Goal: Task Accomplishment & Management: Manage account settings

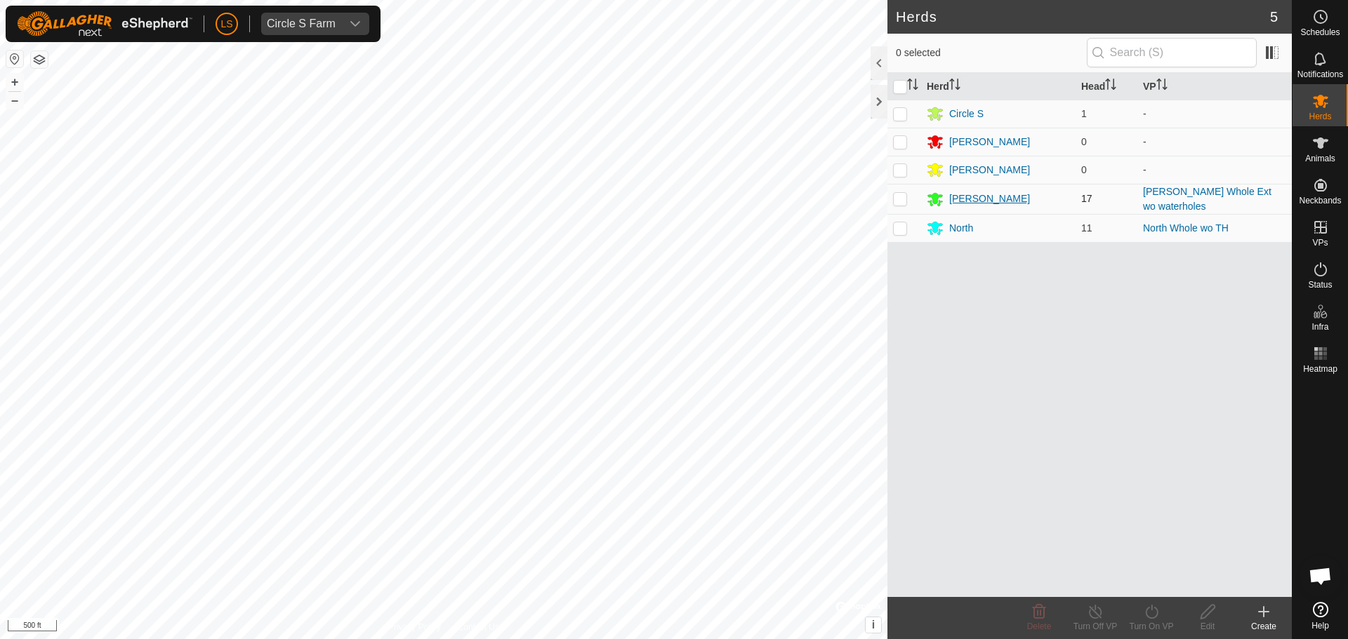
click at [957, 199] on div "[PERSON_NAME]" at bounding box center [989, 199] width 81 height 15
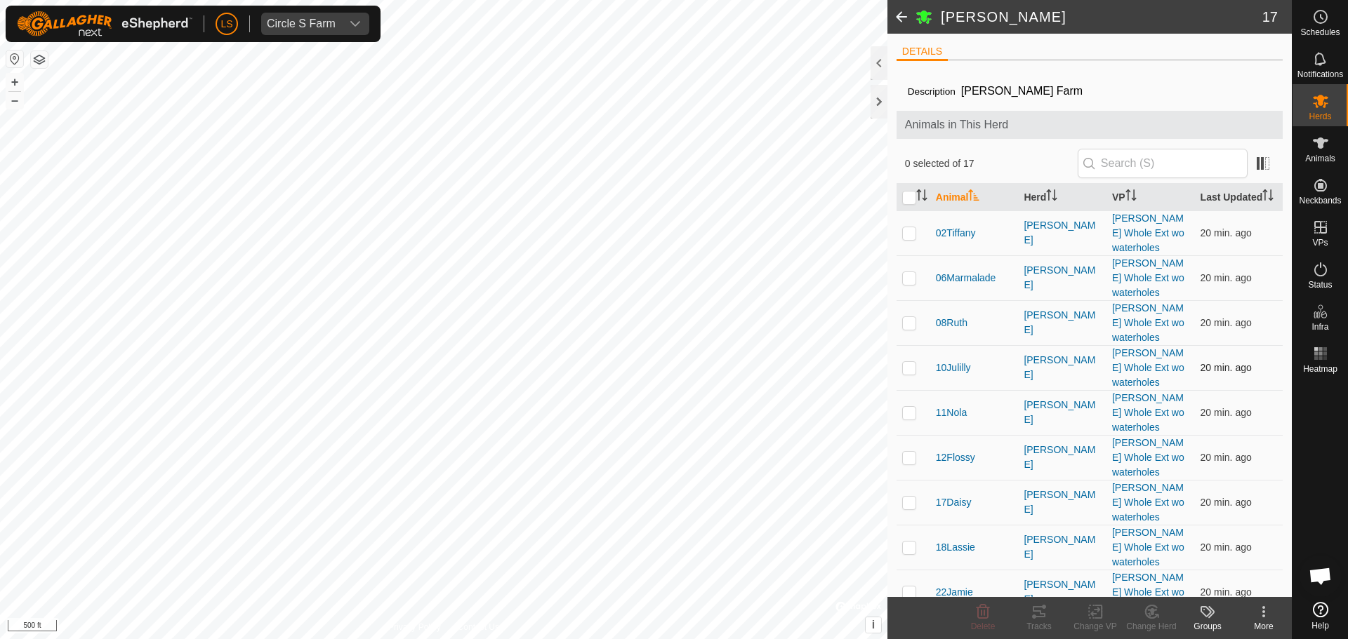
scroll to position [140, 0]
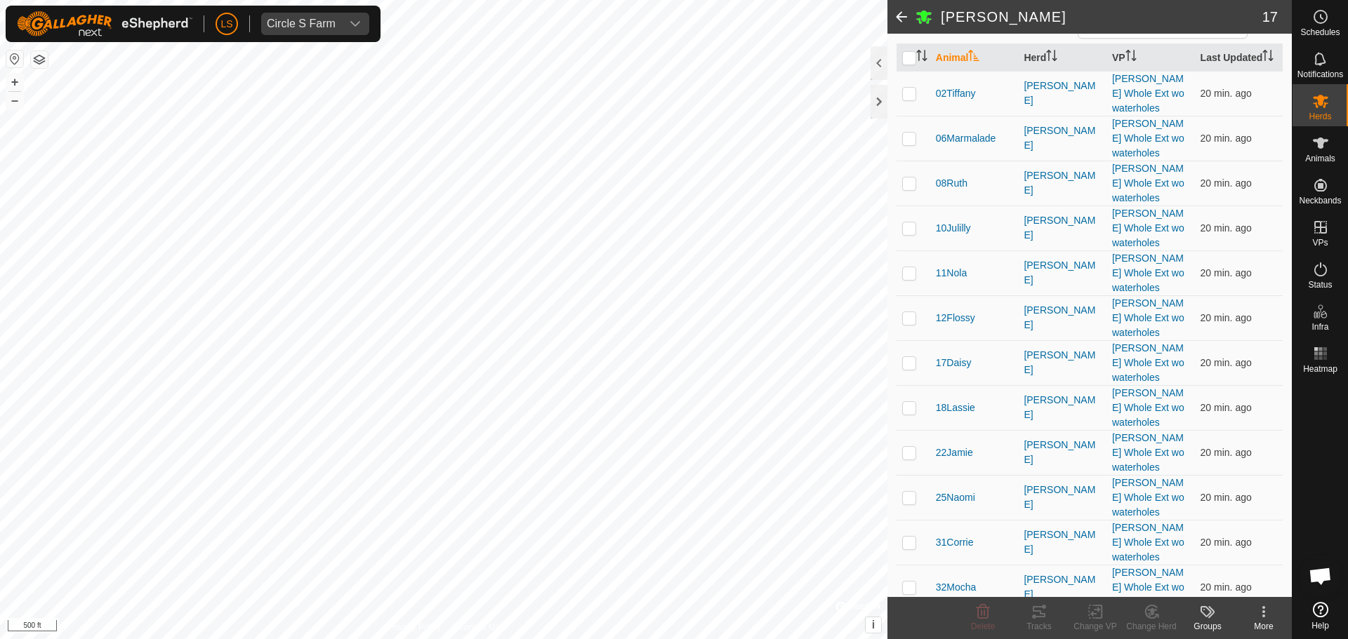
click at [903, 619] on p-checkbox at bounding box center [909, 624] width 14 height 11
click at [1162, 616] on change-mob-svg-icon at bounding box center [1151, 612] width 56 height 17
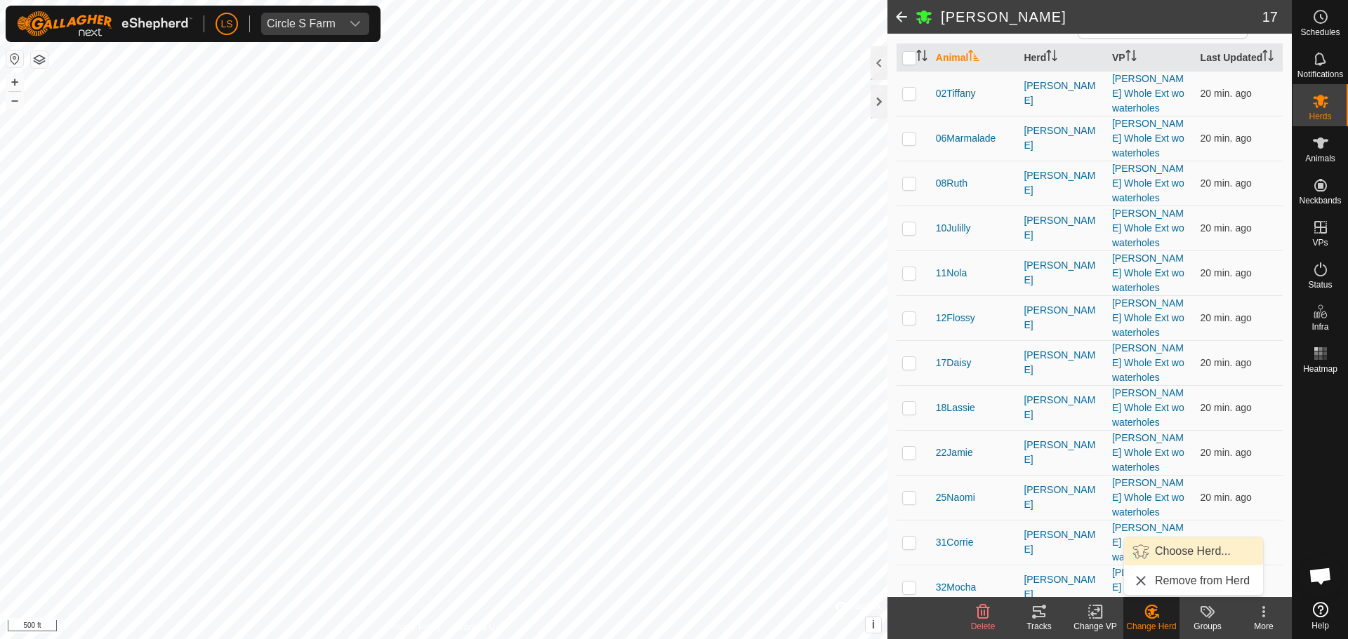
click at [1188, 550] on link "Choose Herd..." at bounding box center [1193, 552] width 139 height 28
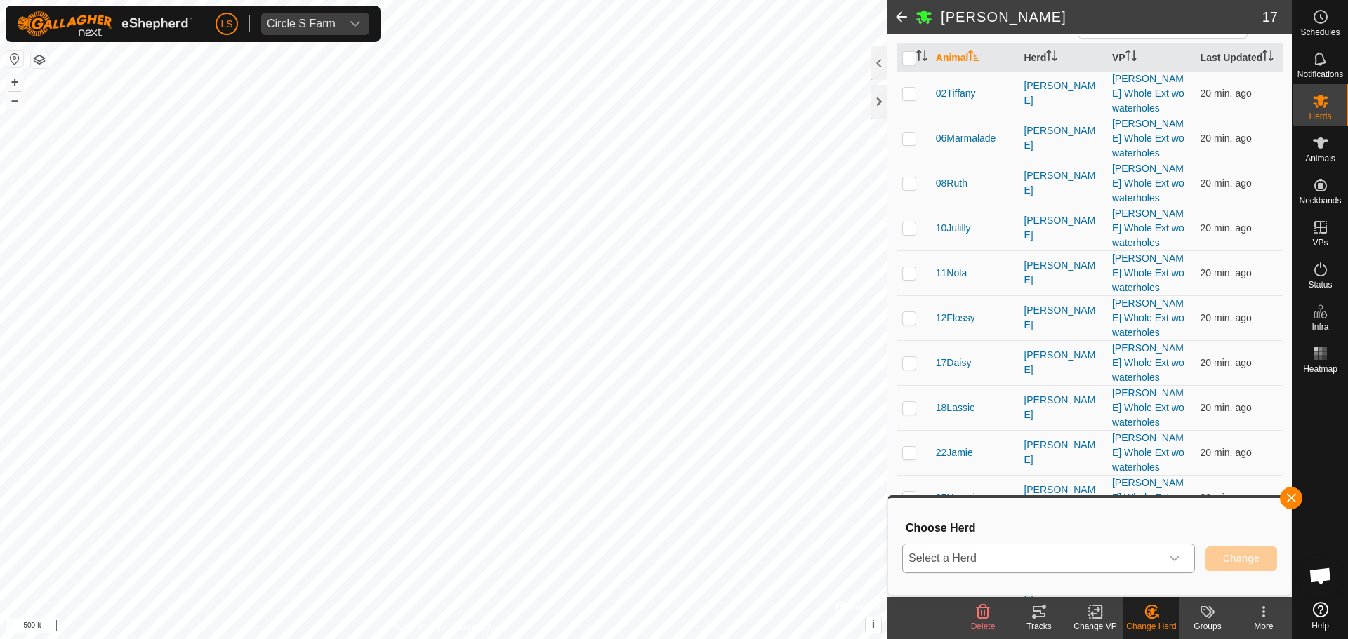
click at [1164, 558] on div "dropdown trigger" at bounding box center [1174, 559] width 28 height 28
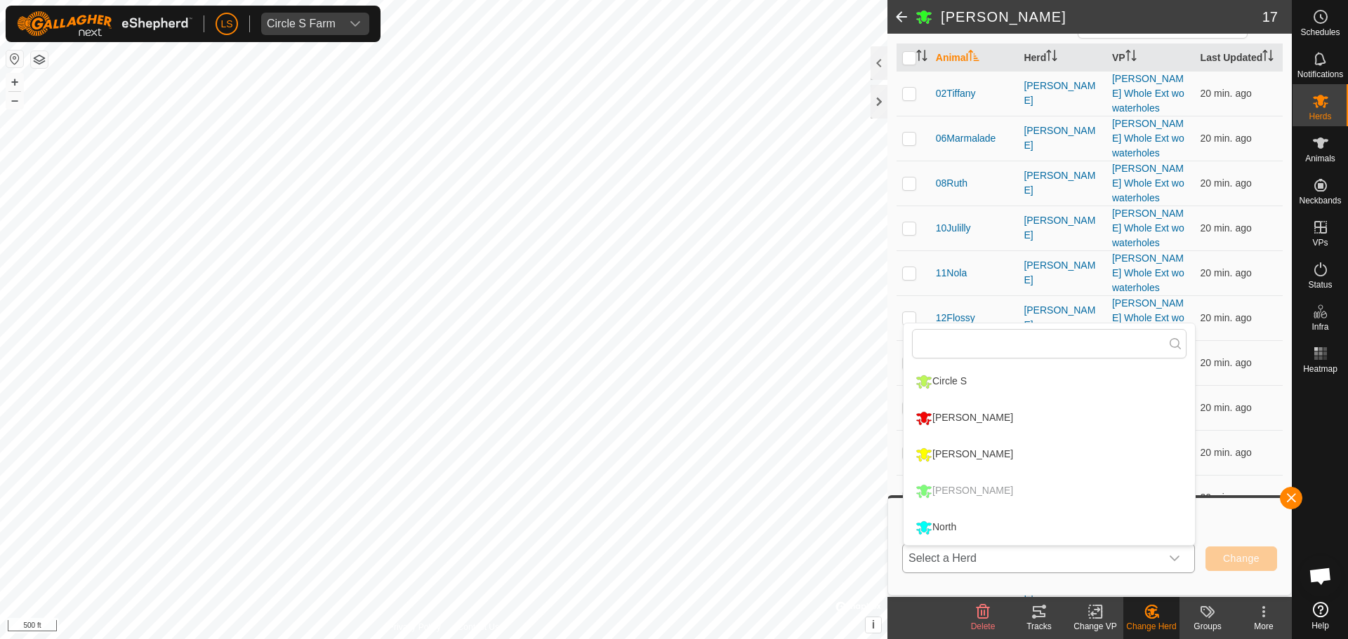
click at [1051, 526] on li "North" at bounding box center [1048, 527] width 291 height 35
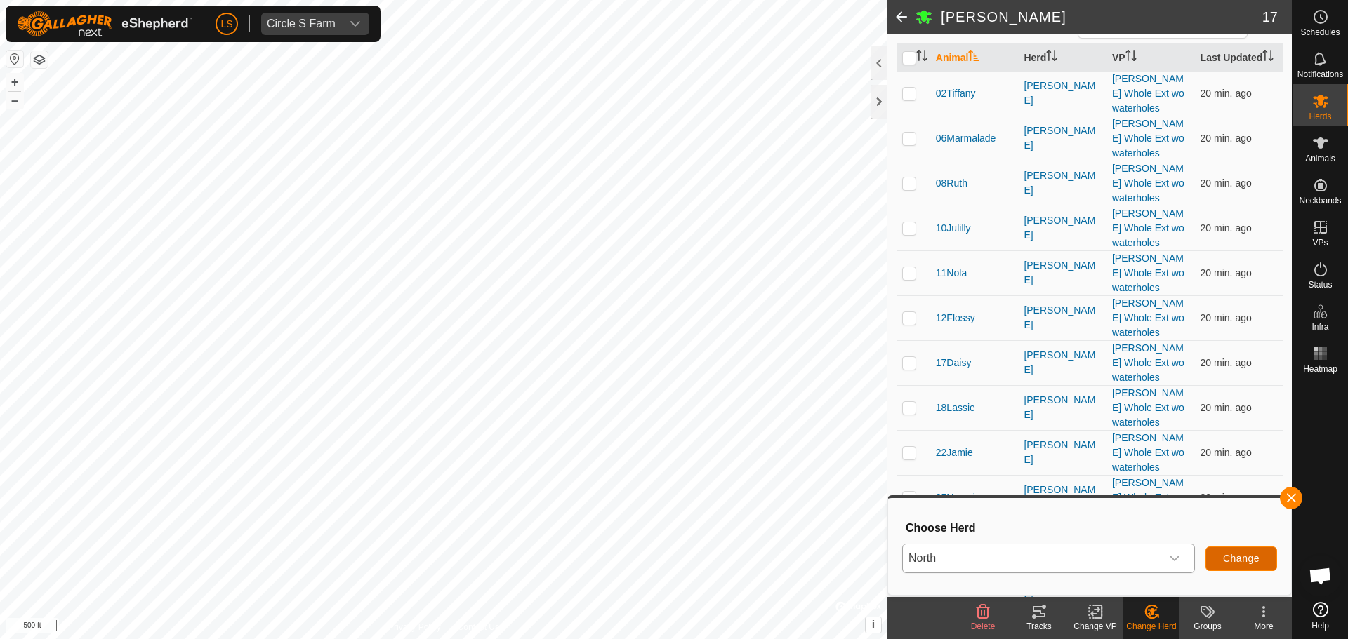
click at [1244, 562] on span "Change" at bounding box center [1241, 558] width 36 height 11
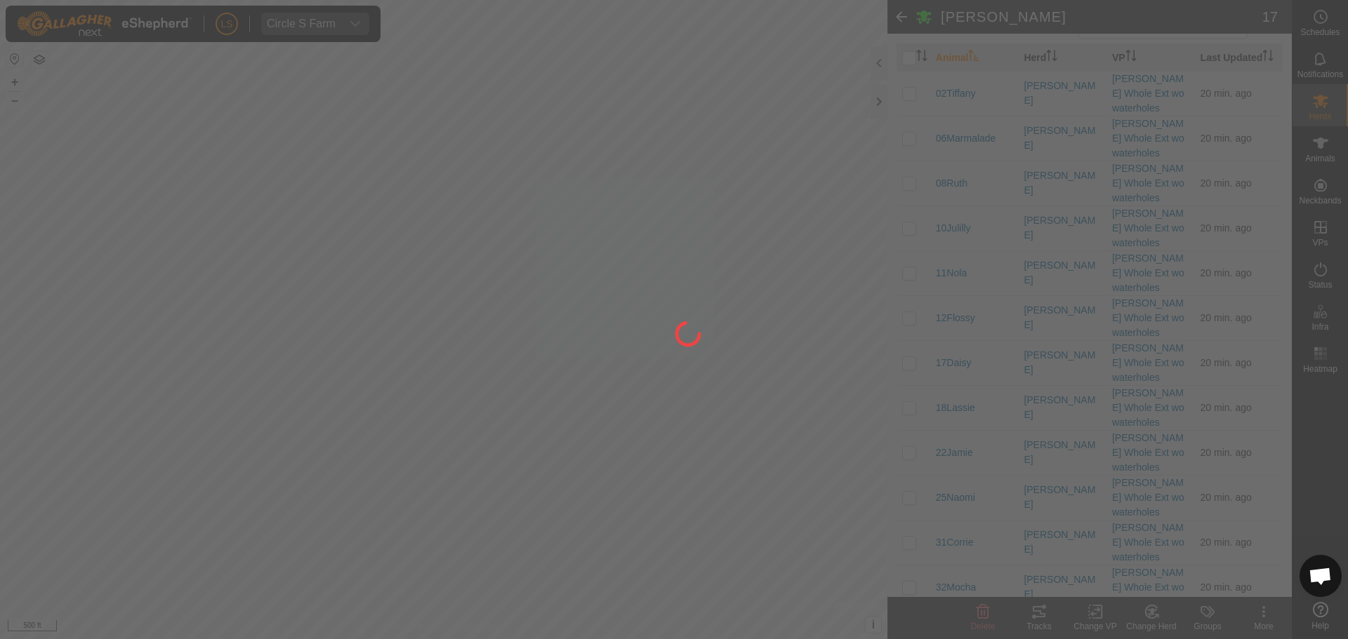
checkbox input "false"
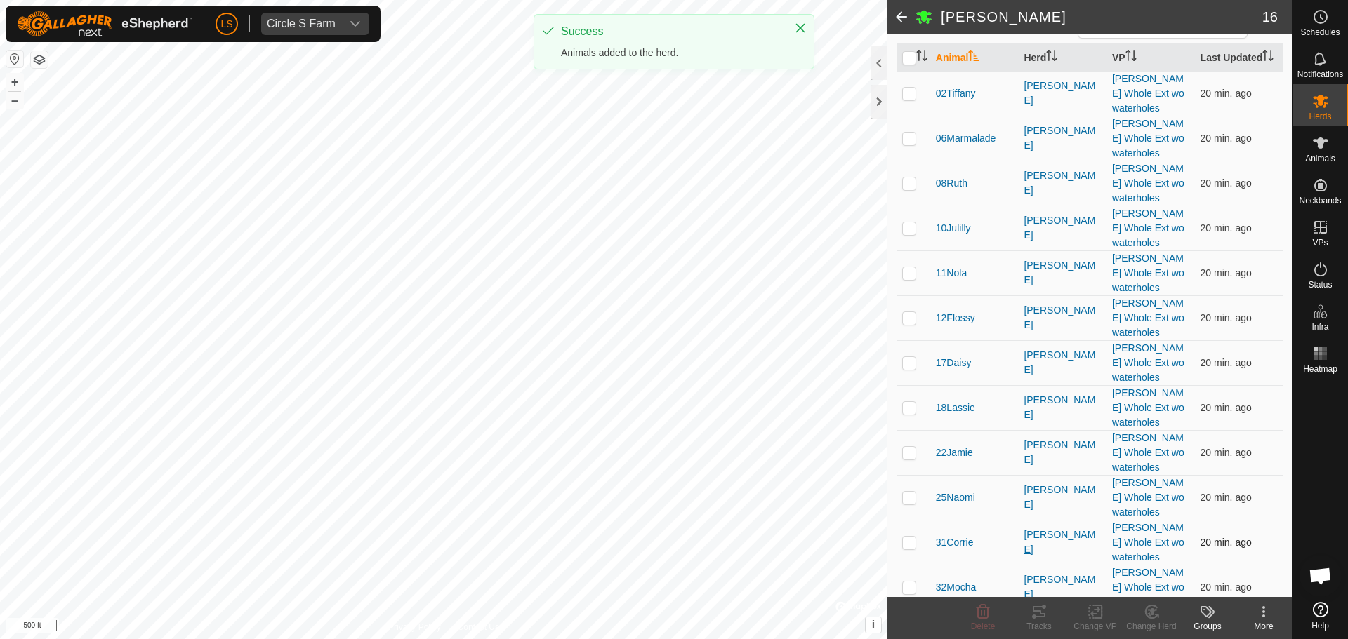
scroll to position [112, 0]
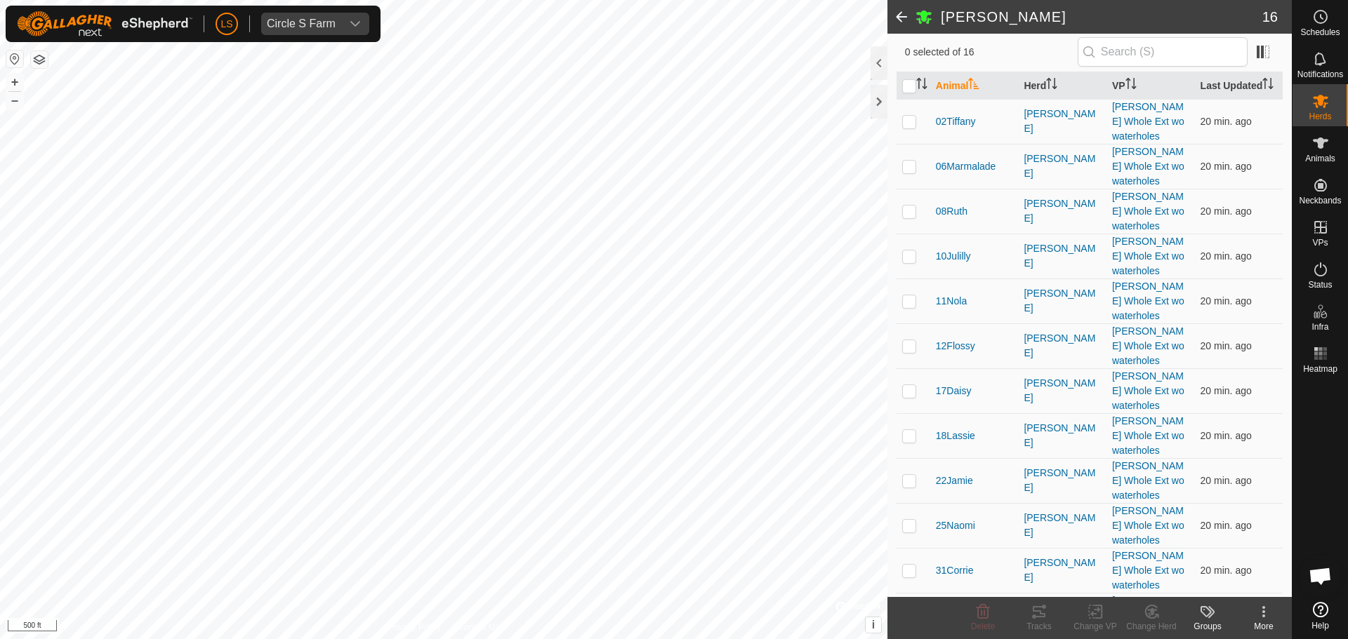
click at [896, 22] on span at bounding box center [901, 17] width 28 height 34
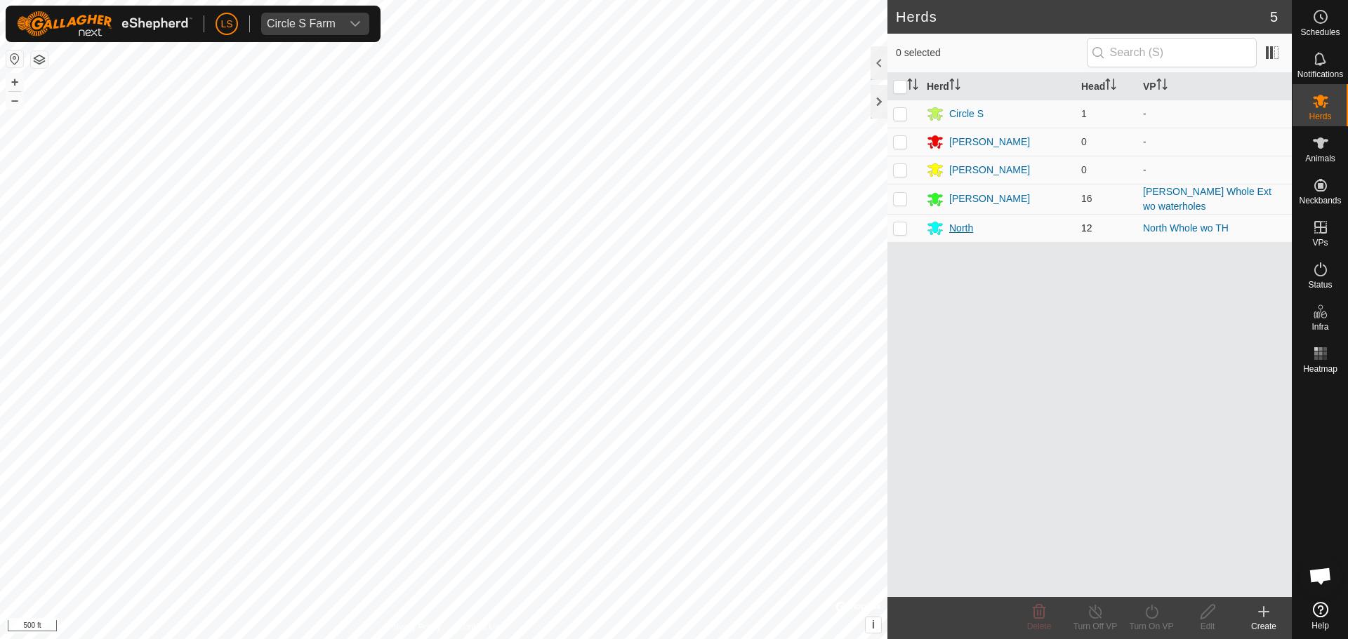
click at [962, 229] on div "North" at bounding box center [961, 228] width 24 height 15
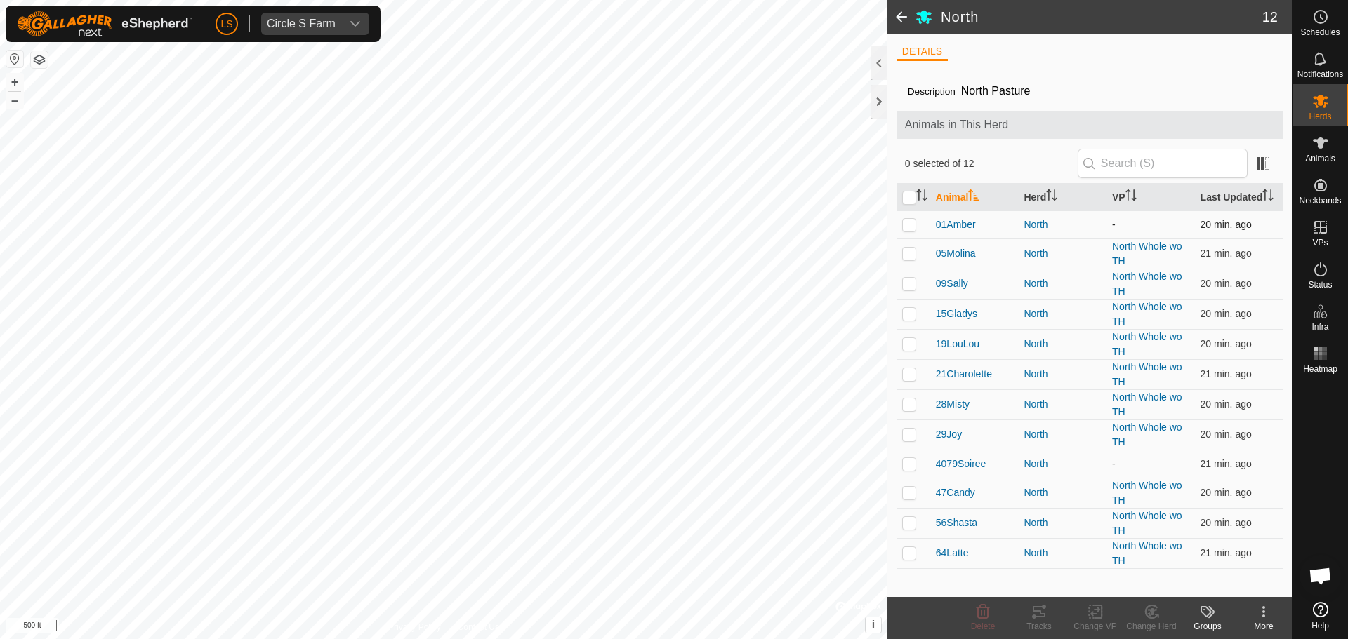
click at [911, 226] on p-checkbox at bounding box center [909, 224] width 14 height 11
click at [1152, 622] on div "Change Herd" at bounding box center [1151, 626] width 56 height 13
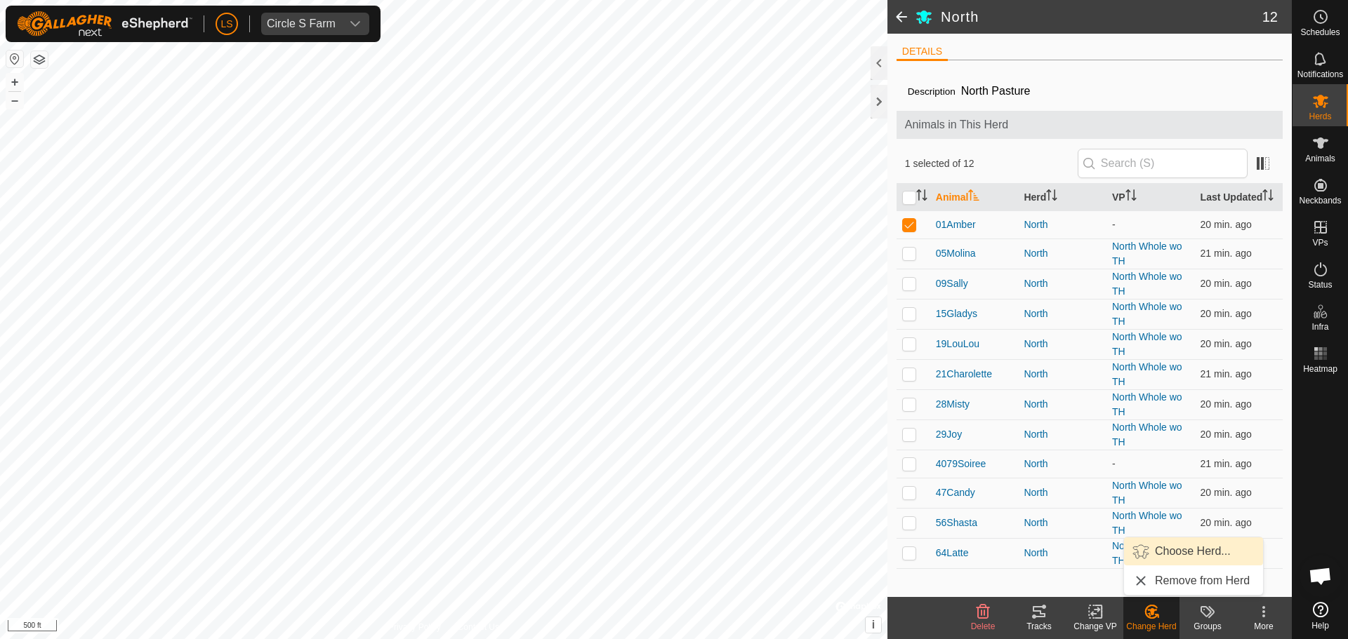
click at [1171, 547] on link "Choose Herd..." at bounding box center [1193, 552] width 139 height 28
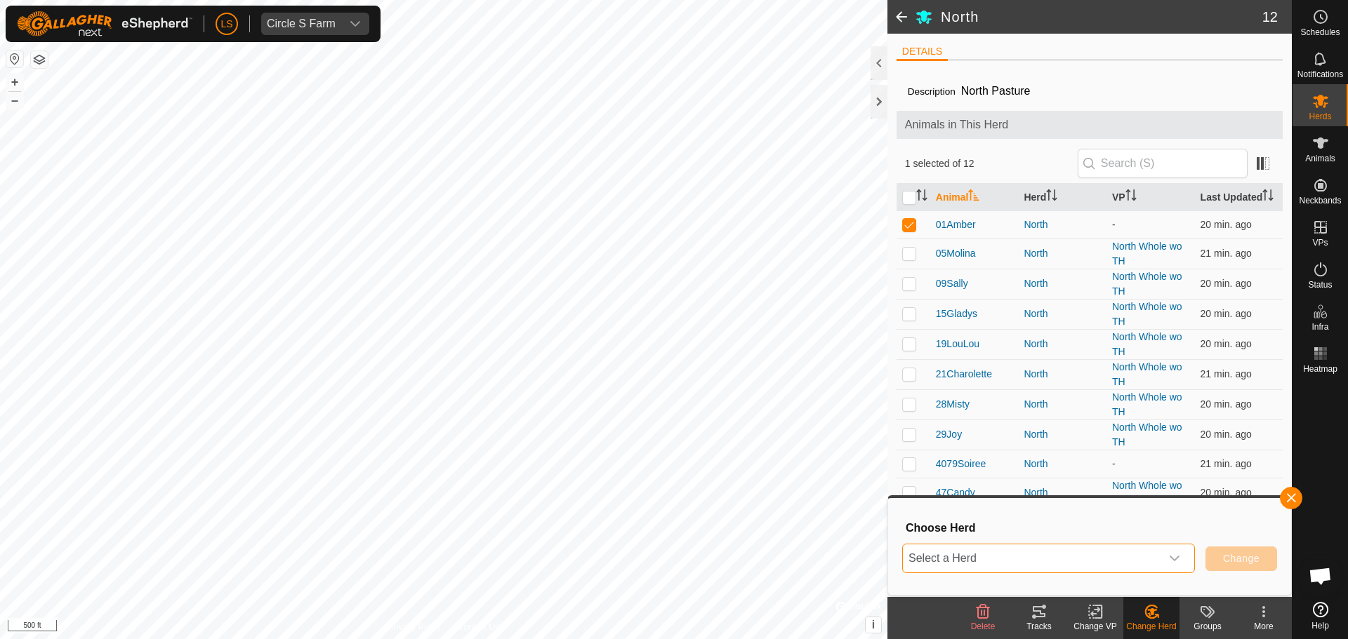
click at [1051, 554] on span "Select a Herd" at bounding box center [1032, 559] width 258 height 28
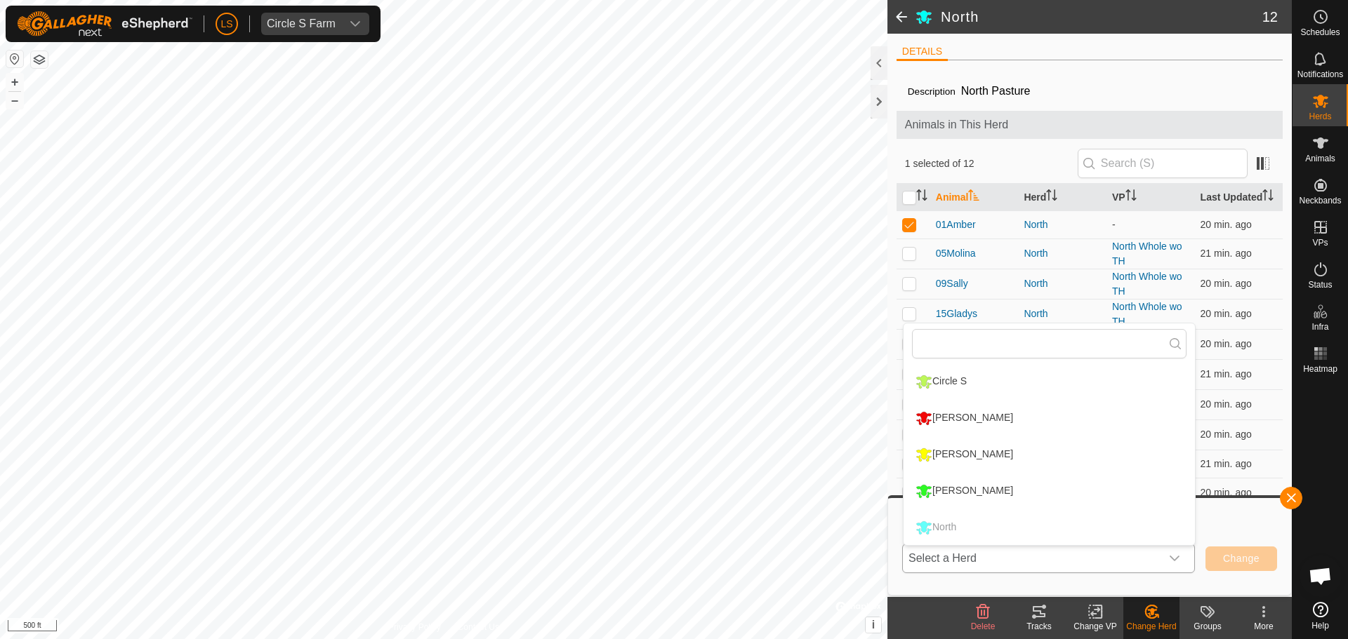
click at [1040, 498] on li "[PERSON_NAME]" at bounding box center [1048, 491] width 291 height 35
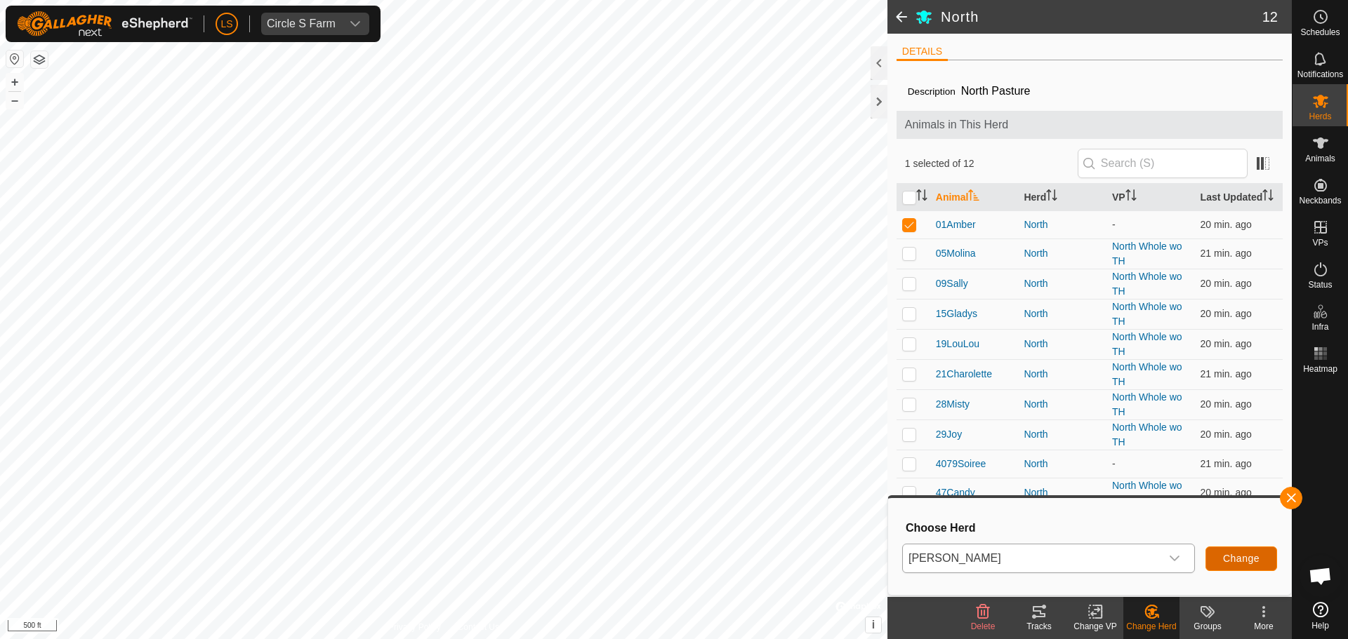
click at [1223, 559] on span "Change" at bounding box center [1241, 558] width 36 height 11
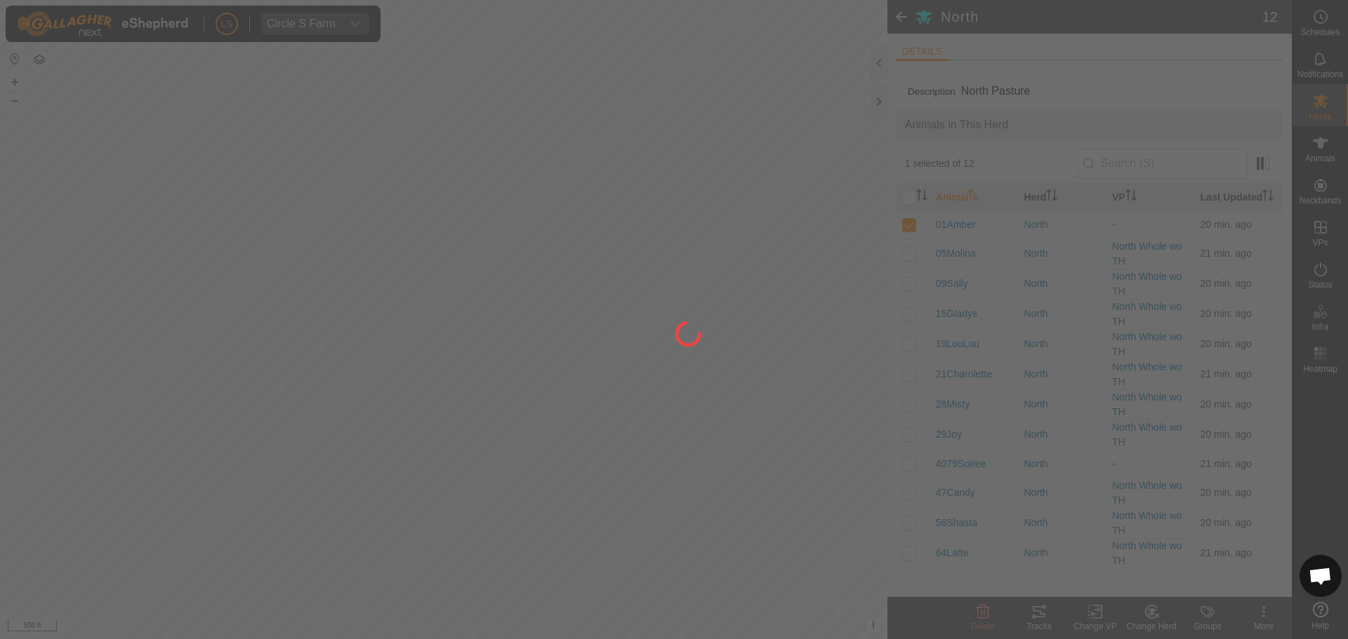
checkbox input "false"
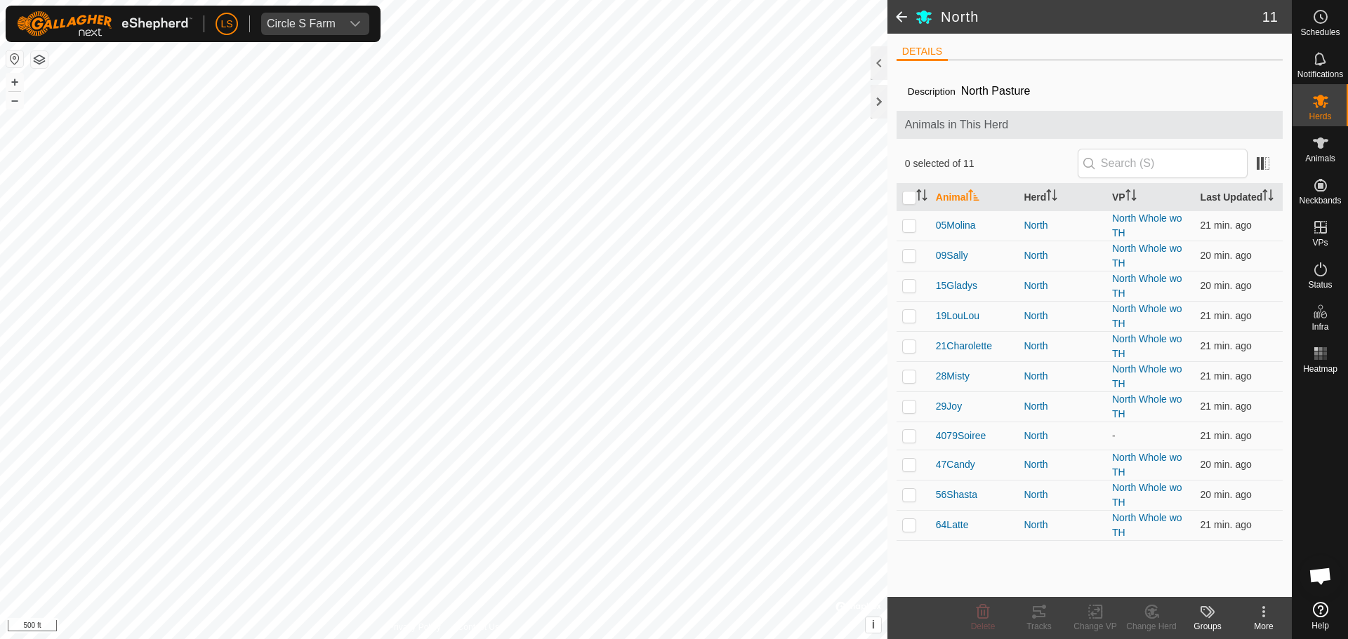
click at [899, 20] on span at bounding box center [901, 17] width 28 height 34
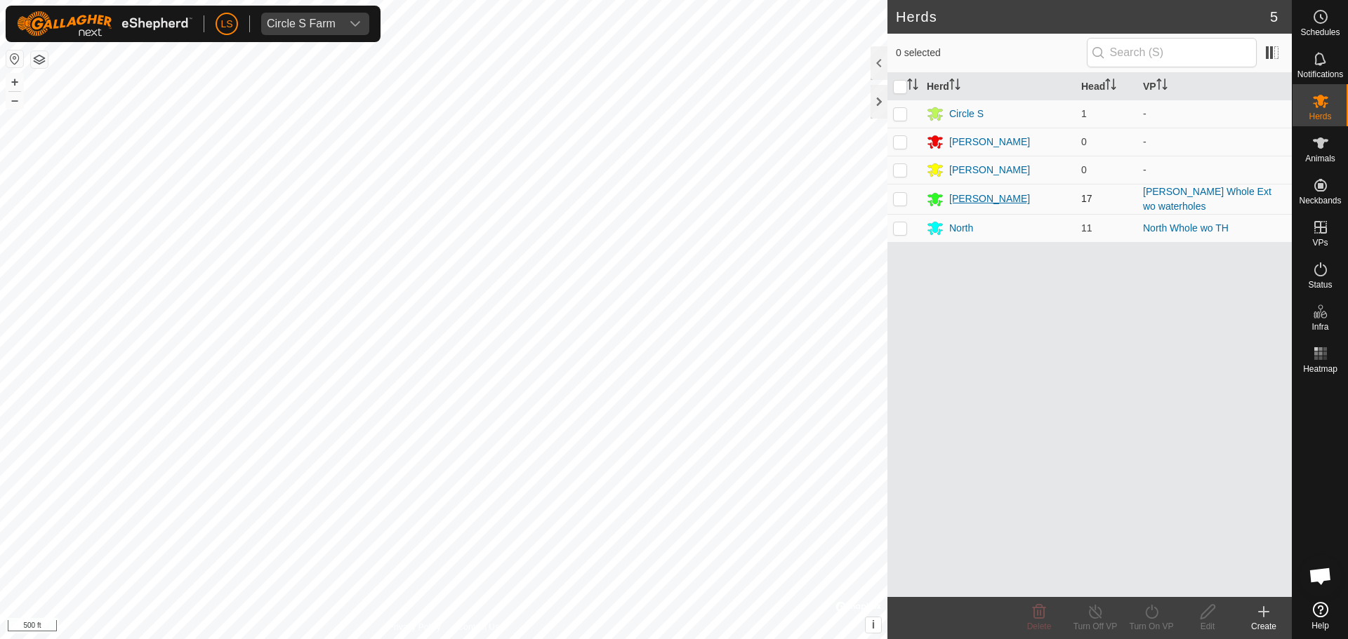
click at [961, 201] on div "[PERSON_NAME]" at bounding box center [989, 199] width 81 height 15
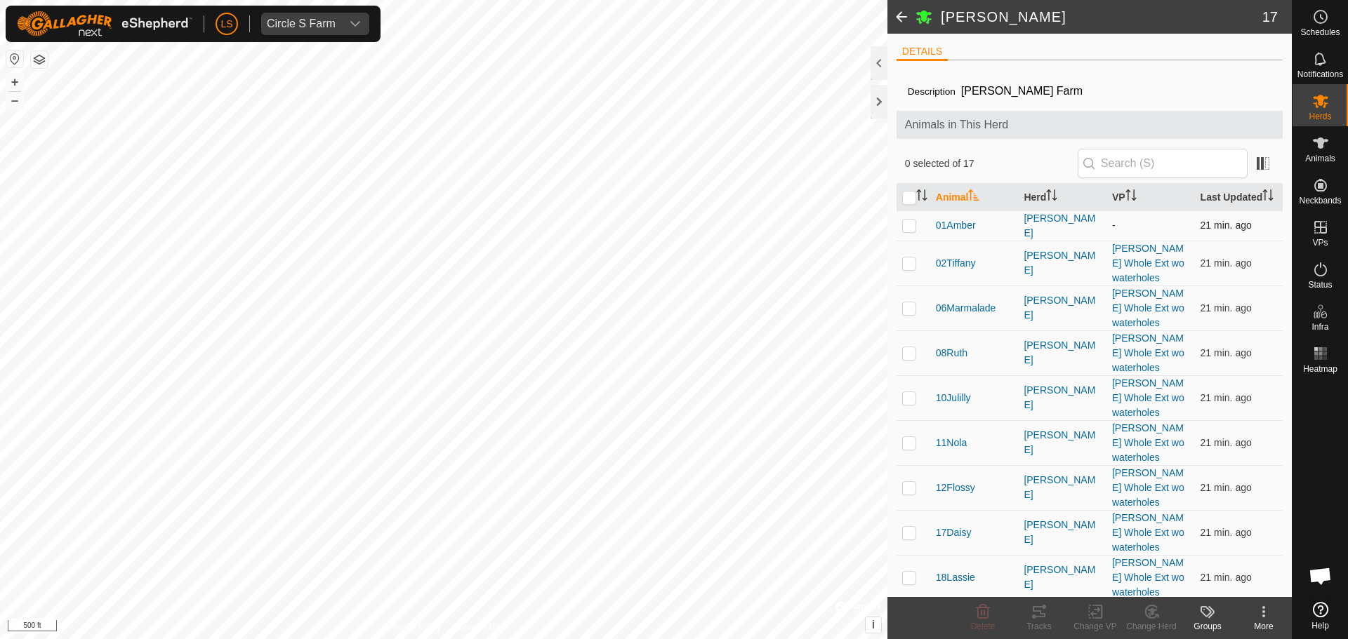
click at [907, 231] on p-checkbox at bounding box center [909, 225] width 14 height 11
checkbox input "true"
click at [1090, 616] on icon at bounding box center [1095, 612] width 18 height 17
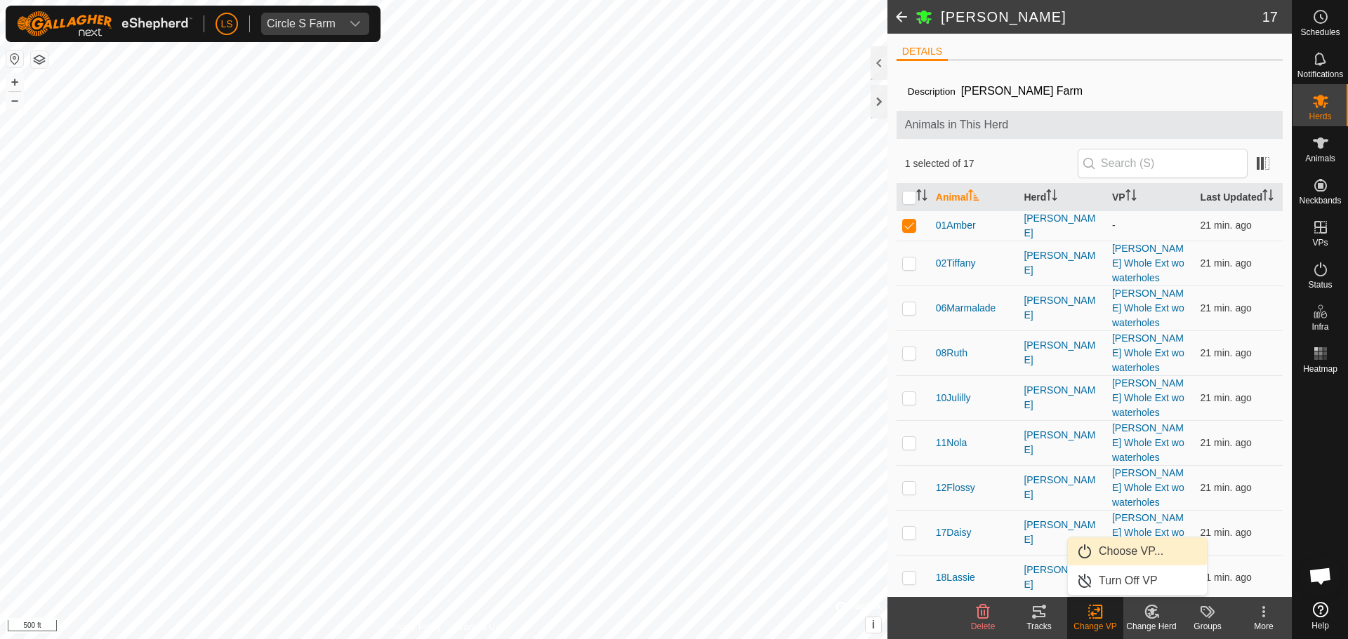
click at [1124, 554] on link "Choose VP..." at bounding box center [1136, 552] width 139 height 28
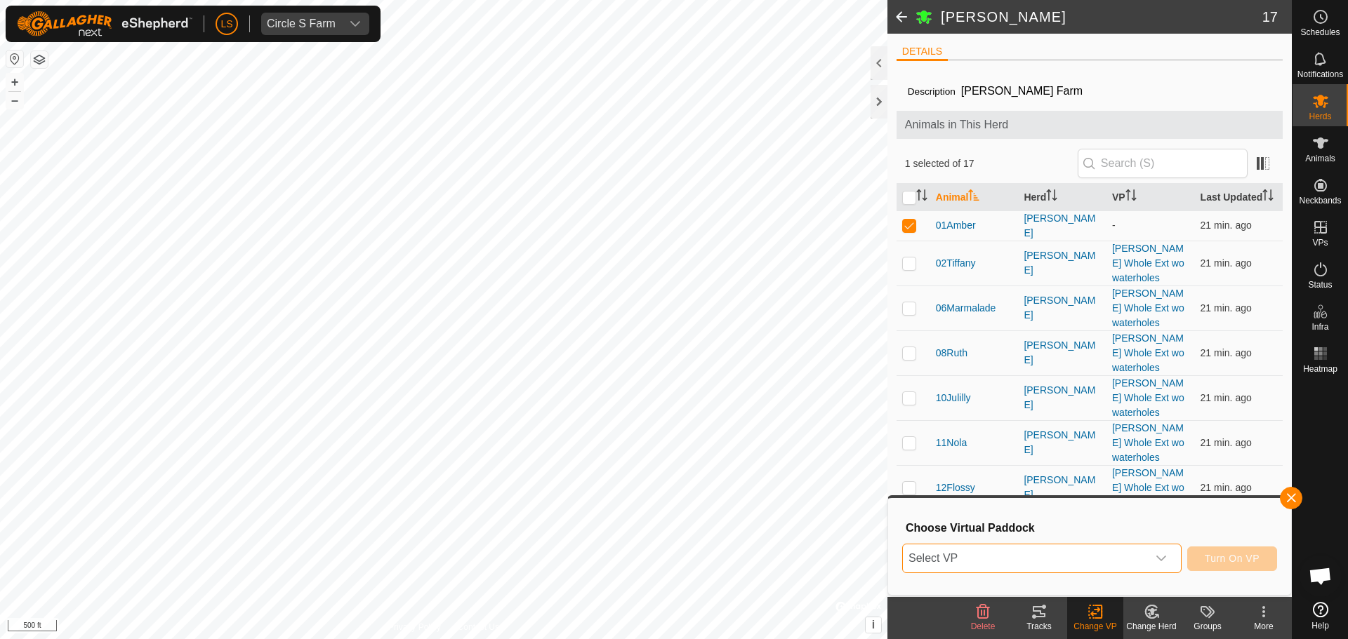
click at [1105, 557] on span "Select VP" at bounding box center [1025, 559] width 244 height 28
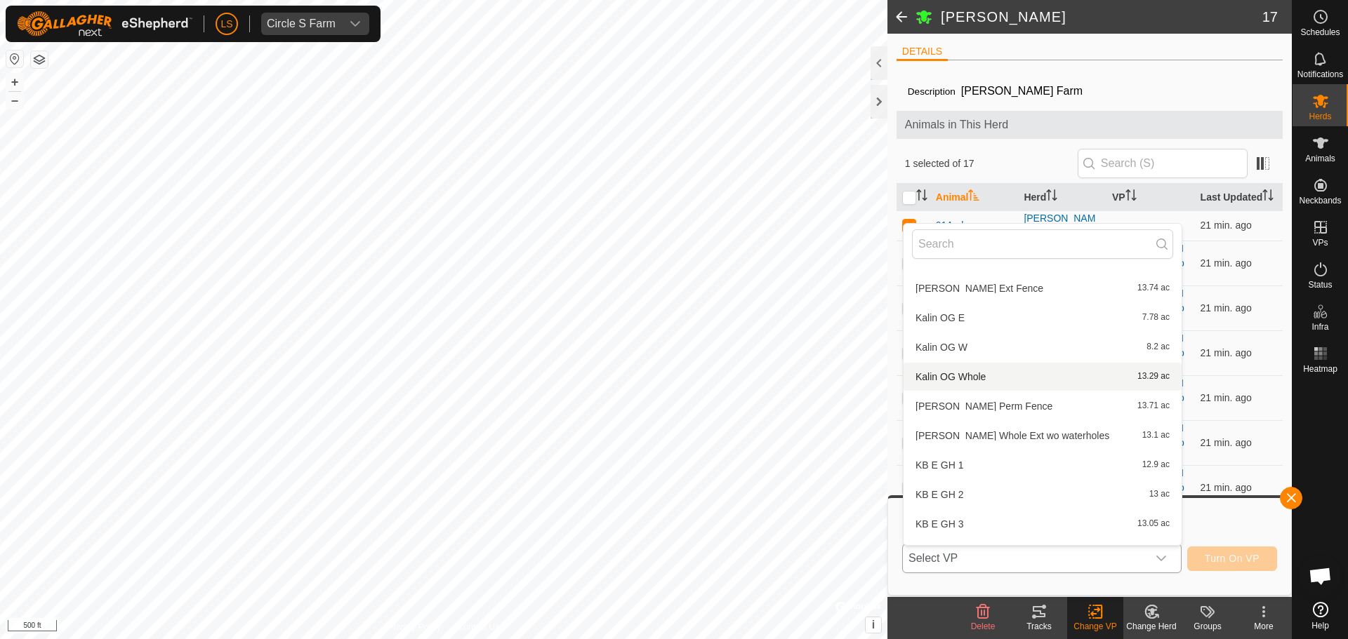
scroll to position [541, 0]
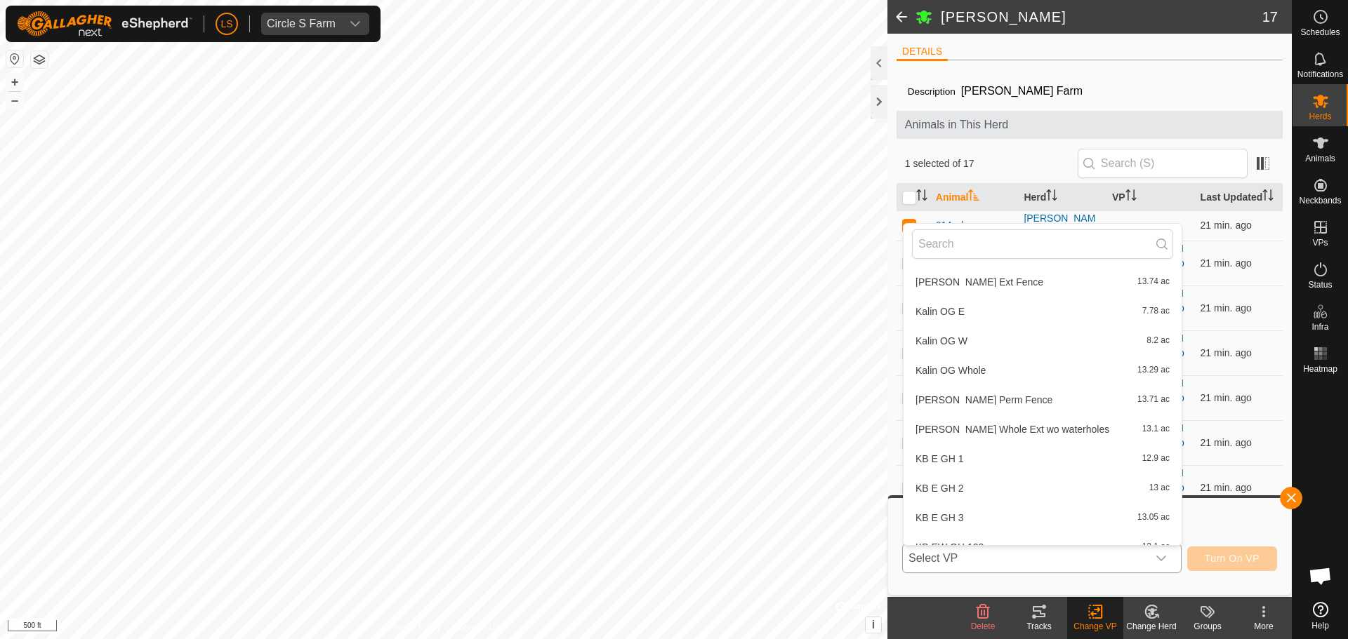
click at [1046, 434] on li "[PERSON_NAME] Whole Ext wo waterholes 13.1 ac" at bounding box center [1042, 429] width 278 height 28
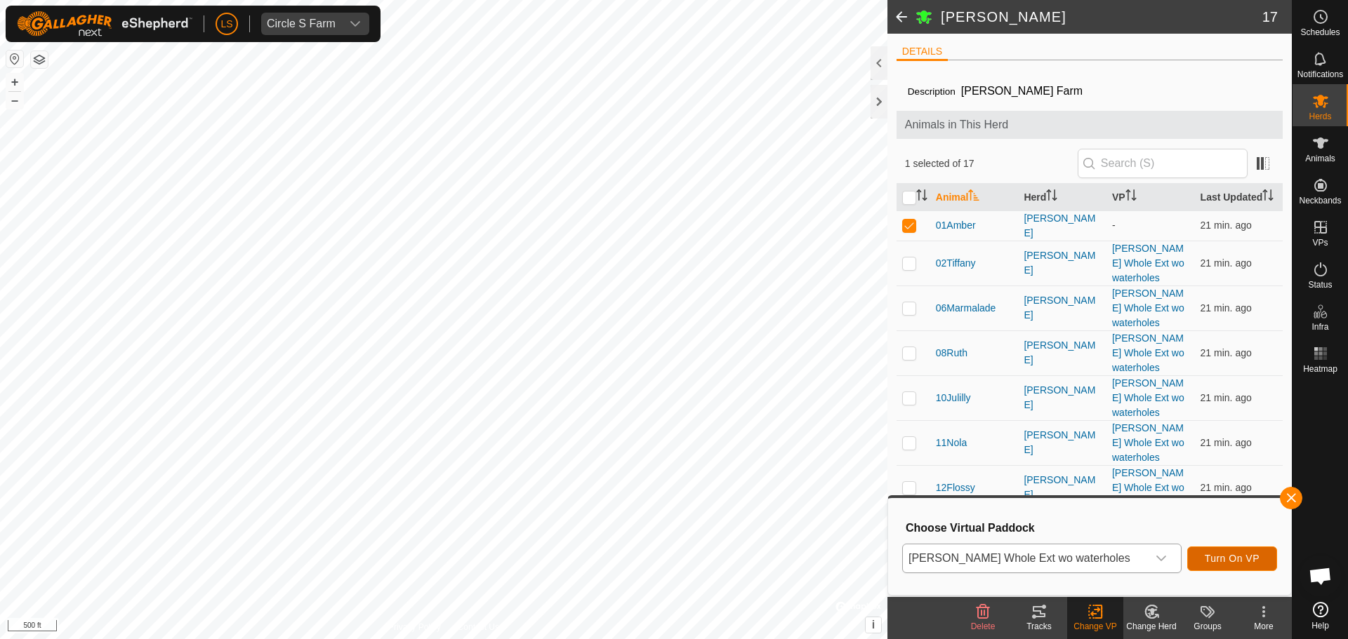
click at [1210, 556] on span "Turn On VP" at bounding box center [1231, 558] width 55 height 11
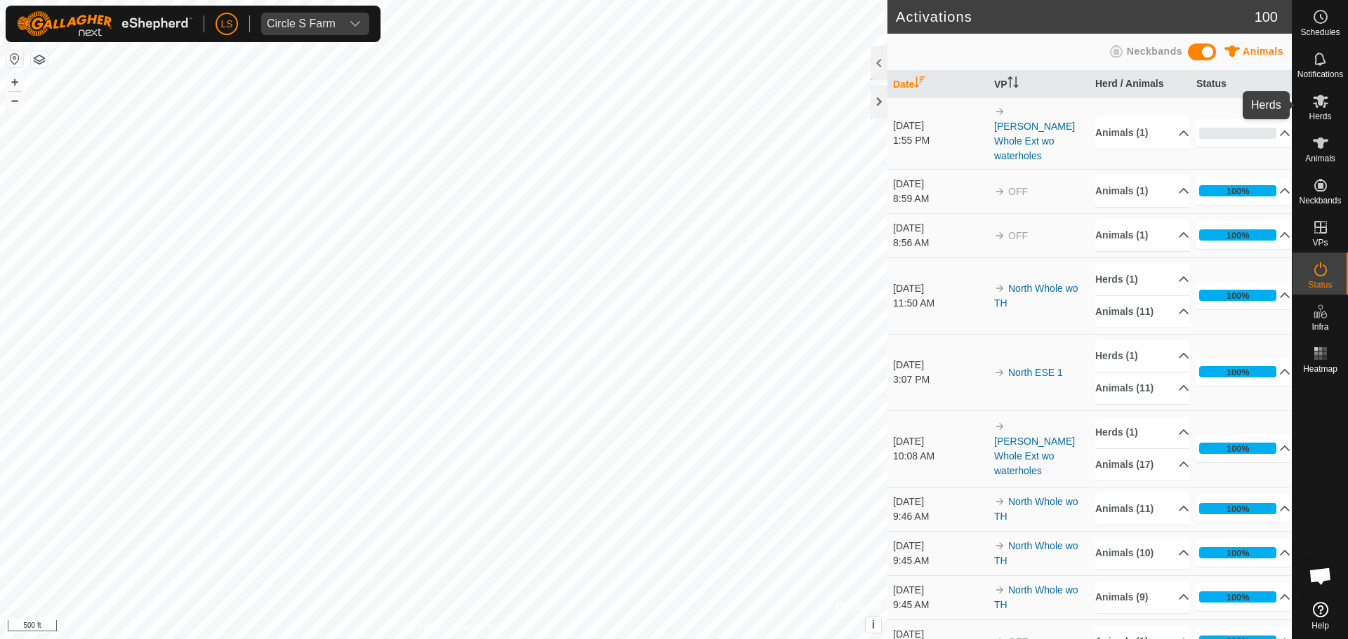
click at [1329, 116] on span "Herds" at bounding box center [1319, 116] width 22 height 8
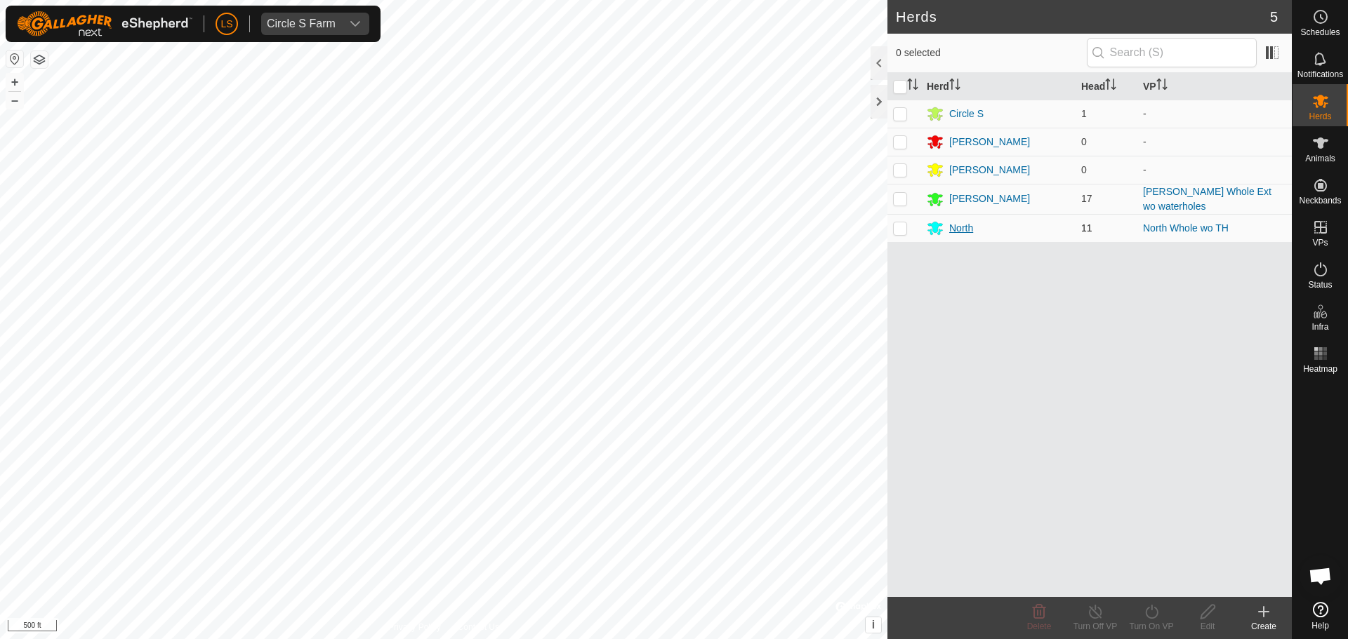
click at [956, 234] on div "North" at bounding box center [997, 228] width 143 height 17
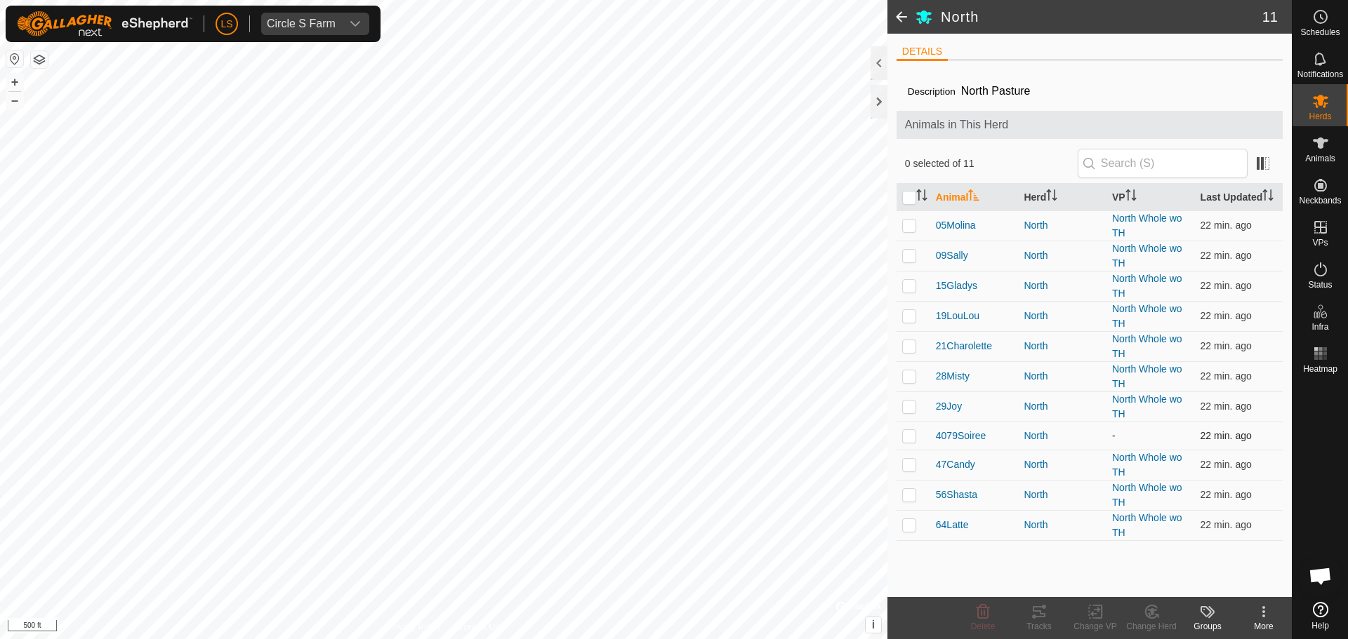
click at [907, 440] on p-checkbox at bounding box center [909, 435] width 14 height 11
checkbox input "true"
click at [1091, 619] on icon at bounding box center [1095, 612] width 18 height 17
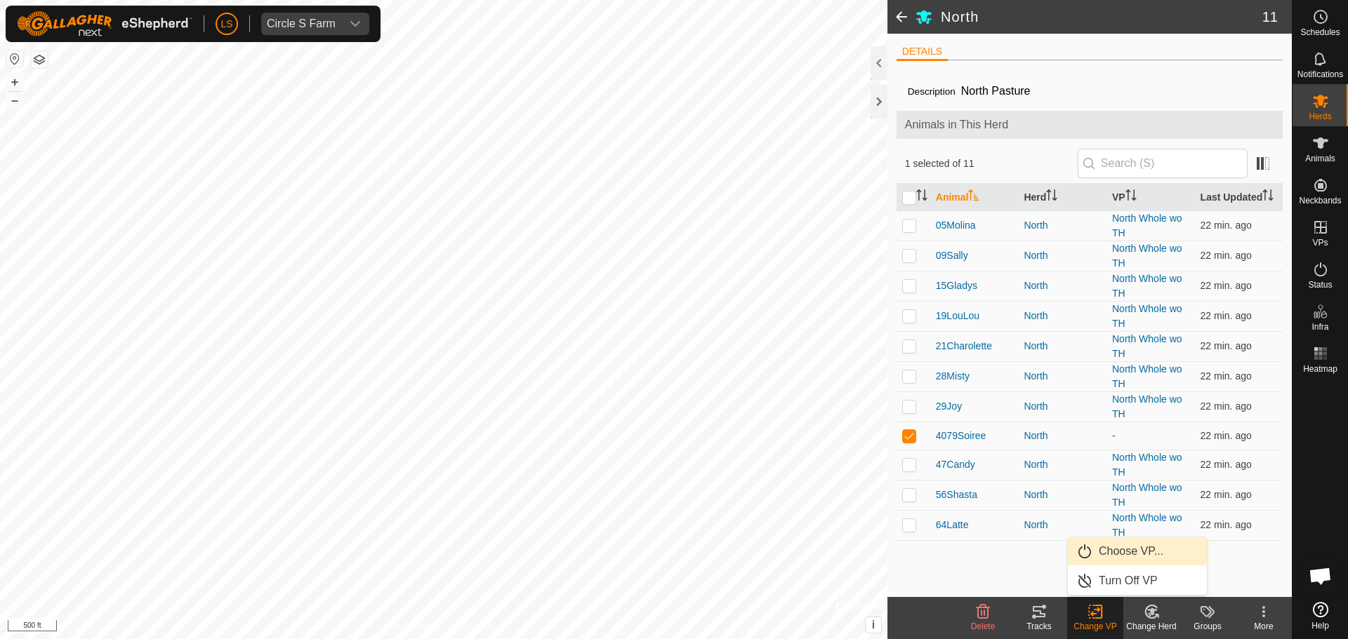
click at [1125, 550] on link "Choose VP..." at bounding box center [1136, 552] width 139 height 28
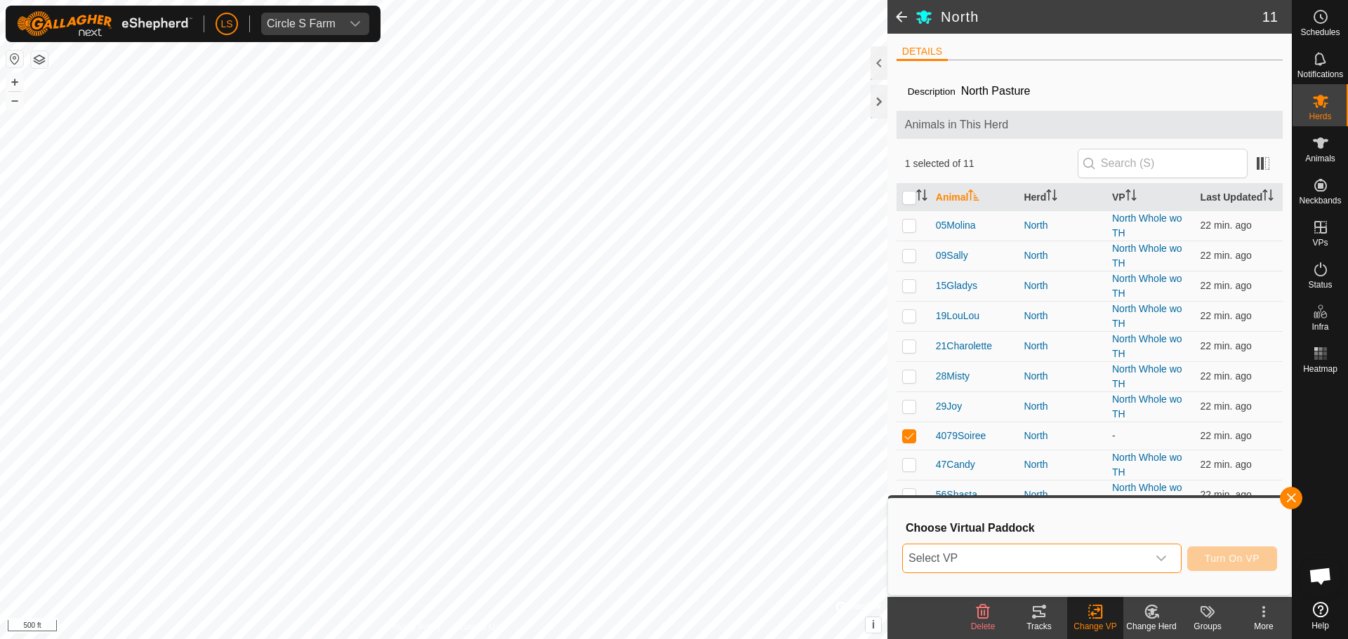
click at [1119, 550] on span "Select VP" at bounding box center [1025, 559] width 244 height 28
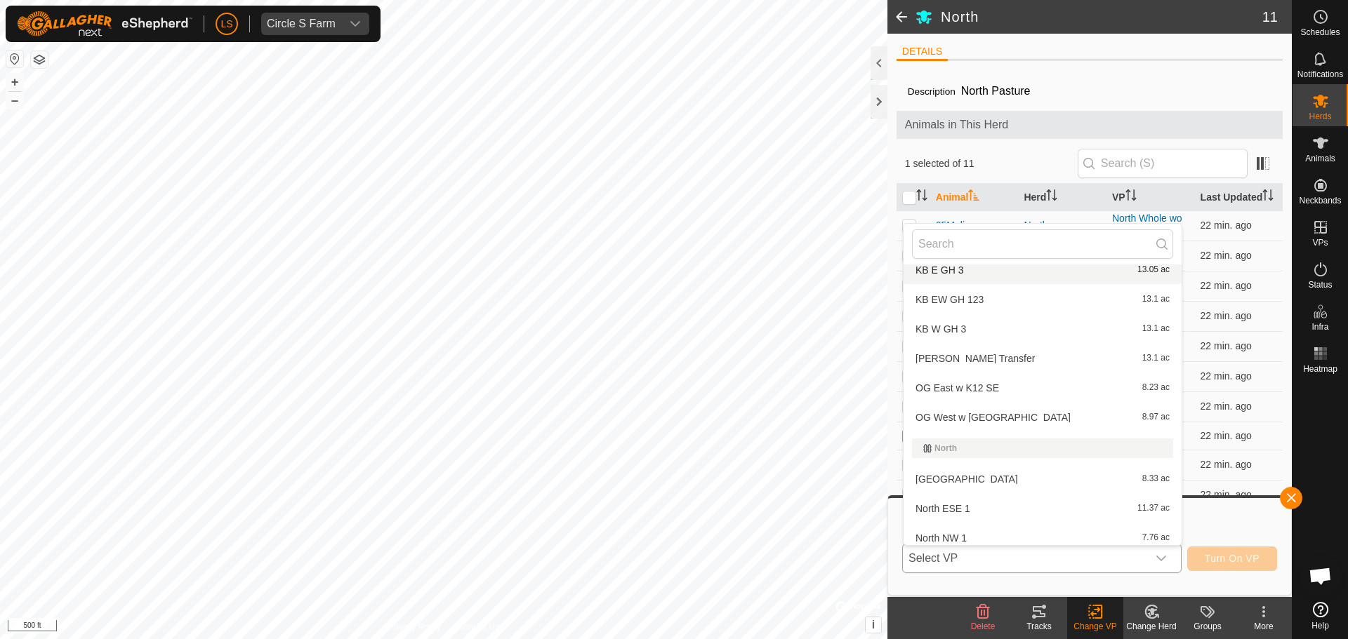
scroll to position [914, 0]
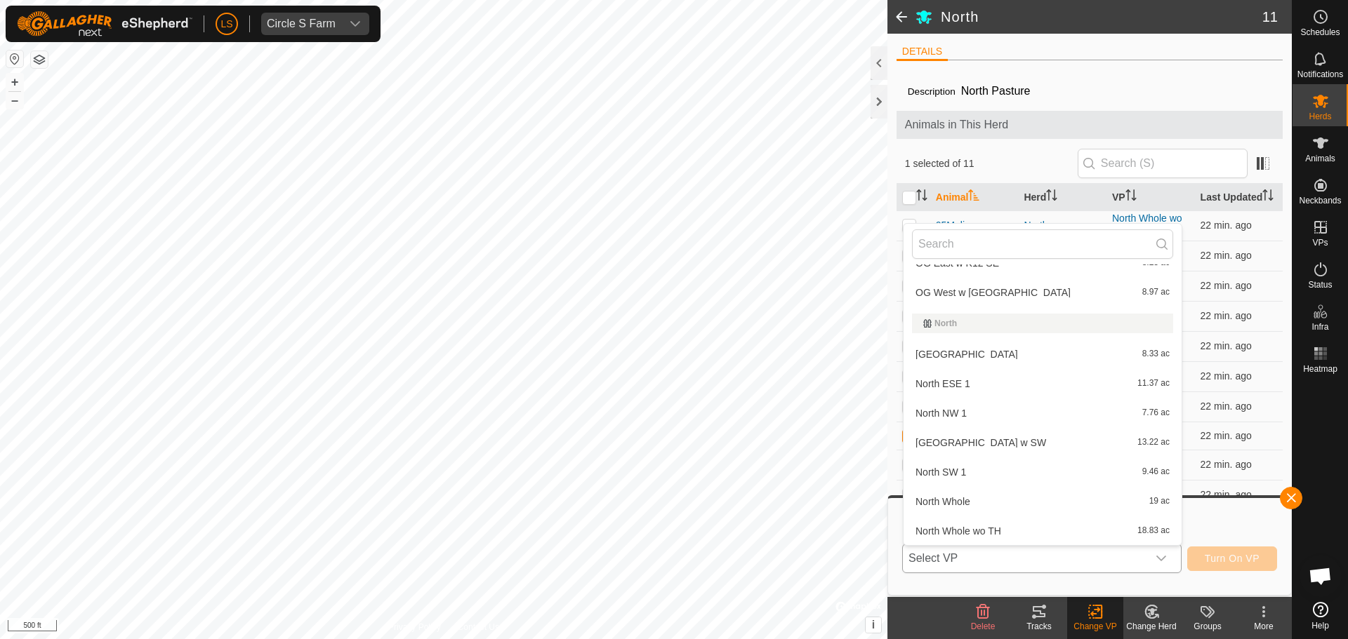
click at [1096, 533] on li "North Whole wo TH 18.83 ac" at bounding box center [1042, 531] width 278 height 28
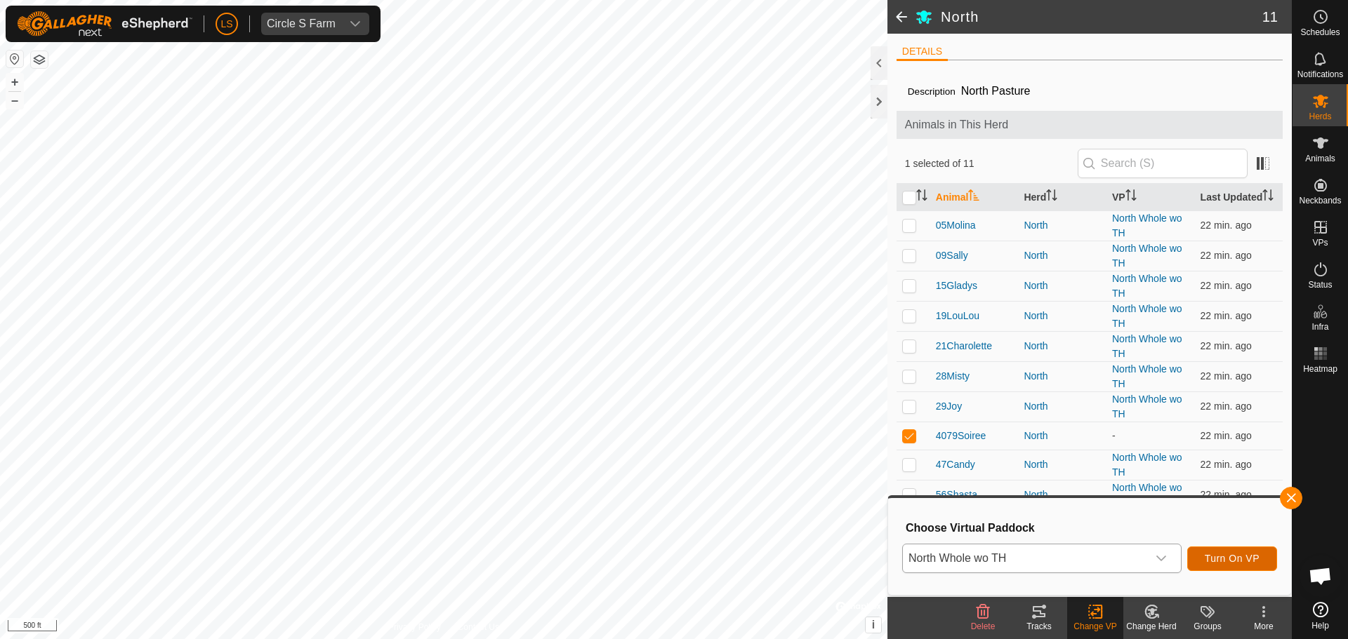
click at [1233, 559] on span "Turn On VP" at bounding box center [1231, 558] width 55 height 11
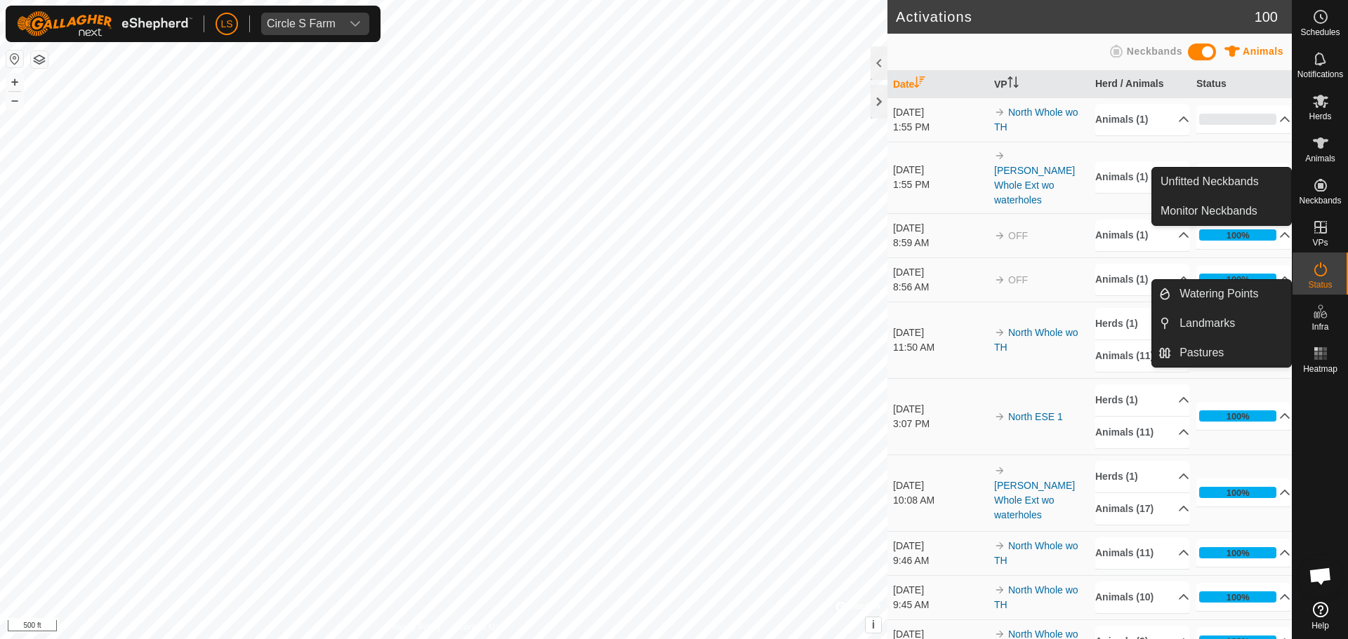
drag, startPoint x: 1325, startPoint y: 168, endPoint x: 1325, endPoint y: 180, distance: 11.9
click at [1325, 180] on icon at bounding box center [1320, 185] width 17 height 17
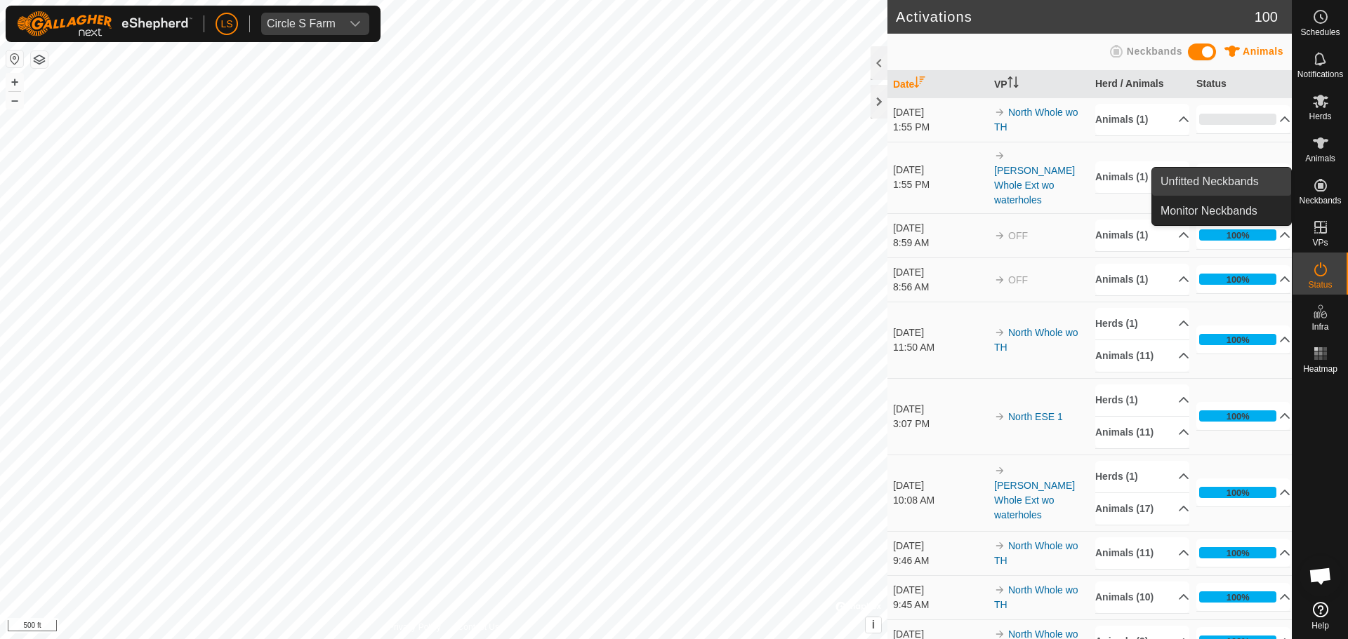
click at [1263, 184] on link "Unfitted Neckbands" at bounding box center [1221, 182] width 139 height 28
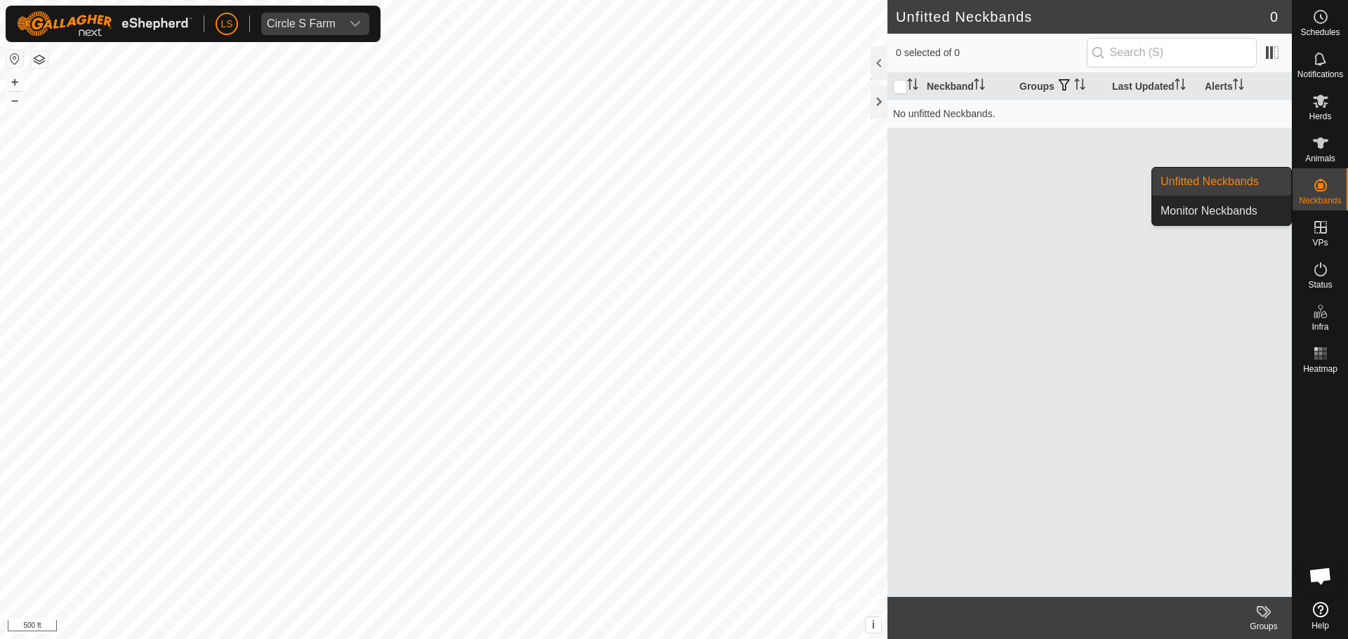
click at [1252, 201] on link "Monitor Neckbands" at bounding box center [1221, 211] width 139 height 28
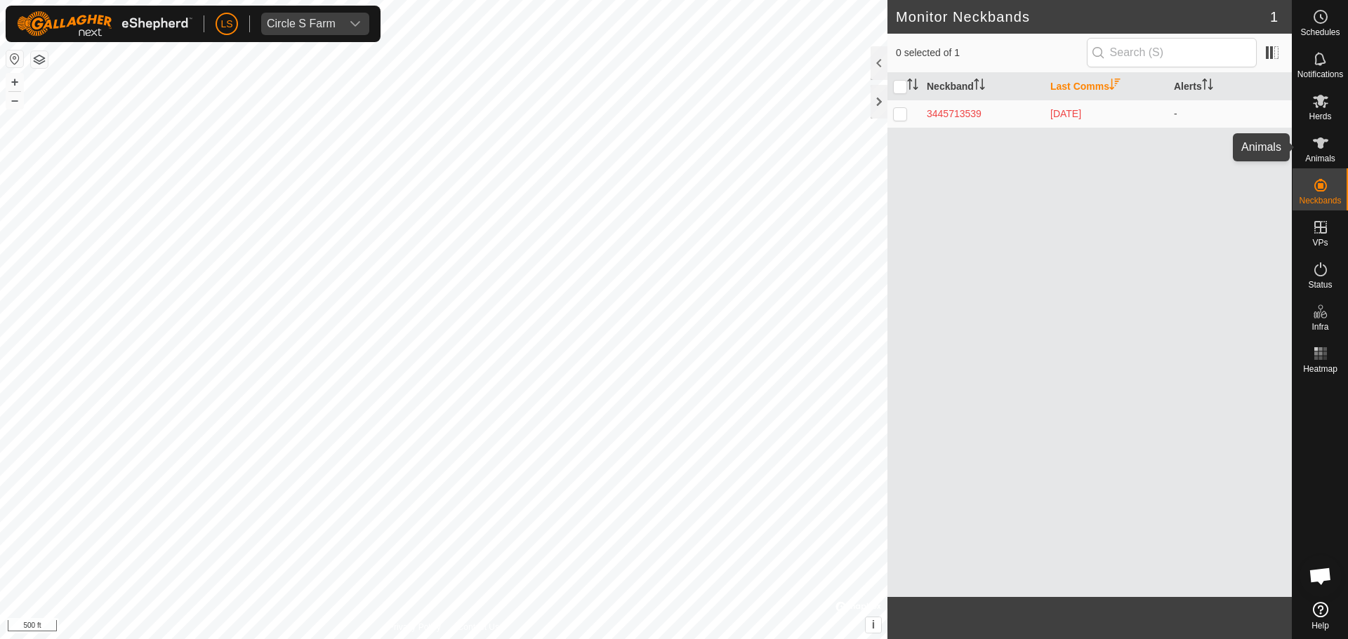
click at [1322, 143] on icon at bounding box center [1319, 143] width 15 height 11
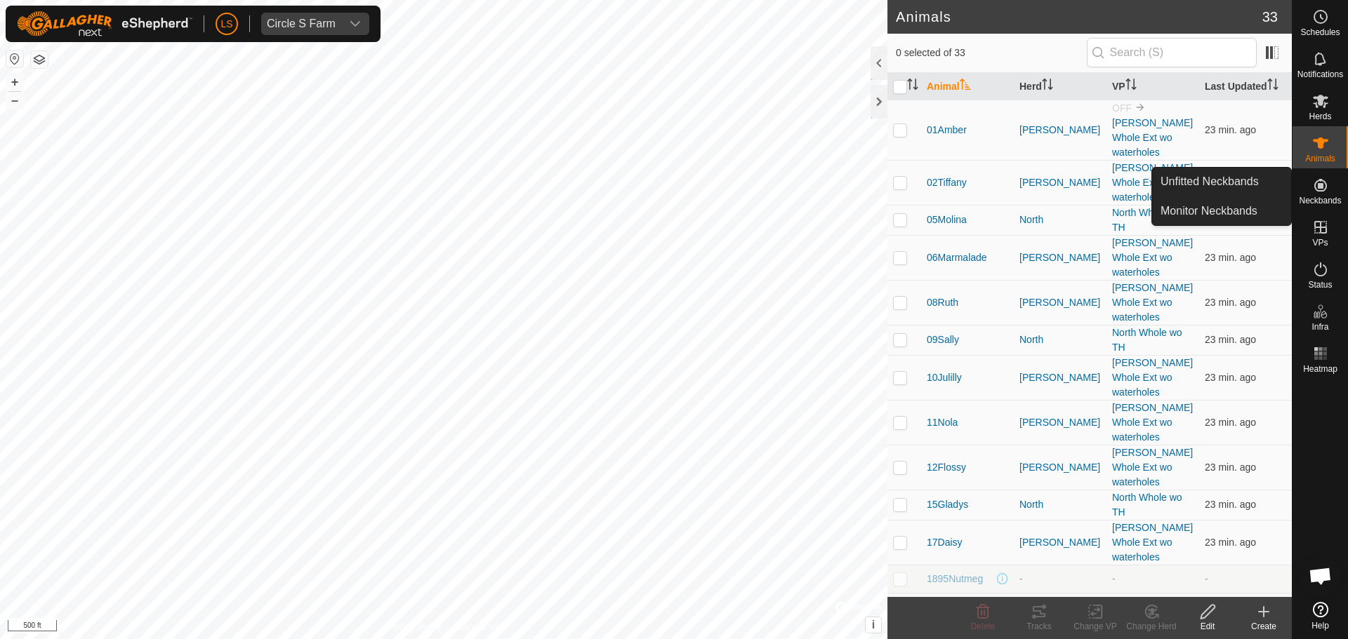
click at [1323, 198] on span "Neckbands" at bounding box center [1319, 201] width 42 height 8
click at [1253, 180] on link "Unfitted Neckbands" at bounding box center [1221, 182] width 139 height 28
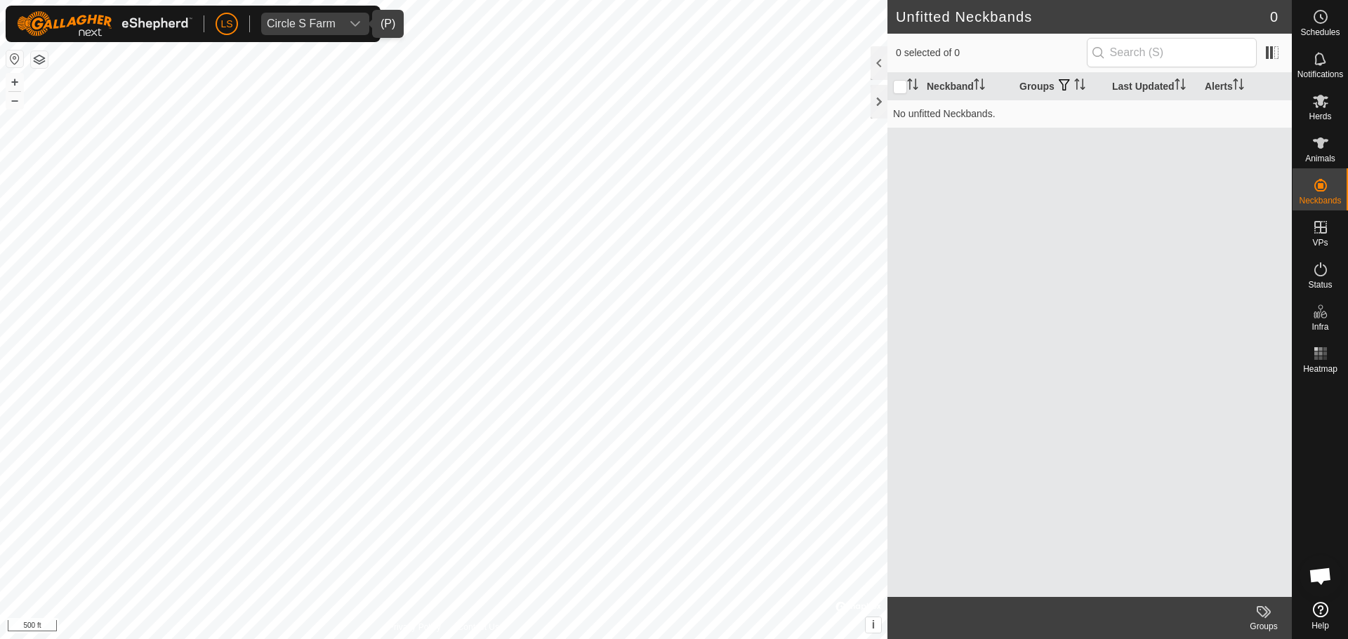
click at [306, 18] on div "Circle S Farm" at bounding box center [301, 23] width 69 height 11
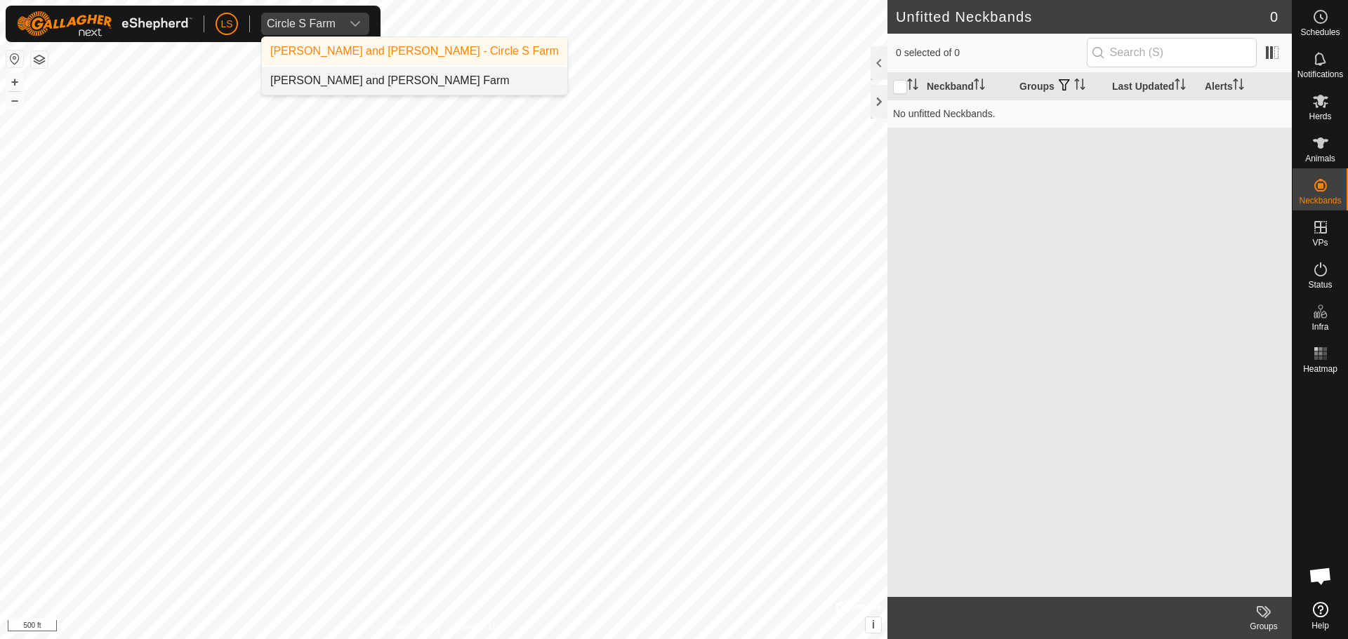
click at [336, 80] on li "[PERSON_NAME] and [PERSON_NAME] Farm" at bounding box center [414, 81] width 305 height 28
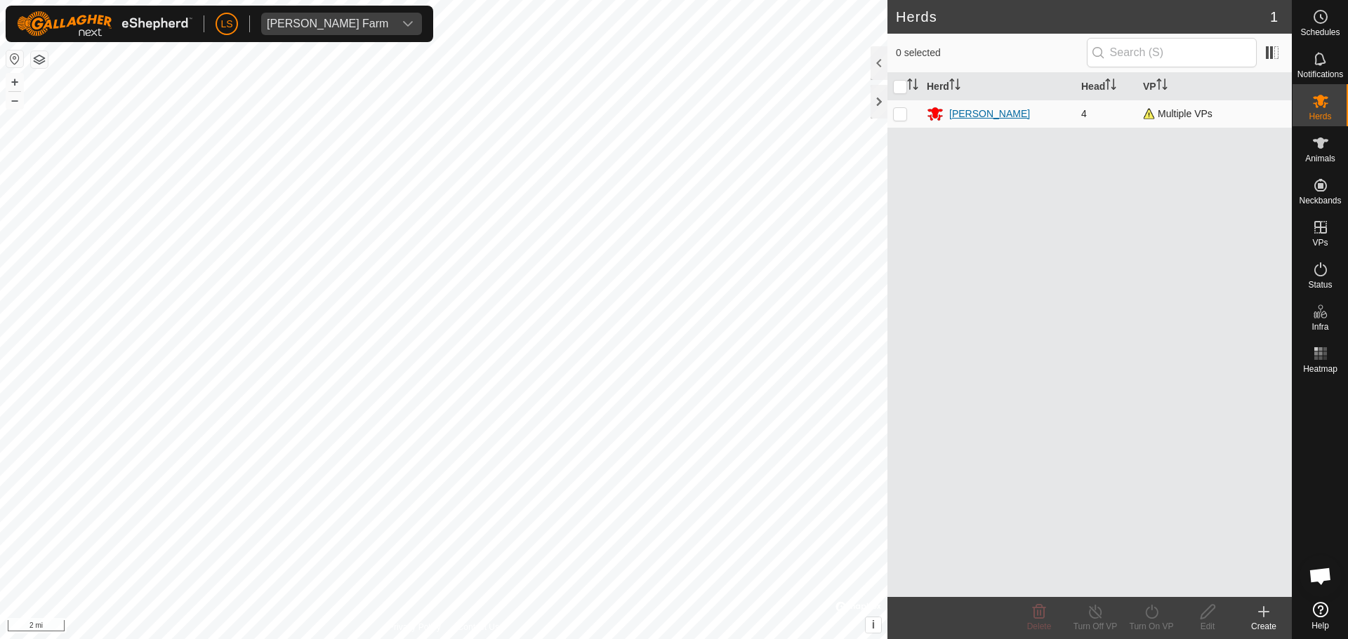
click at [954, 118] on div "[PERSON_NAME]" at bounding box center [989, 114] width 81 height 15
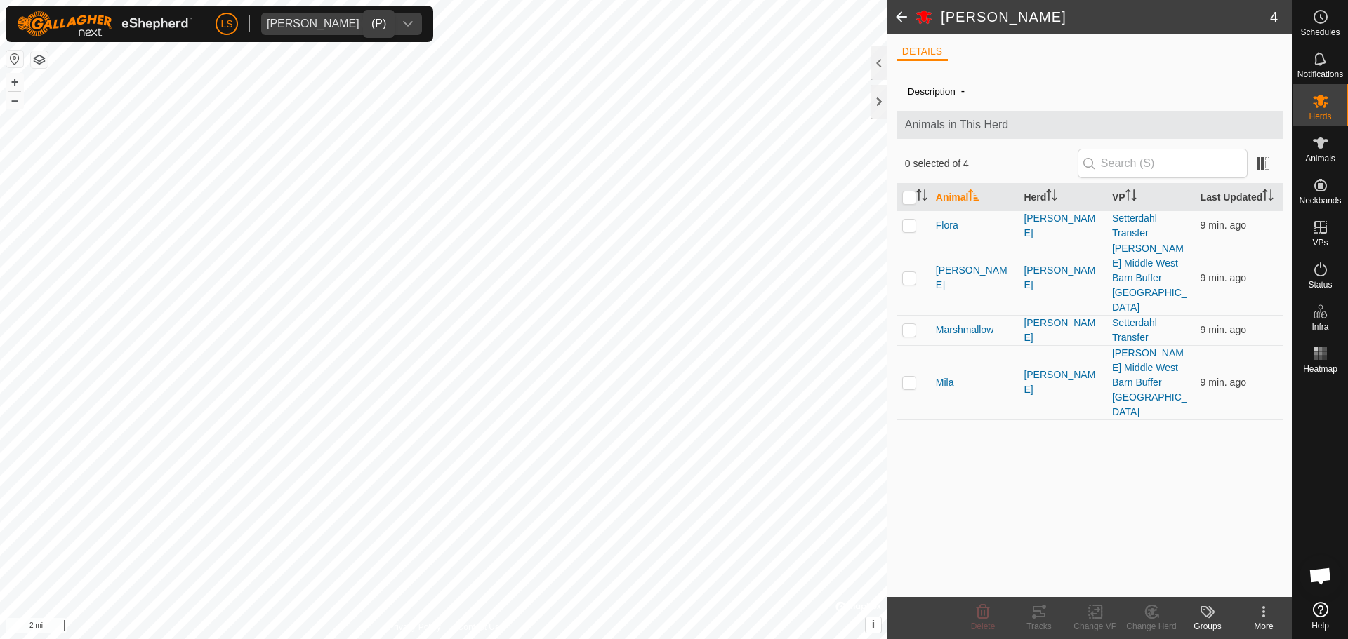
click at [394, 32] on div "dropdown trigger" at bounding box center [408, 24] width 28 height 22
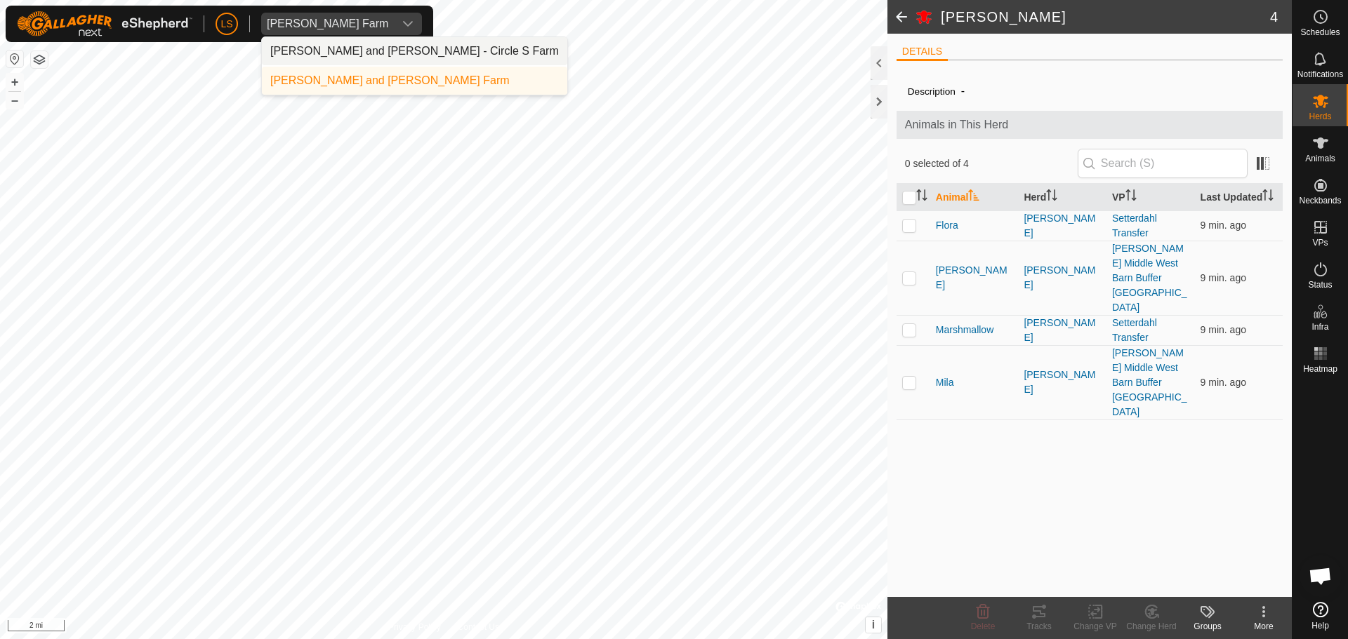
click at [336, 56] on li "[PERSON_NAME] and [PERSON_NAME] - Circle S Farm" at bounding box center [414, 51] width 305 height 28
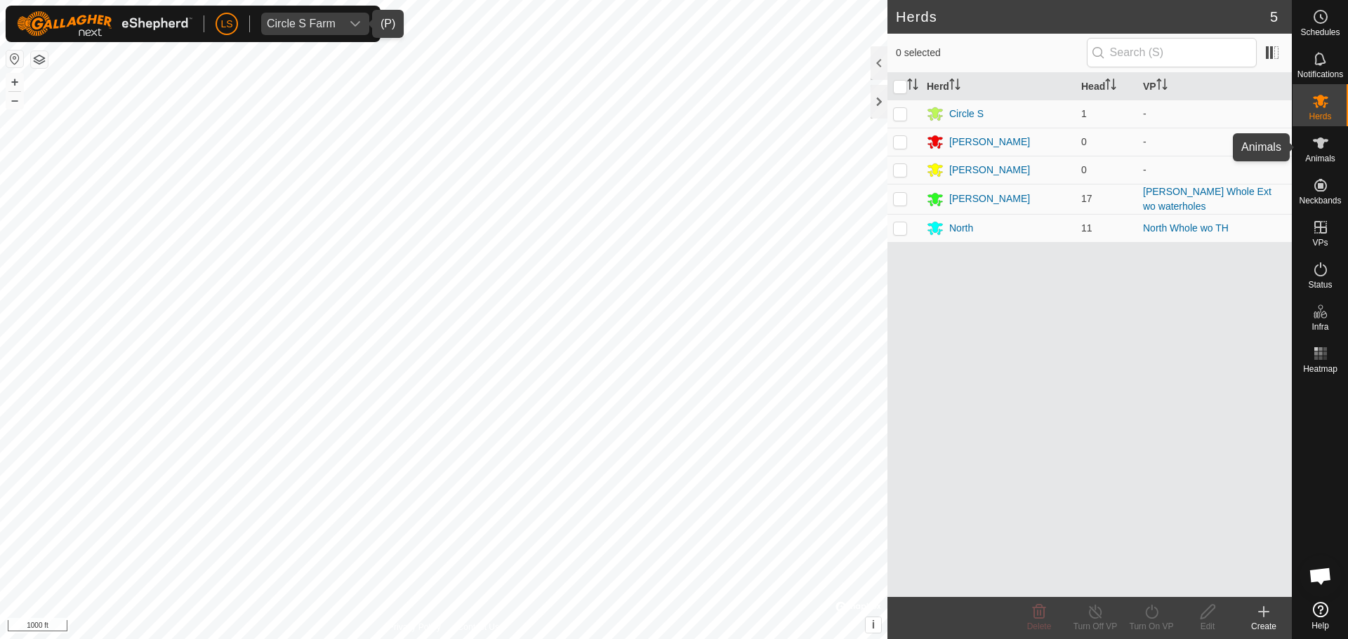
click at [1319, 149] on icon at bounding box center [1320, 143] width 17 height 17
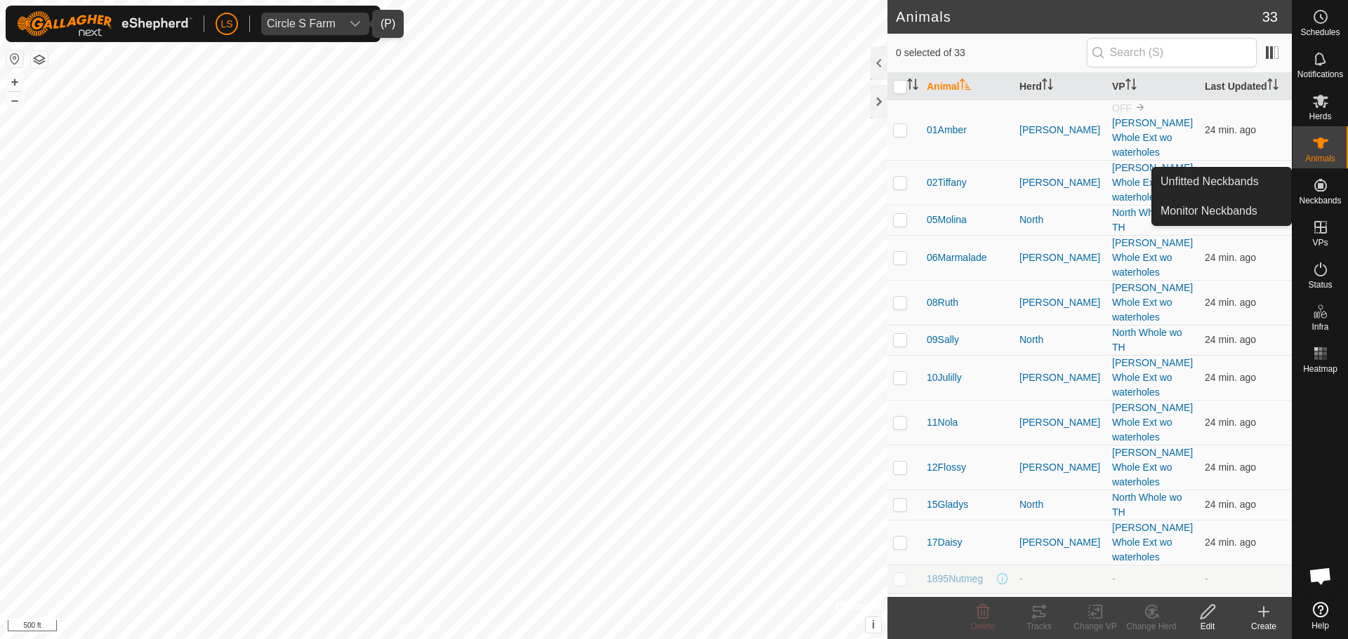
click at [1326, 194] on es-neckbands-svg-icon at bounding box center [1320, 185] width 25 height 22
click at [1253, 213] on link "Monitor Neckbands" at bounding box center [1221, 211] width 139 height 28
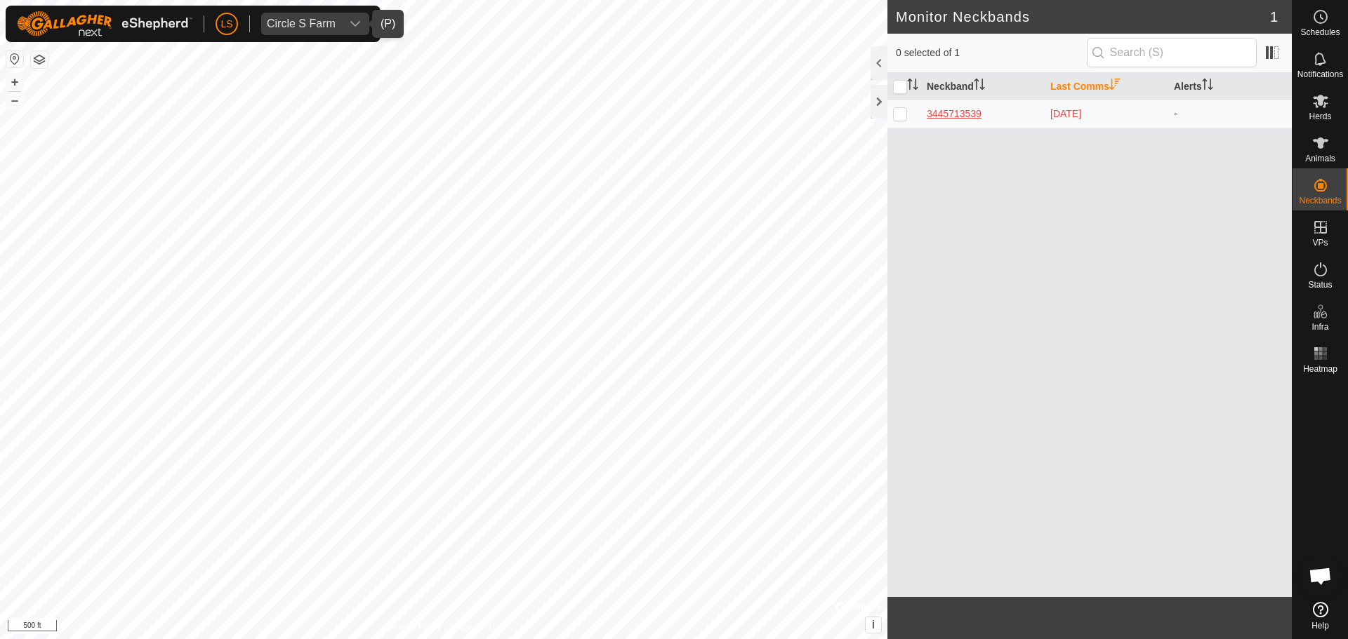
click at [948, 116] on div "3445713539" at bounding box center [982, 114] width 112 height 15
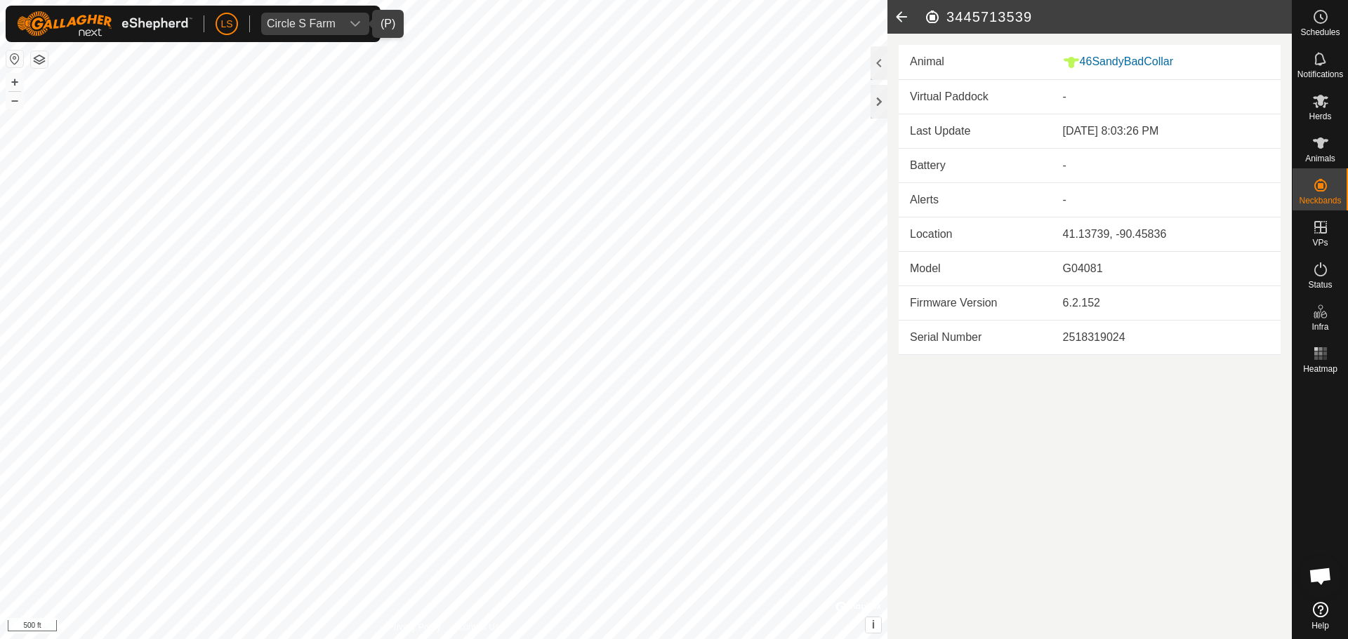
click at [903, 17] on icon at bounding box center [901, 17] width 28 height 34
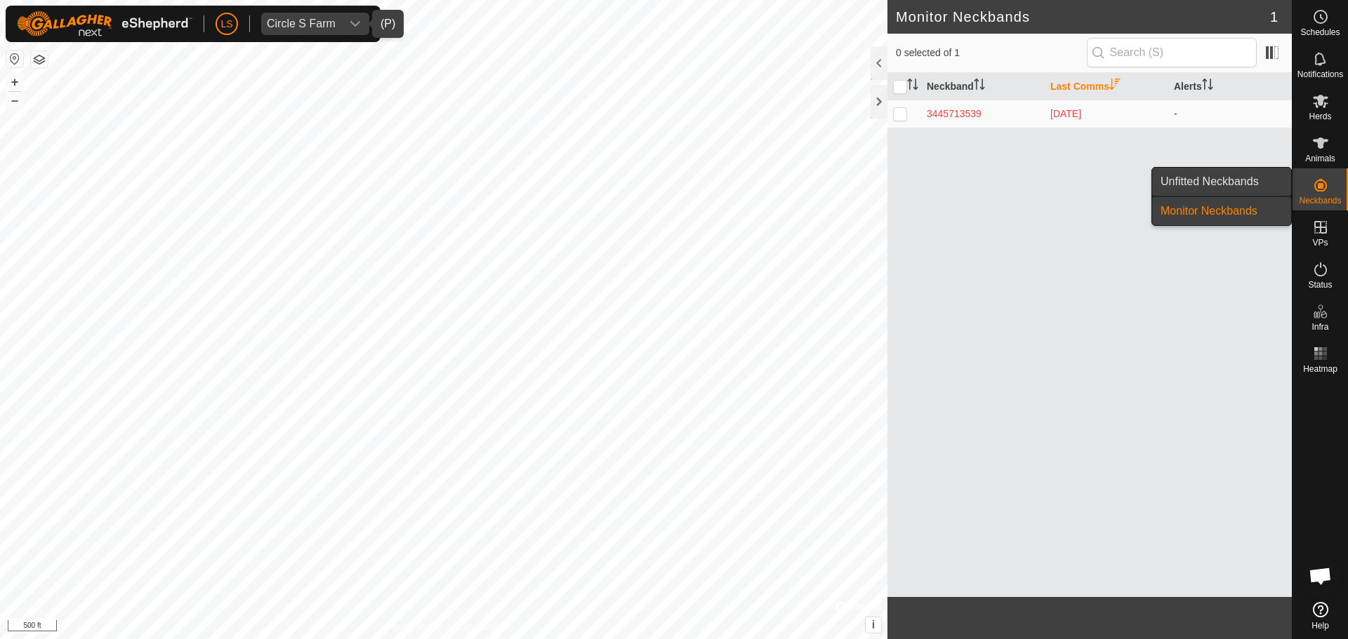
click at [1257, 176] on link "Unfitted Neckbands" at bounding box center [1221, 182] width 139 height 28
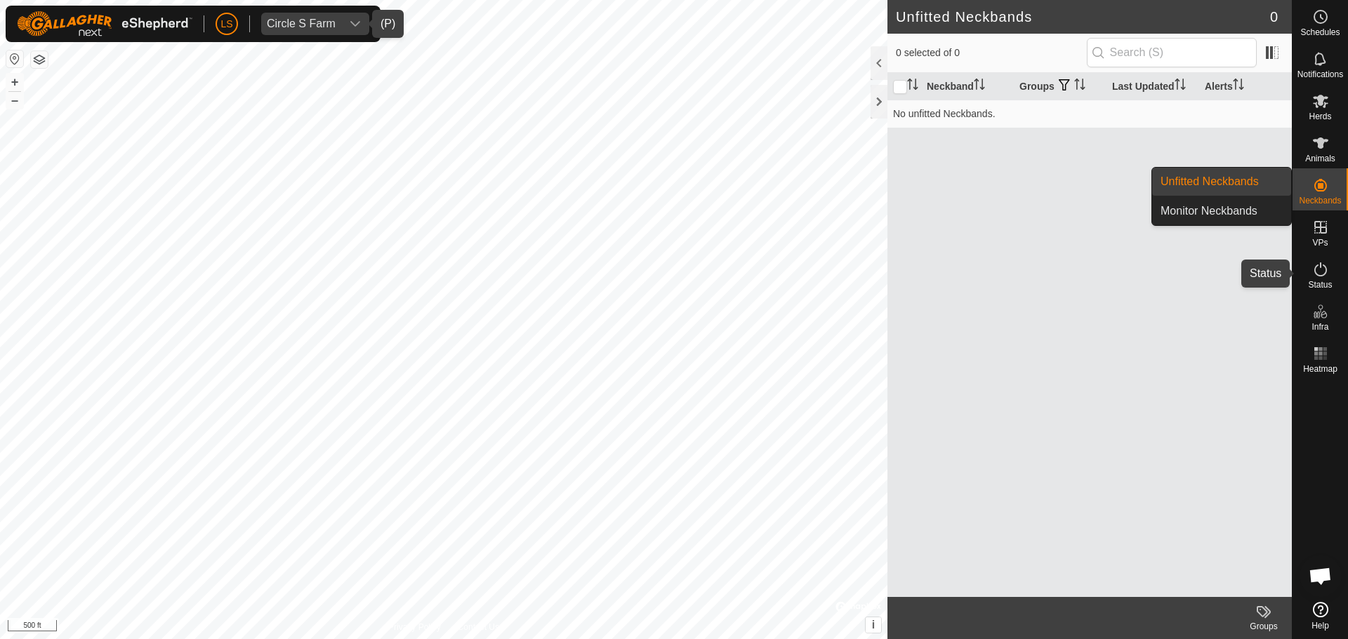
click at [1324, 274] on icon at bounding box center [1320, 269] width 13 height 14
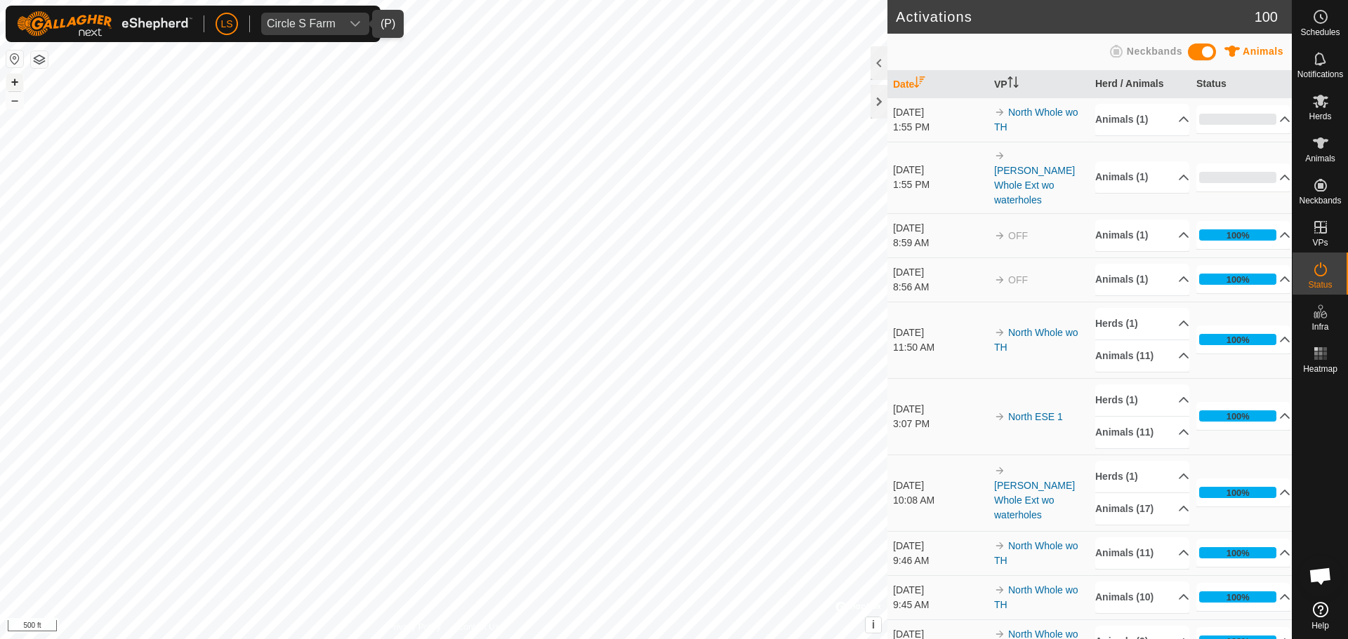
click at [13, 79] on button "+" at bounding box center [14, 82] width 17 height 17
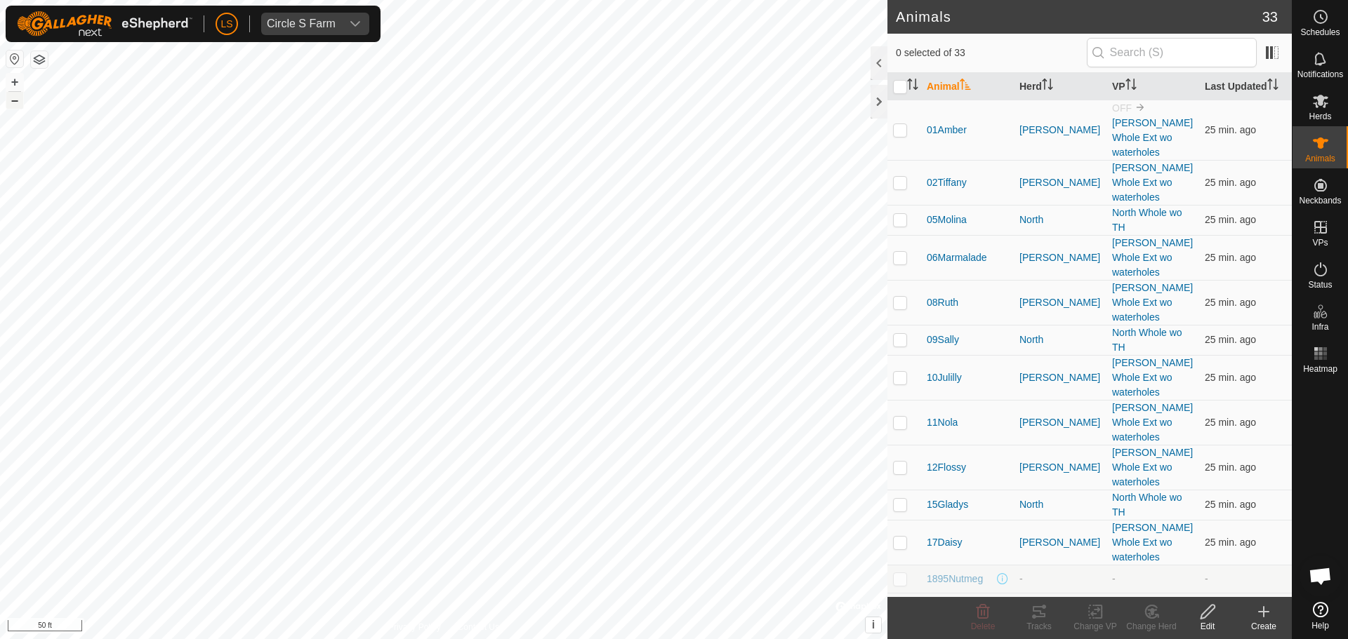
click at [17, 102] on button "–" at bounding box center [14, 100] width 17 height 17
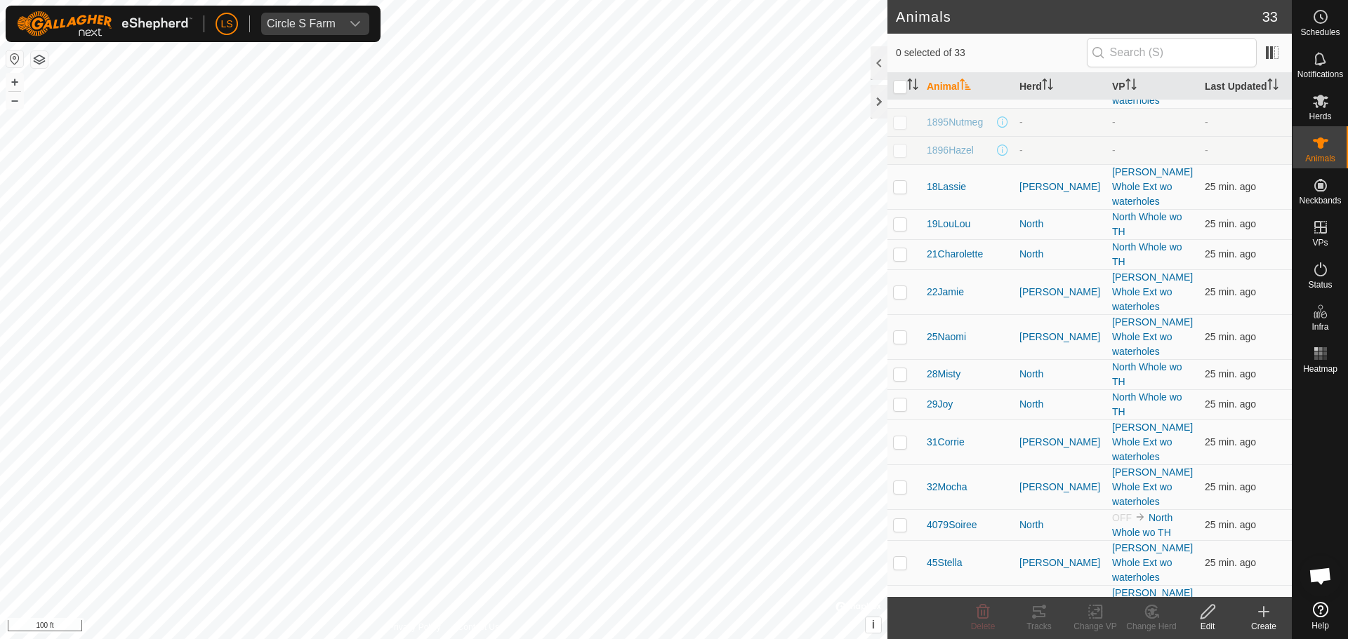
scroll to position [507, 0]
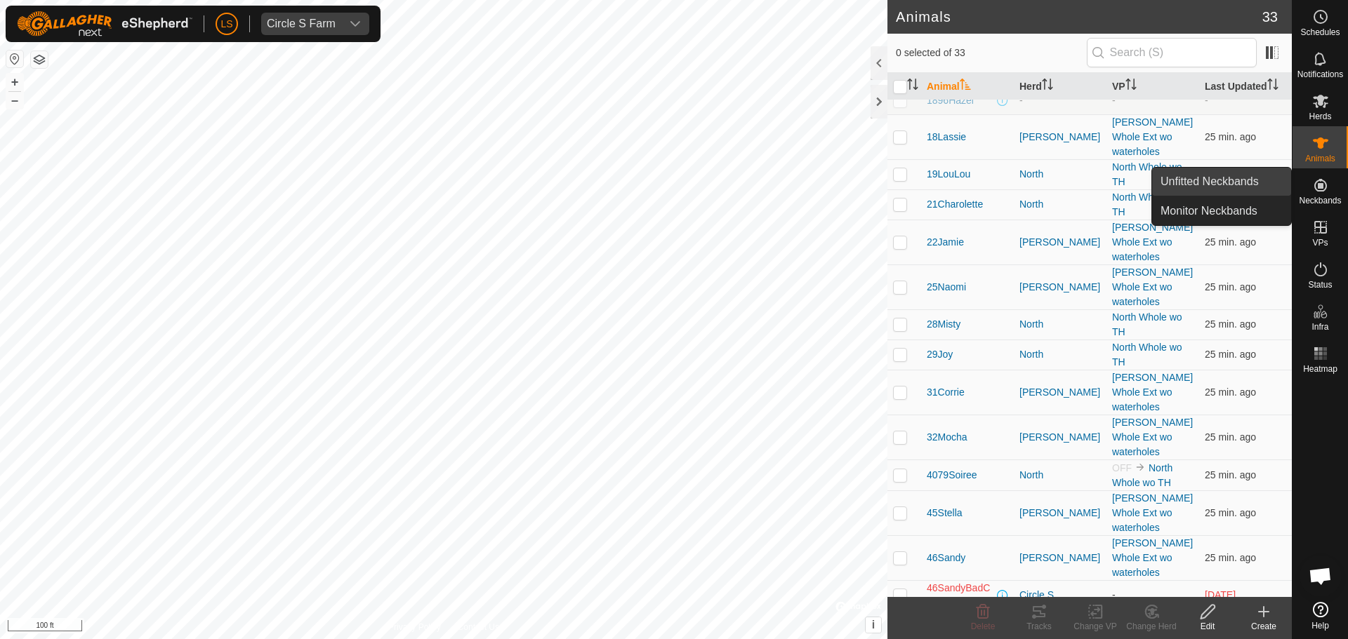
click at [1255, 187] on link "Unfitted Neckbands" at bounding box center [1221, 182] width 139 height 28
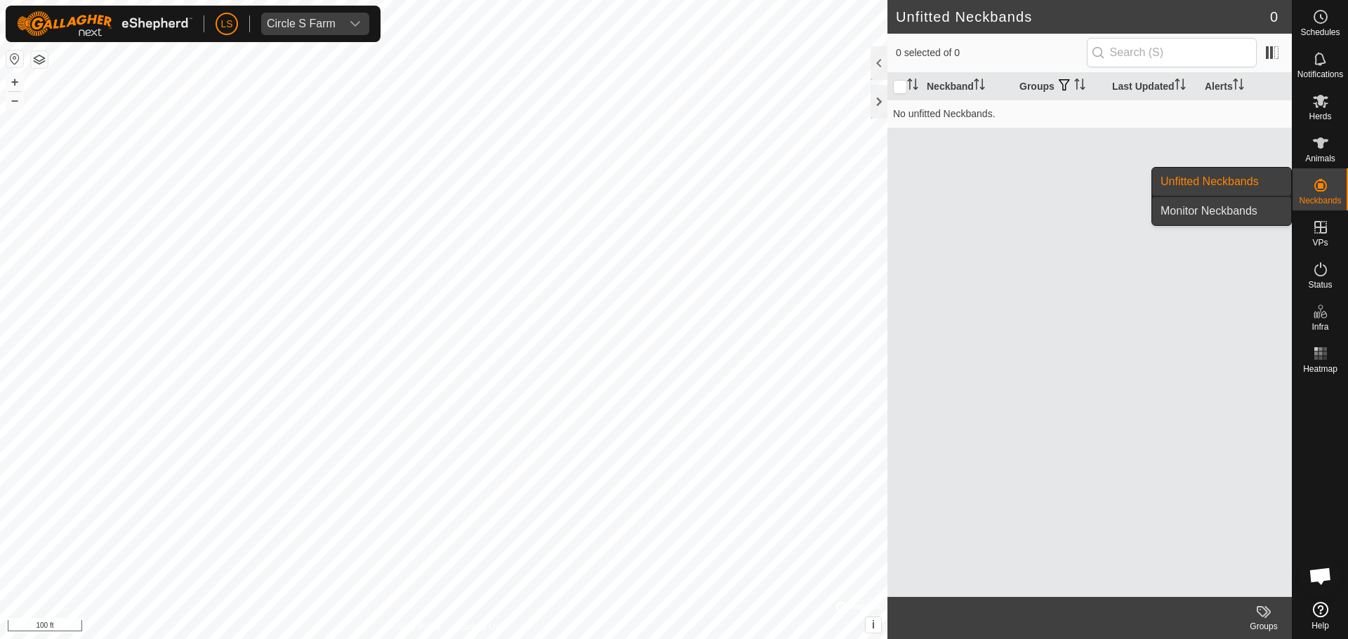
click at [1250, 207] on link "Monitor Neckbands" at bounding box center [1221, 211] width 139 height 28
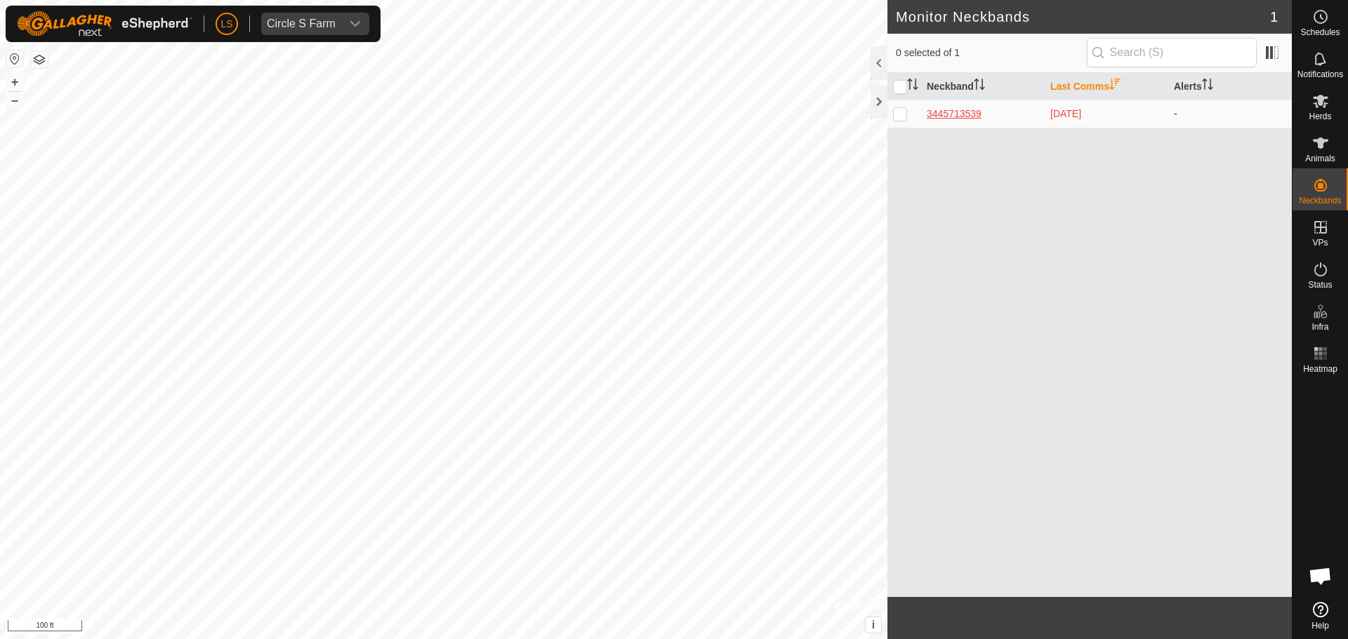
click at [978, 114] on div "3445713539" at bounding box center [982, 114] width 112 height 15
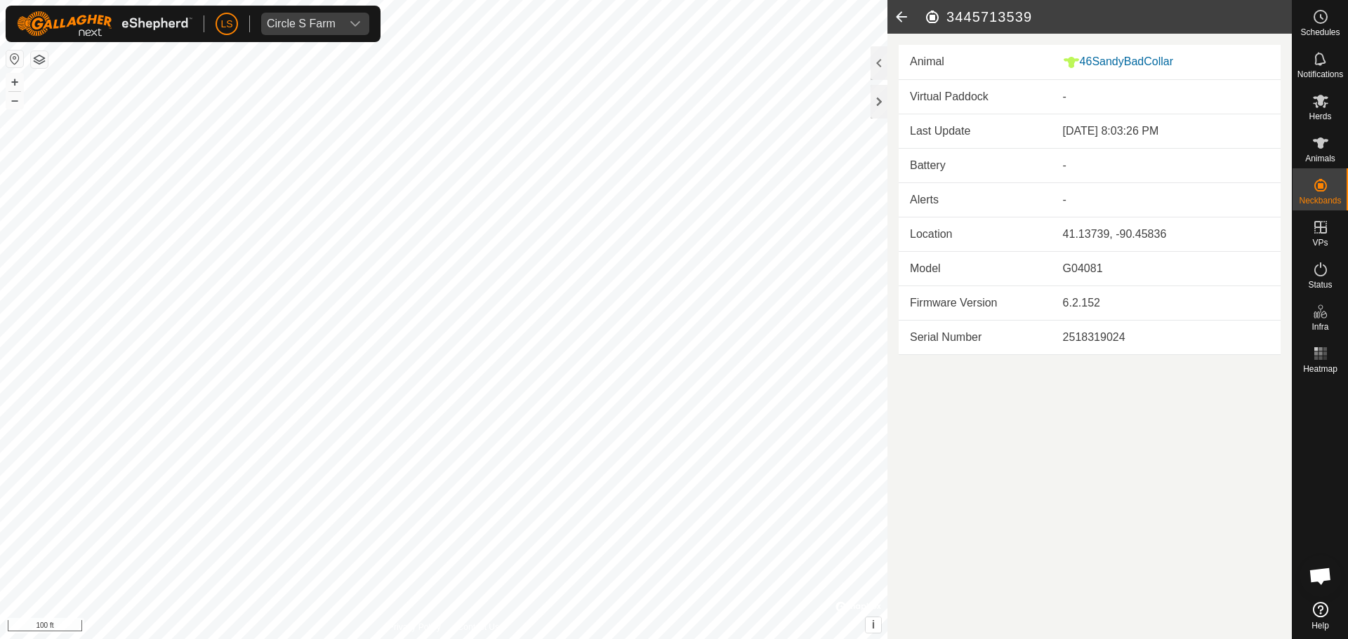
click at [901, 21] on icon at bounding box center [901, 17] width 28 height 34
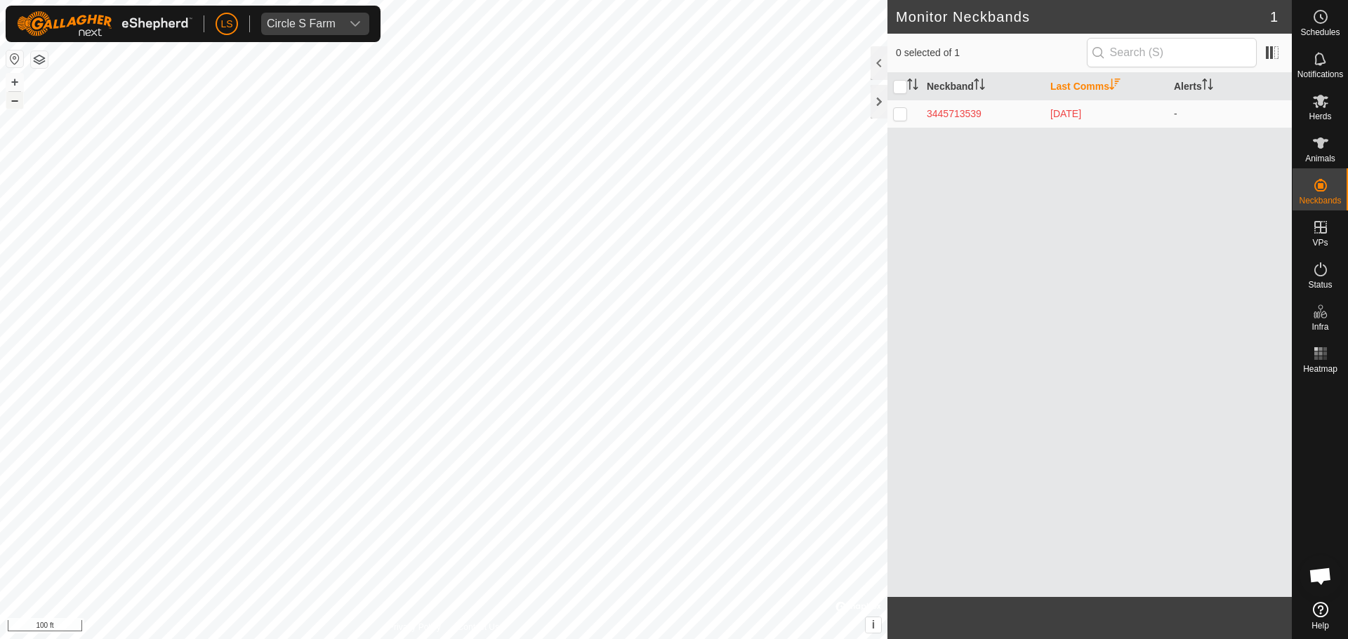
click at [15, 102] on button "–" at bounding box center [14, 100] width 17 height 17
click at [344, 15] on div "dropdown trigger" at bounding box center [355, 24] width 28 height 22
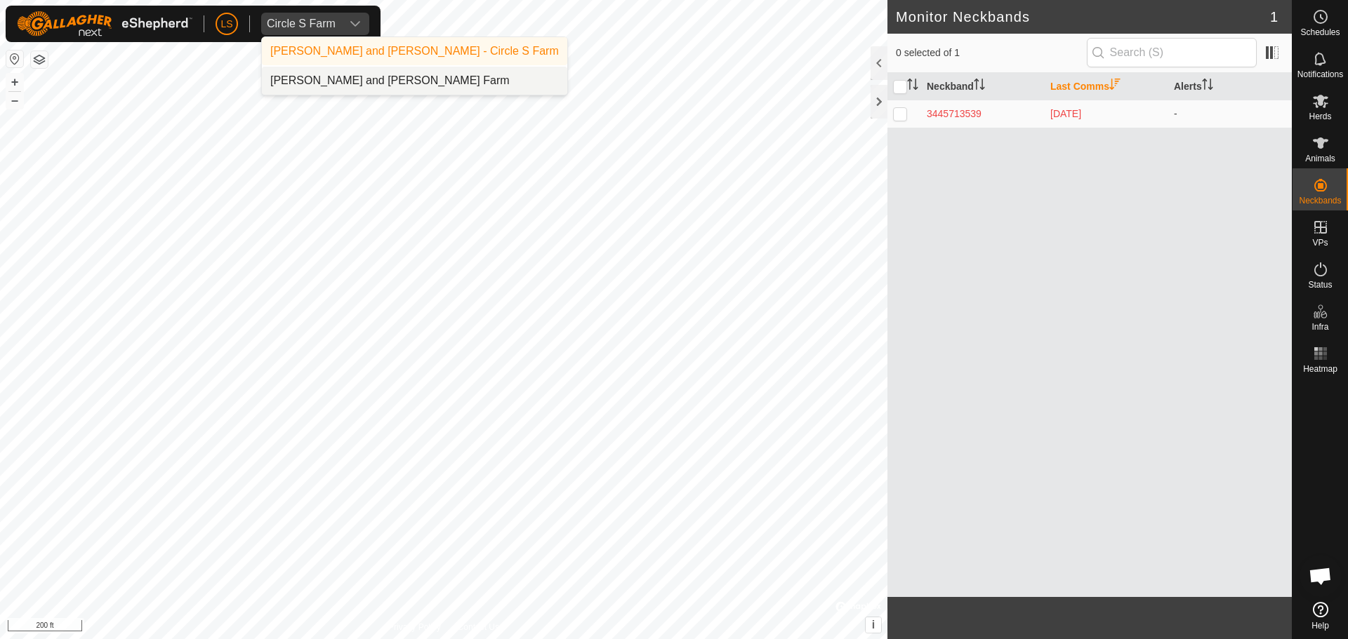
click at [363, 72] on li "Lance and Amanda Setterdahl - Moffitt Farm" at bounding box center [414, 81] width 305 height 28
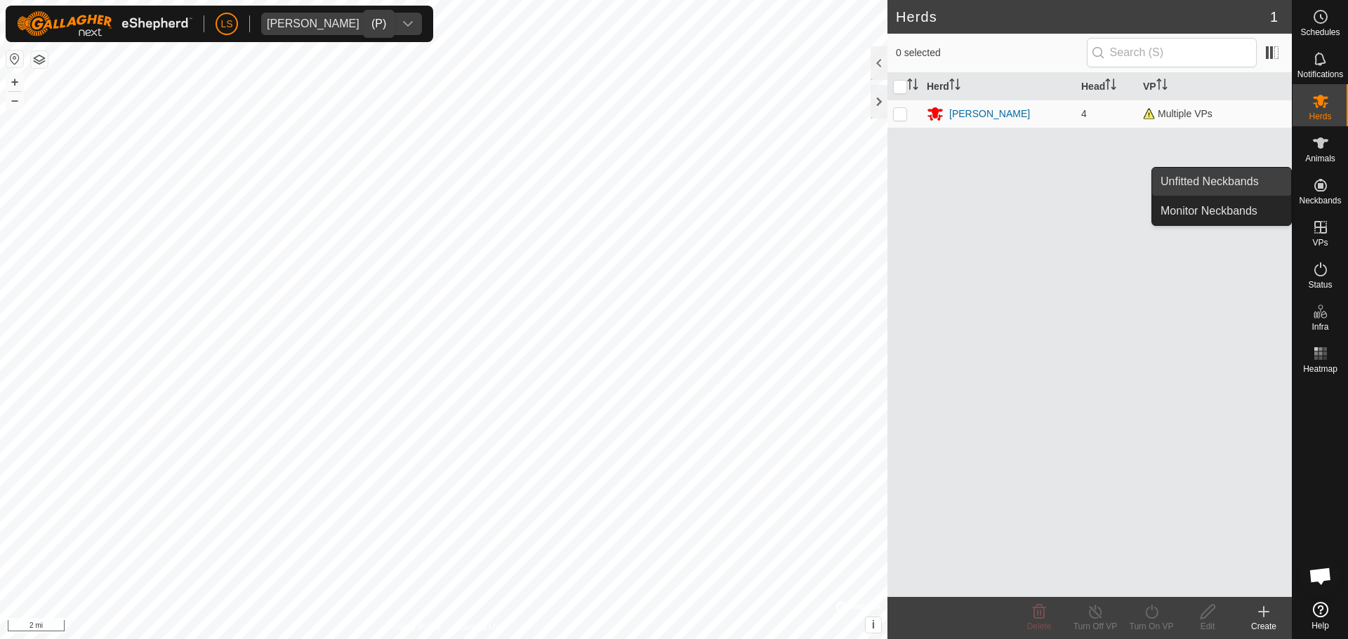
click at [1250, 186] on link "Unfitted Neckbands" at bounding box center [1221, 182] width 139 height 28
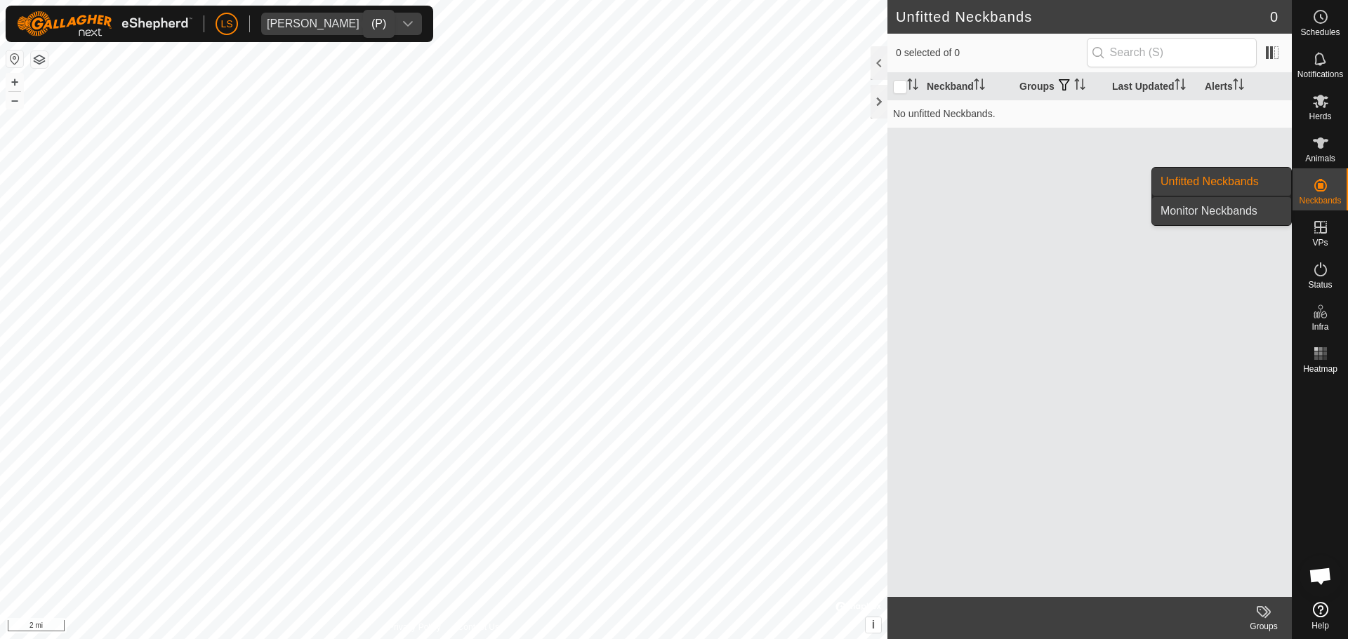
click at [1245, 211] on link "Monitor Neckbands" at bounding box center [1221, 211] width 139 height 28
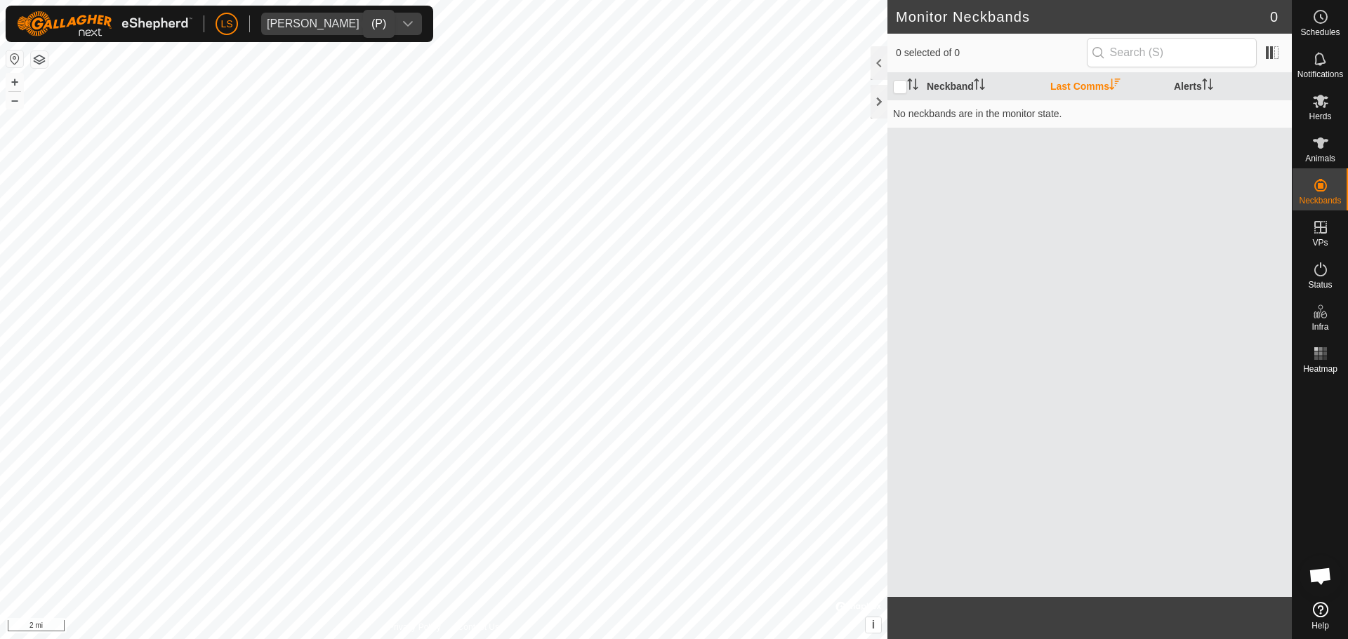
click at [310, 28] on div "Moffitt Farm" at bounding box center [327, 23] width 121 height 11
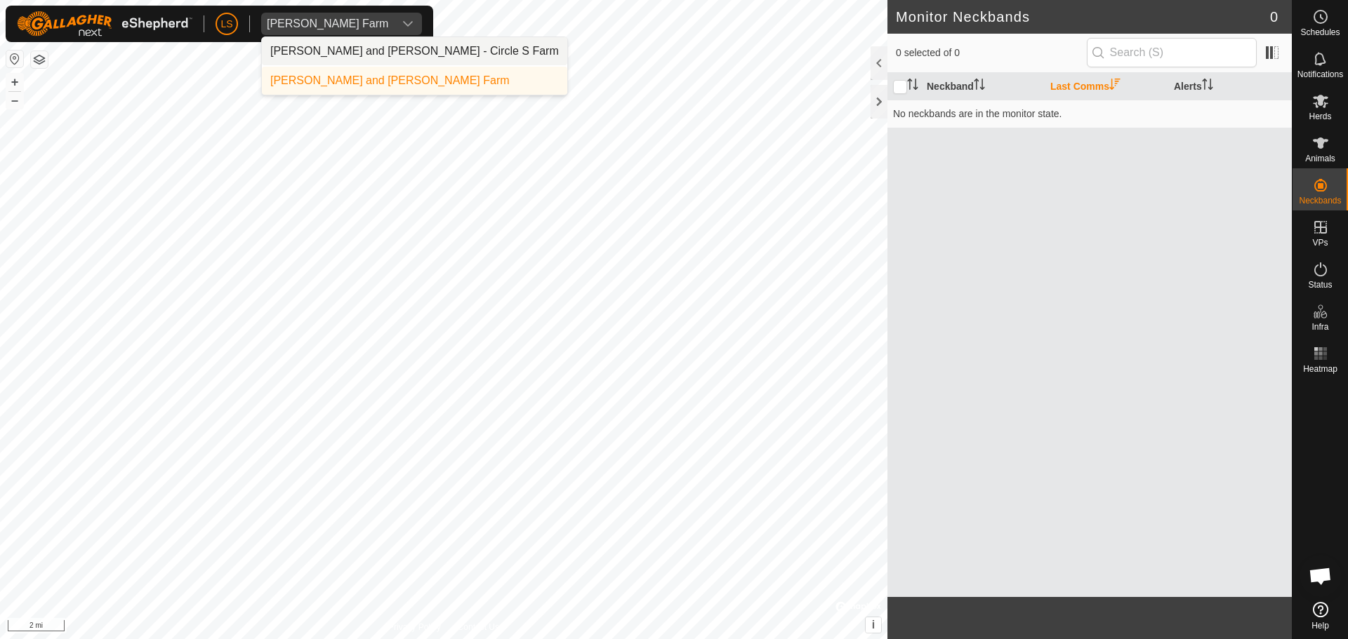
click at [345, 56] on li "Lance and Amanda Setterdahl - Circle S Farm" at bounding box center [414, 51] width 305 height 28
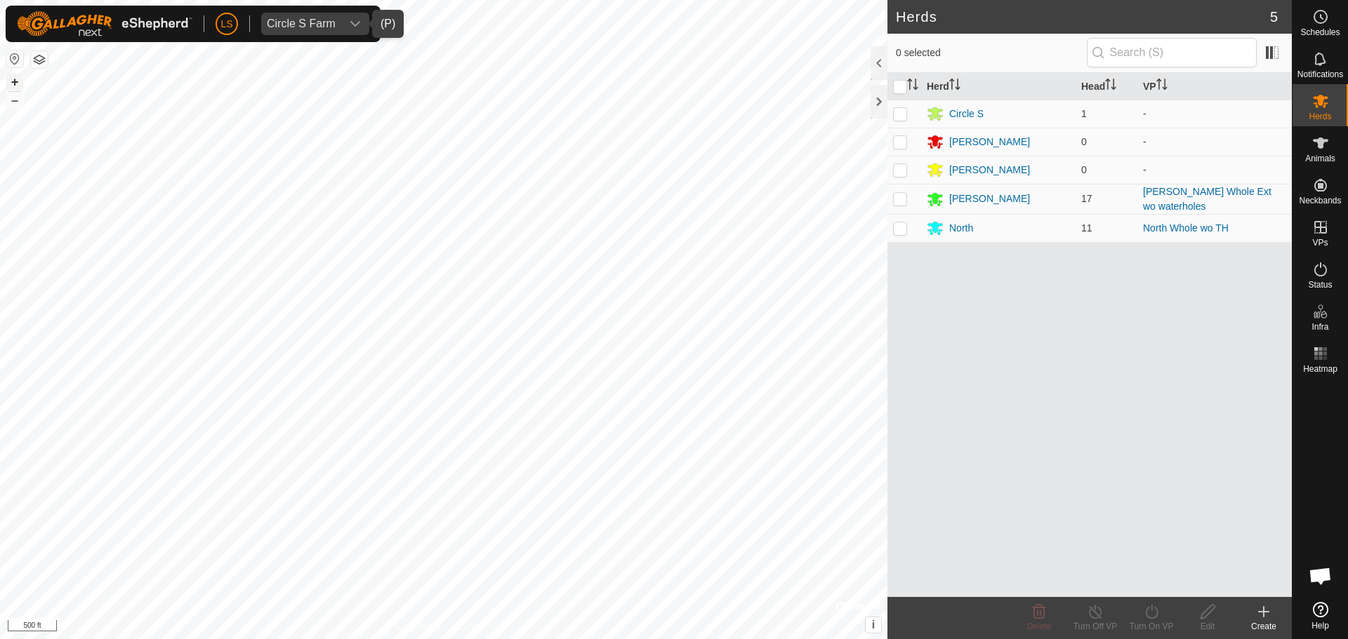
click at [16, 90] on button "+" at bounding box center [14, 82] width 17 height 17
click at [271, 41] on div "LS Circle S Farm Schedules Notifications Herds Animals Neckbands VPs Status Inf…" at bounding box center [674, 319] width 1348 height 639
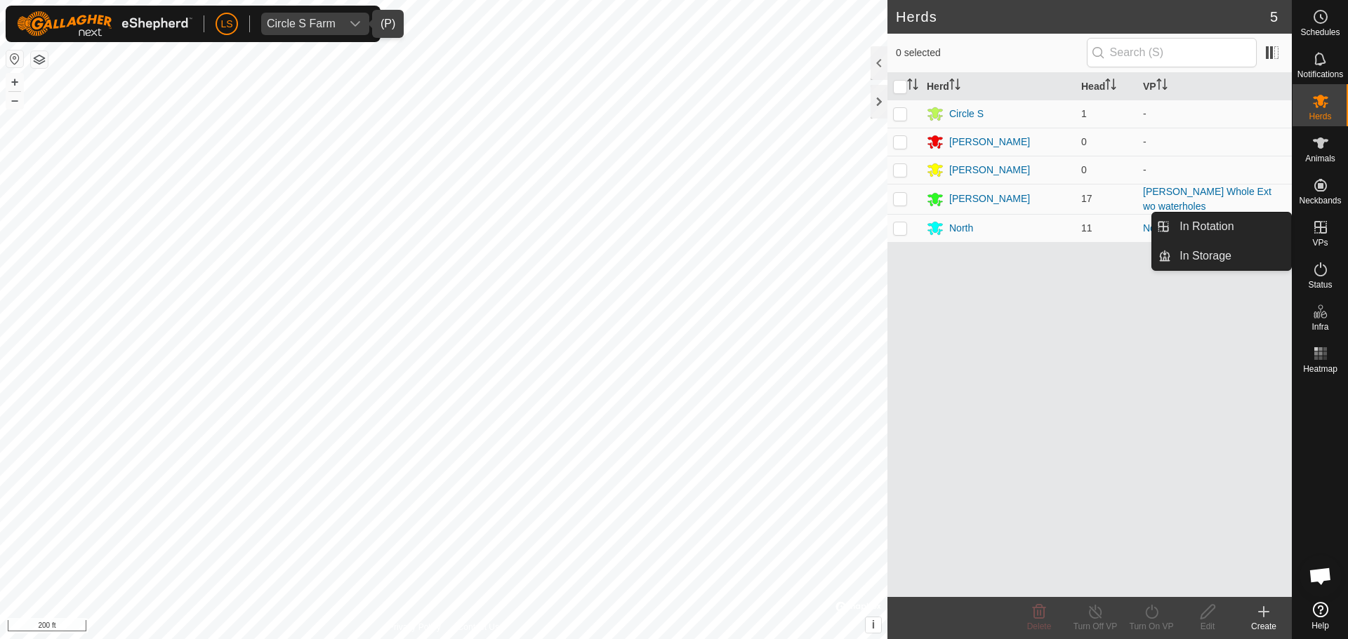
click at [1313, 229] on icon at bounding box center [1320, 227] width 17 height 17
click at [1258, 227] on link "In Rotation" at bounding box center [1231, 227] width 120 height 28
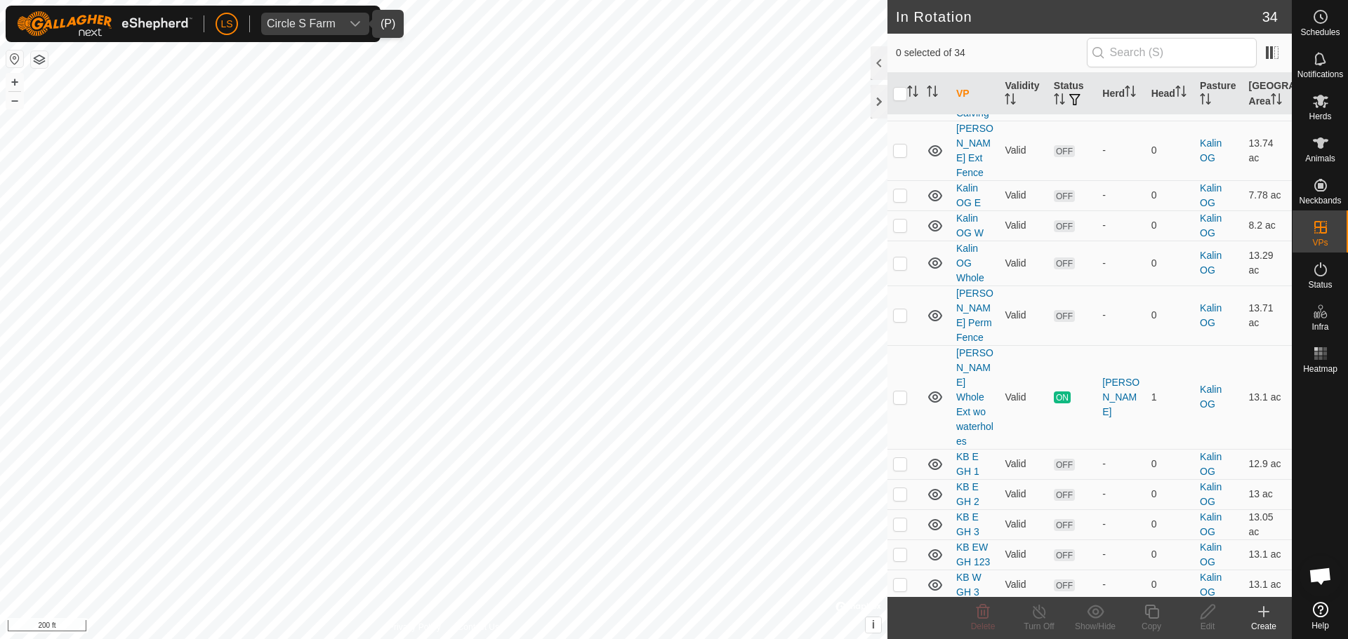
scroll to position [746, 0]
click at [900, 460] on p-checkbox at bounding box center [900, 465] width 14 height 11
checkbox input "true"
click at [902, 490] on p-checkbox at bounding box center [900, 495] width 14 height 11
checkbox input "true"
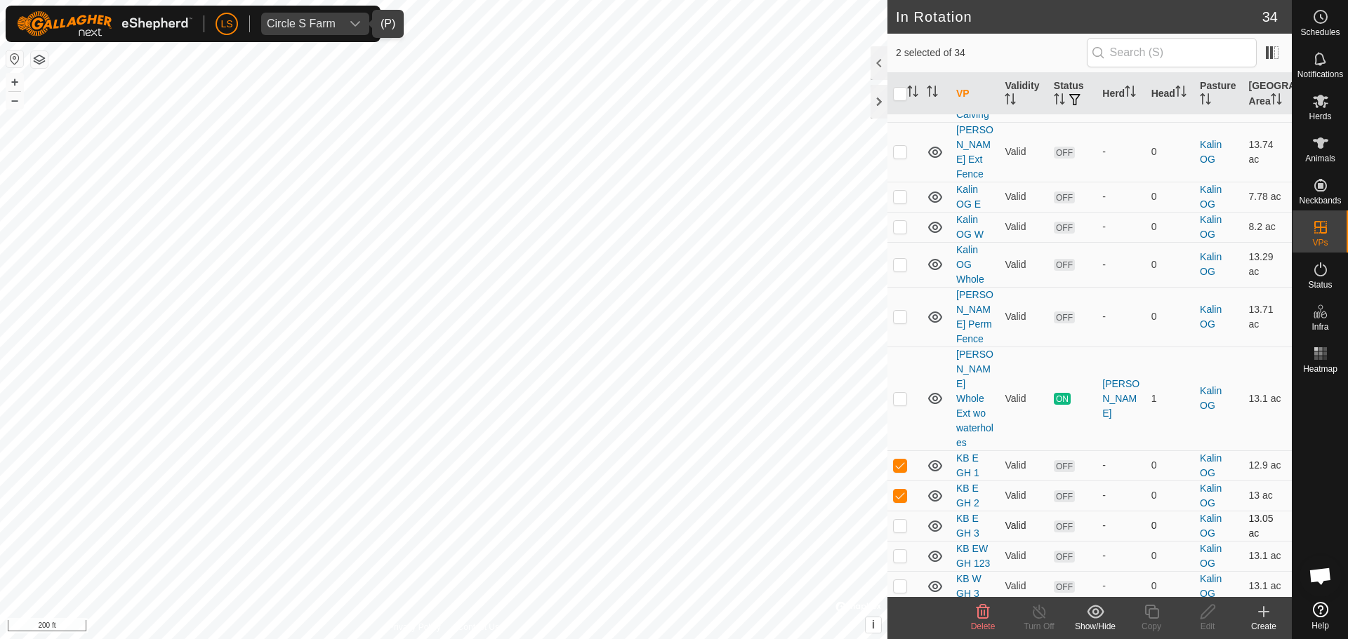
click at [902, 520] on p-checkbox at bounding box center [900, 525] width 14 height 11
click at [904, 511] on td at bounding box center [904, 526] width 34 height 30
checkbox input "false"
click at [896, 490] on p-checkbox at bounding box center [900, 495] width 14 height 11
checkbox input "false"
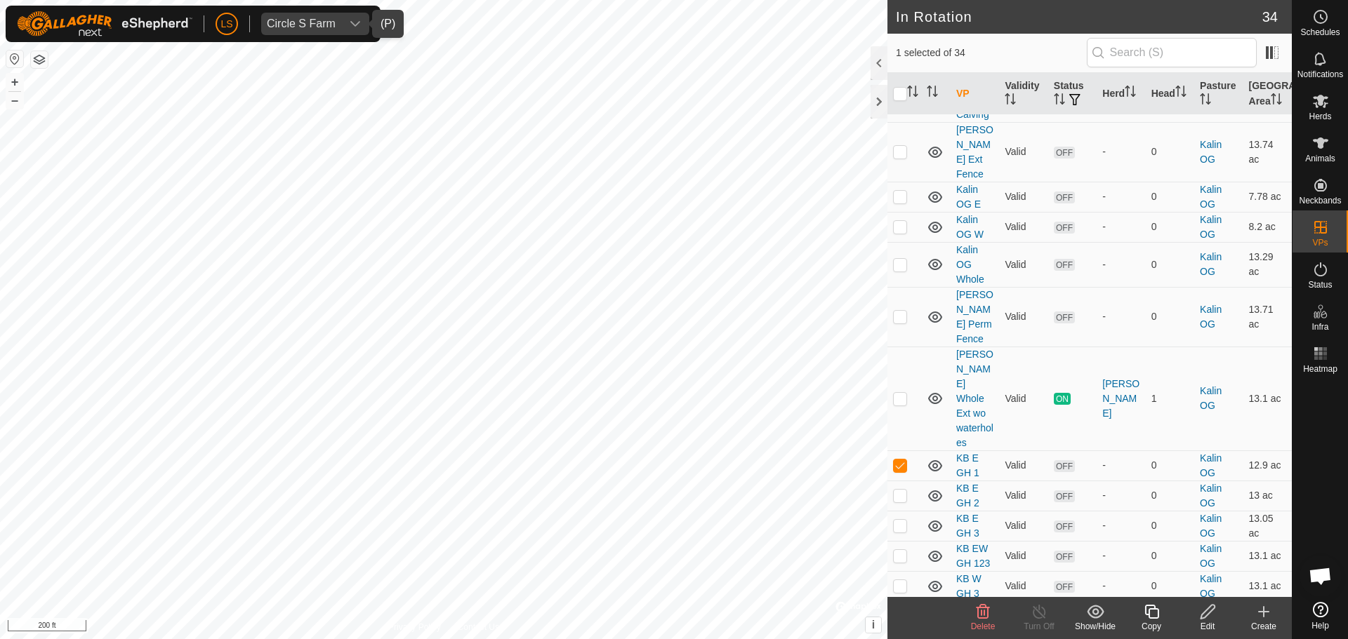
click at [1219, 616] on edit-svg-icon at bounding box center [1207, 612] width 56 height 17
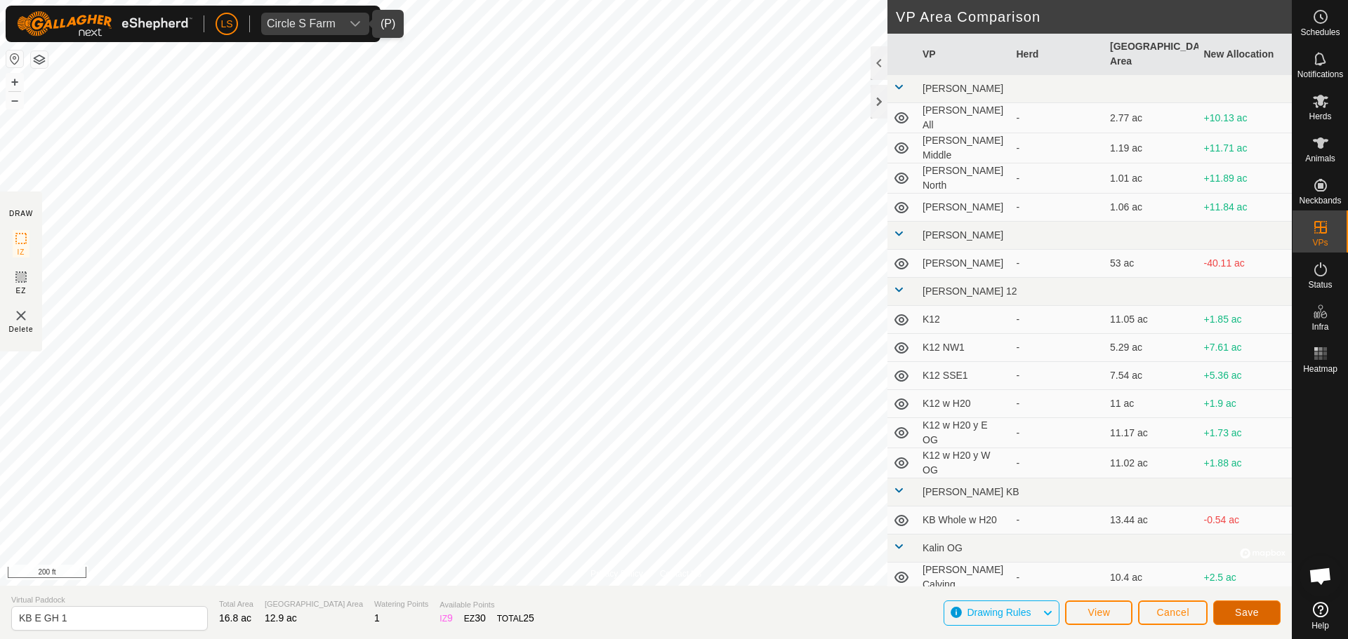
click at [1246, 616] on span "Save" at bounding box center [1247, 612] width 24 height 11
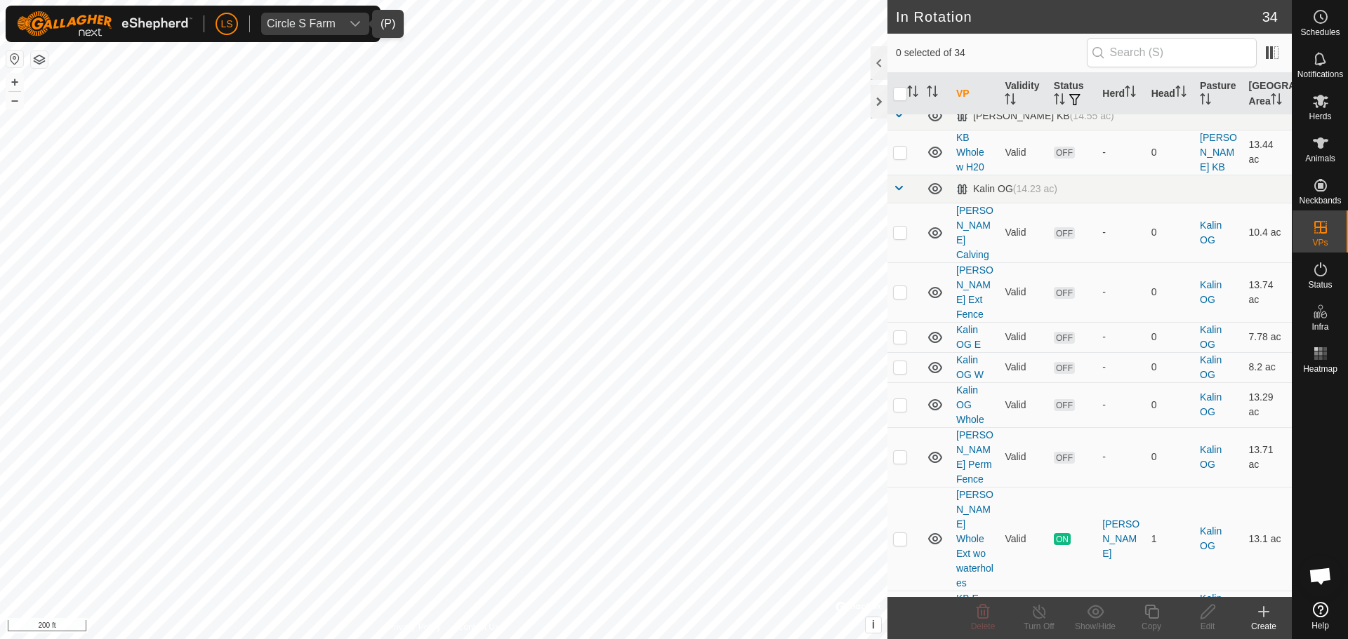
scroll to position [627, 0]
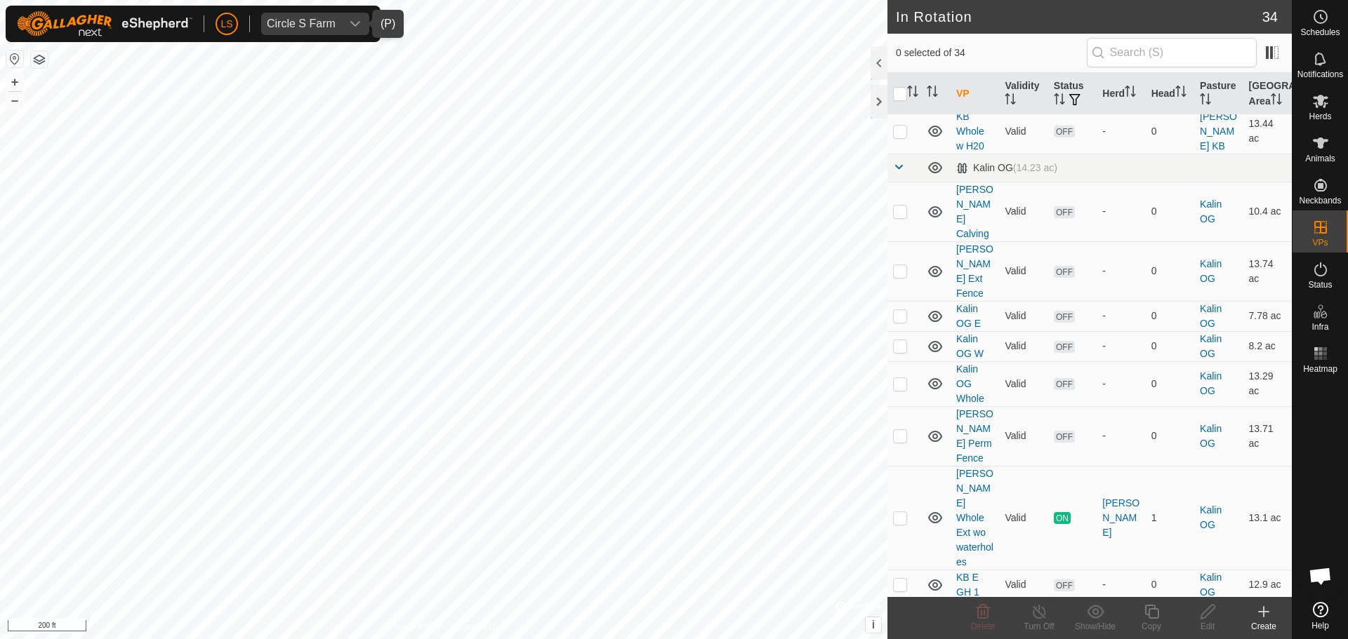
click at [902, 609] on p-checkbox at bounding box center [900, 614] width 14 height 11
checkbox input "true"
click at [1205, 616] on icon at bounding box center [1208, 612] width 18 height 17
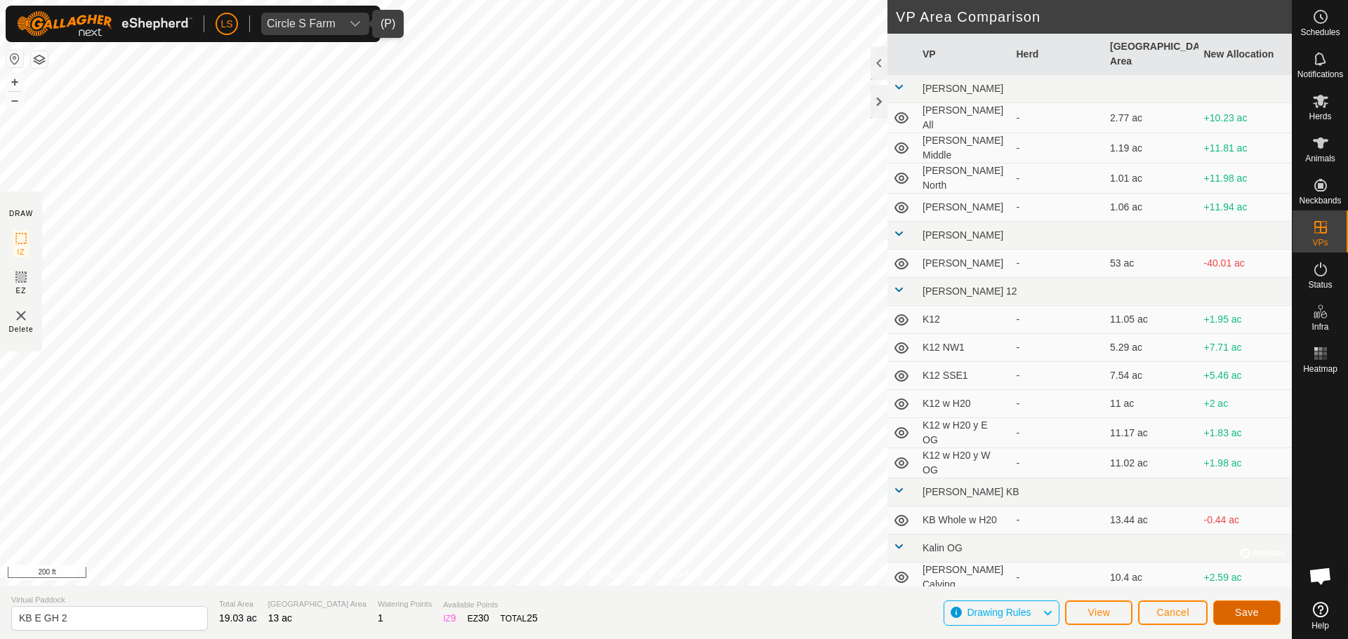
click at [1235, 620] on button "Save" at bounding box center [1246, 613] width 67 height 25
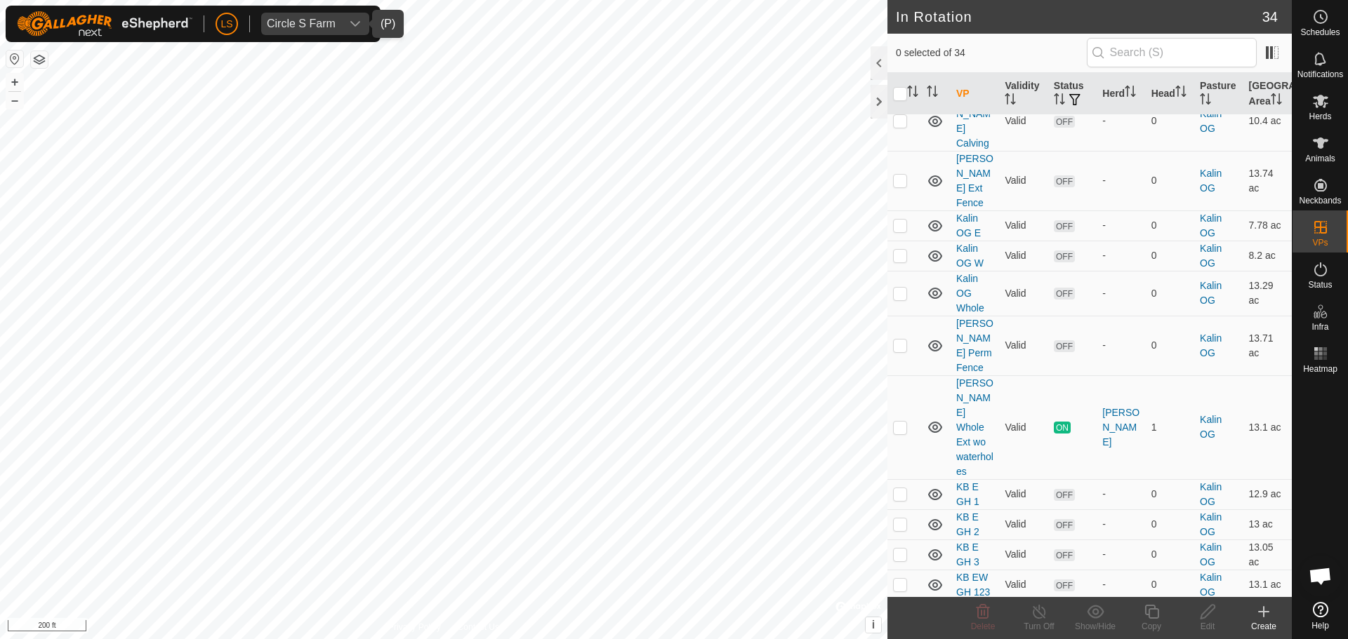
scroll to position [718, 0]
click at [900, 548] on p-checkbox at bounding box center [900, 553] width 14 height 11
checkbox input "true"
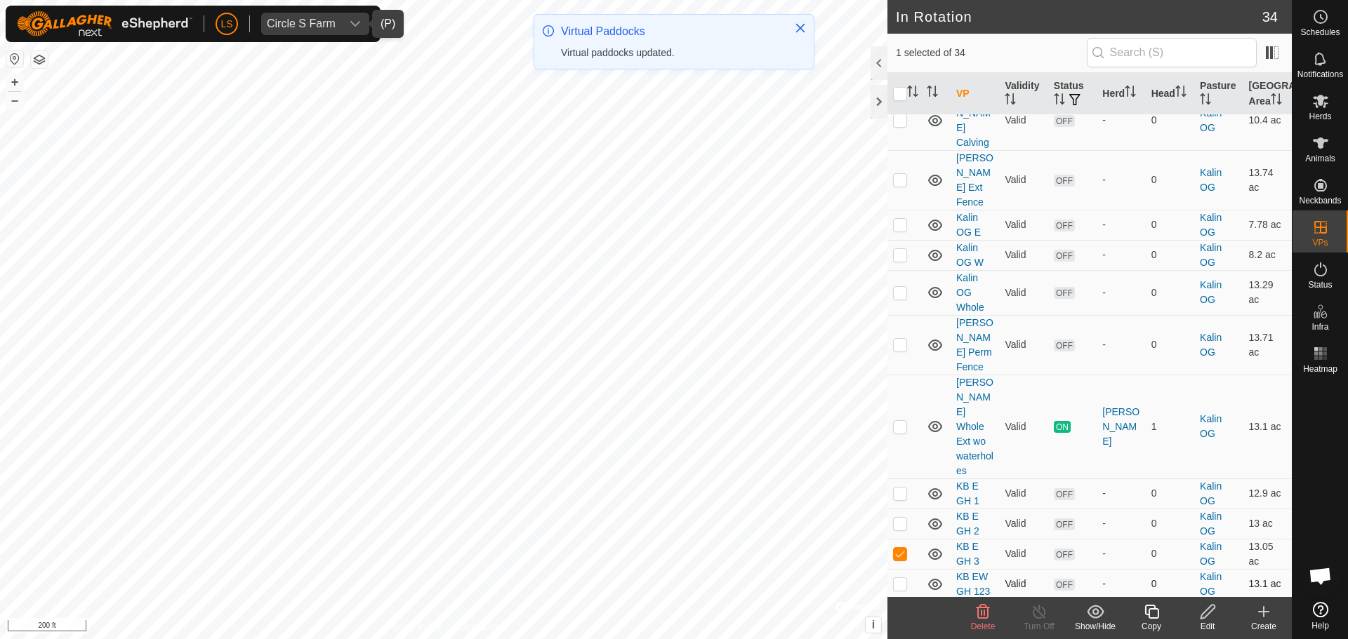
click at [903, 578] on p-checkbox at bounding box center [900, 583] width 14 height 11
checkbox input "true"
click at [901, 548] on p-checkbox at bounding box center [900, 553] width 14 height 11
checkbox input "false"
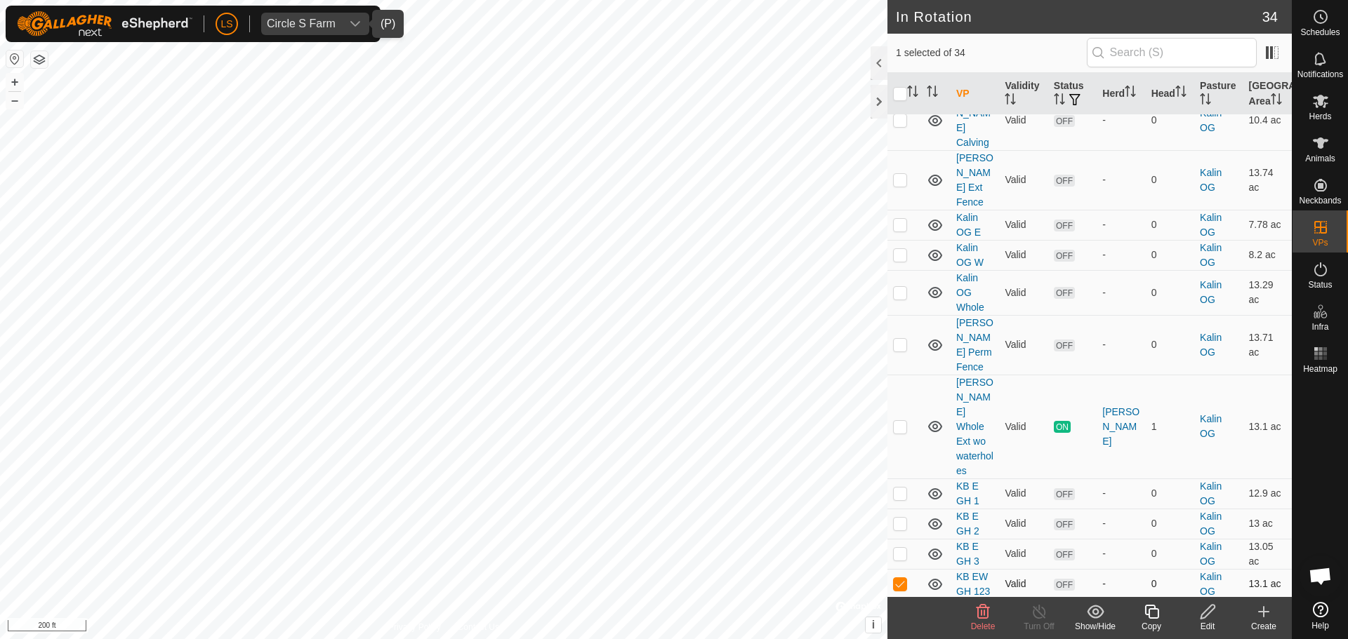
click at [901, 578] on p-checkbox at bounding box center [900, 583] width 14 height 11
checkbox input "false"
click at [900, 608] on p-checkbox at bounding box center [900, 613] width 14 height 11
checkbox input "true"
click at [1201, 613] on icon at bounding box center [1208, 612] width 18 height 17
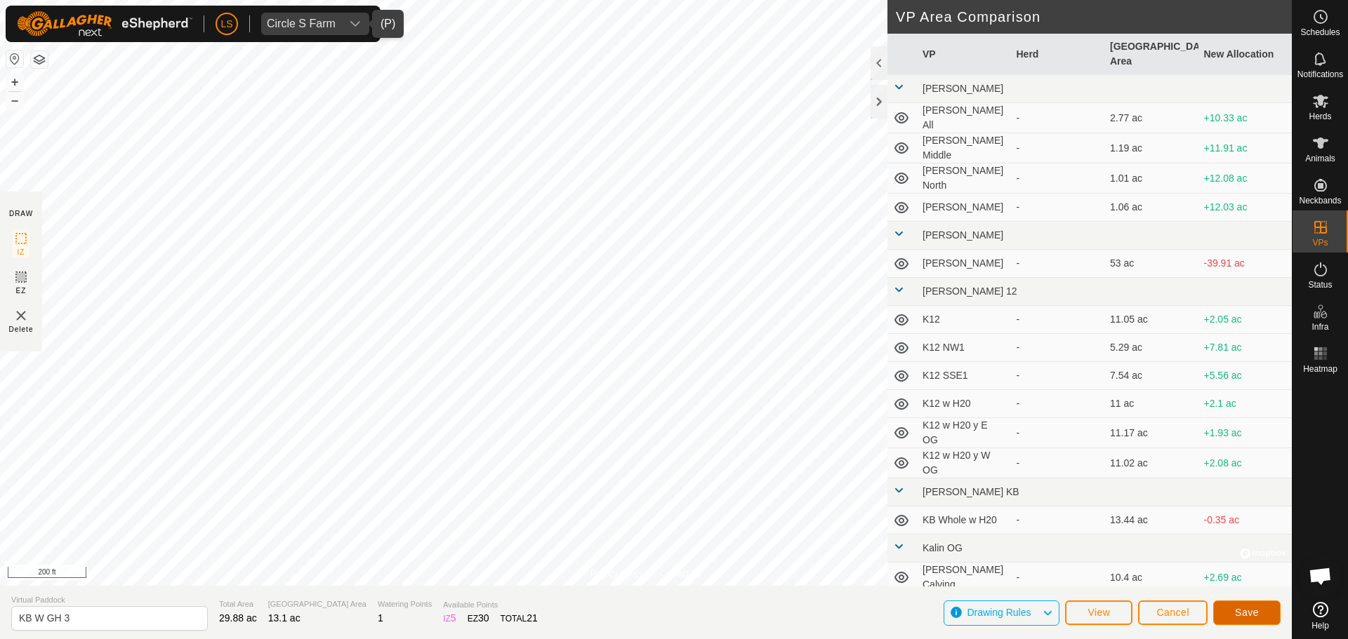
click at [1246, 606] on button "Save" at bounding box center [1246, 613] width 67 height 25
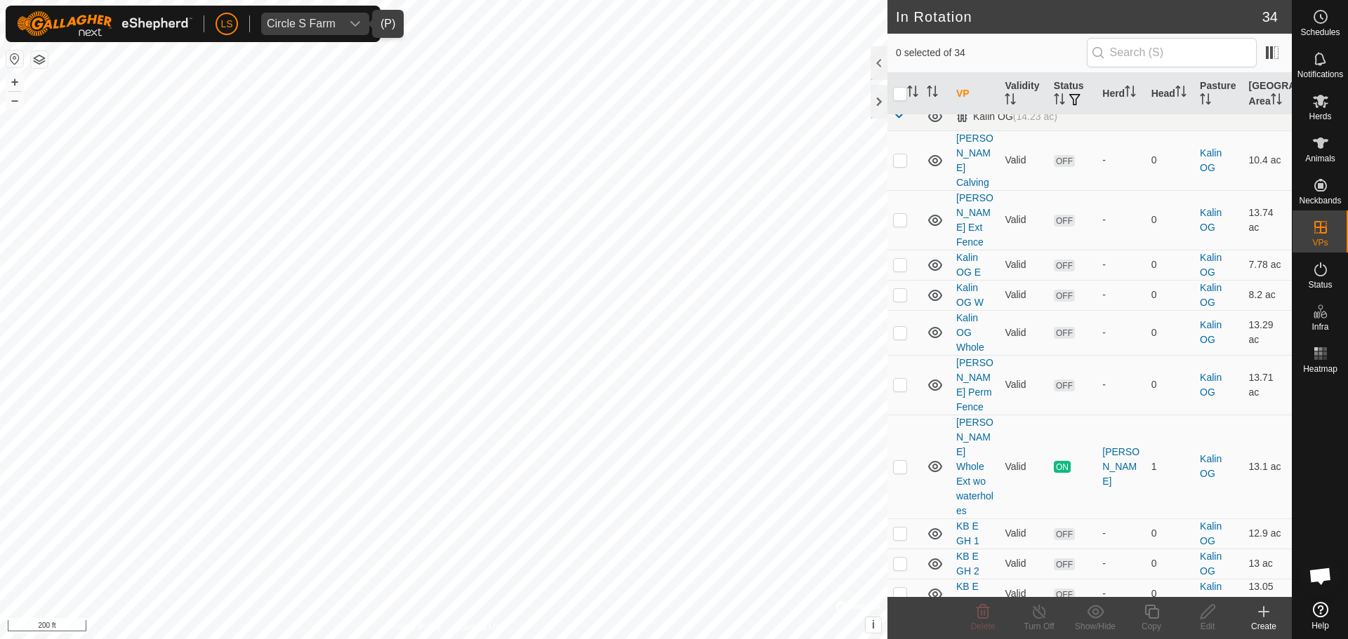
scroll to position [677, 0]
click at [902, 528] on p-checkbox at bounding box center [900, 533] width 14 height 11
checkbox input "true"
click at [900, 559] on p-checkbox at bounding box center [900, 564] width 14 height 11
checkbox input "true"
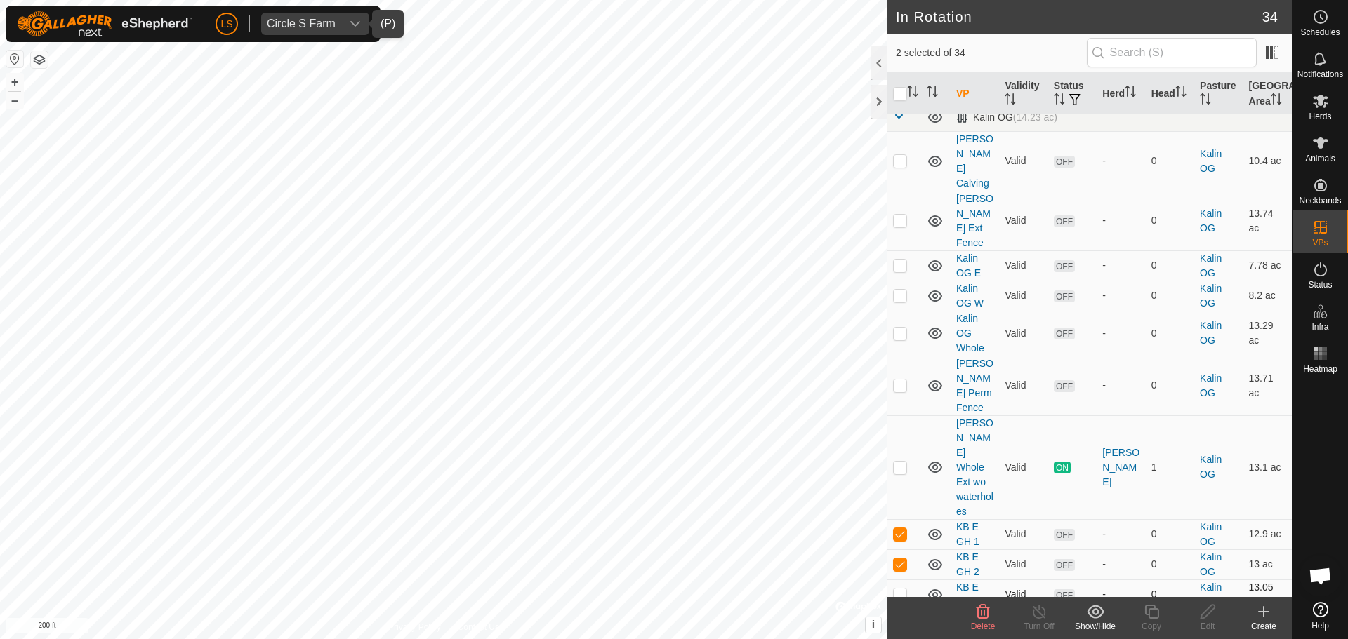
click at [900, 589] on p-checkbox at bounding box center [900, 594] width 14 height 11
checkbox input "true"
click at [900, 619] on p-checkbox at bounding box center [900, 624] width 14 height 11
checkbox input "false"
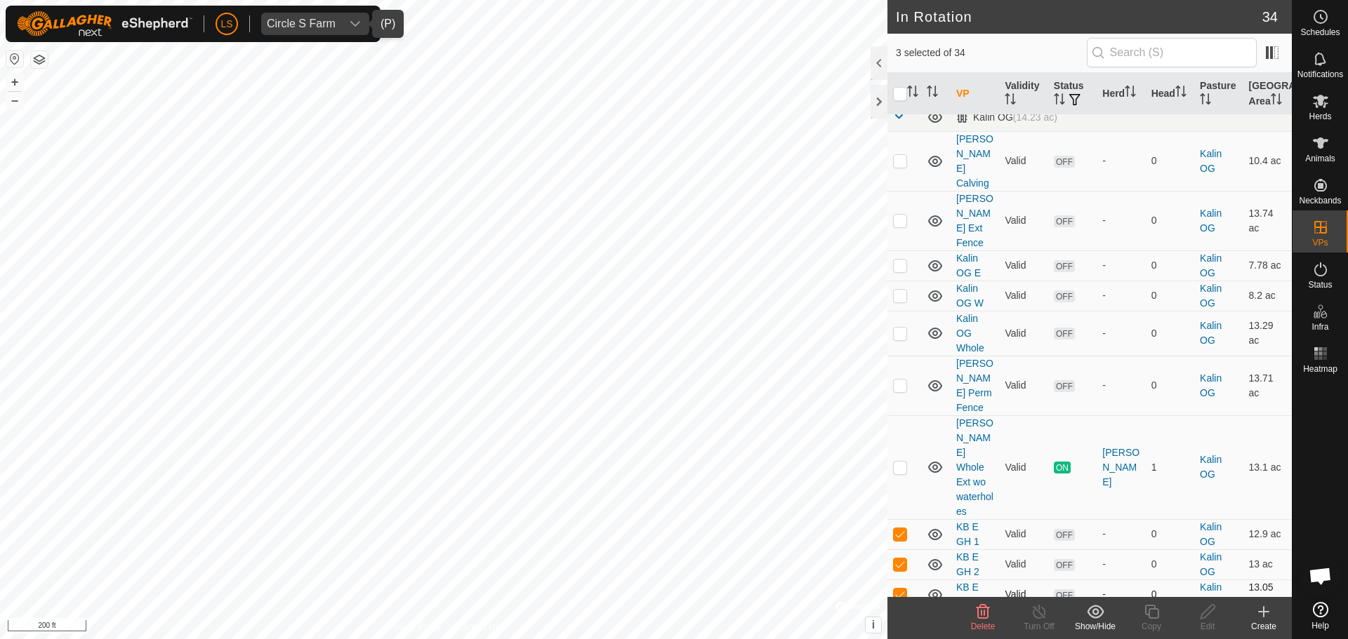
click at [895, 589] on p-checkbox at bounding box center [900, 594] width 14 height 11
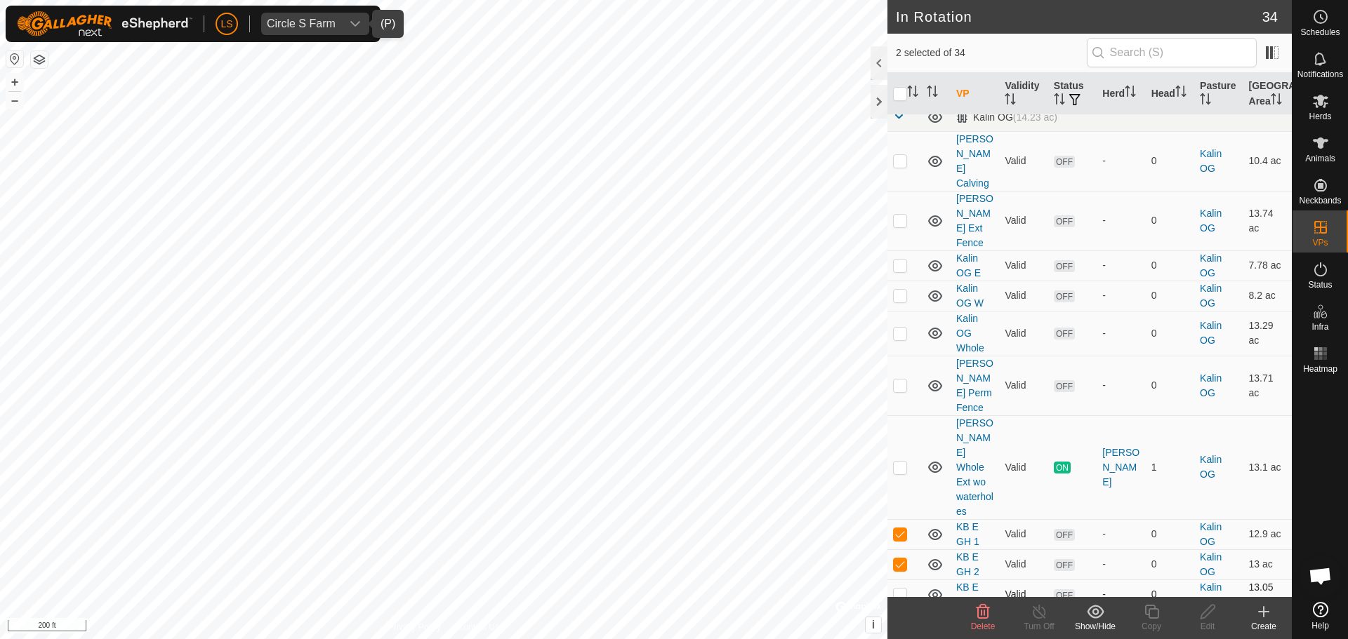
click at [895, 589] on p-checkbox at bounding box center [900, 594] width 14 height 11
checkbox input "true"
click at [899, 559] on p-checkbox at bounding box center [900, 564] width 14 height 11
checkbox input "false"
click at [899, 528] on p-checkbox at bounding box center [900, 533] width 14 height 11
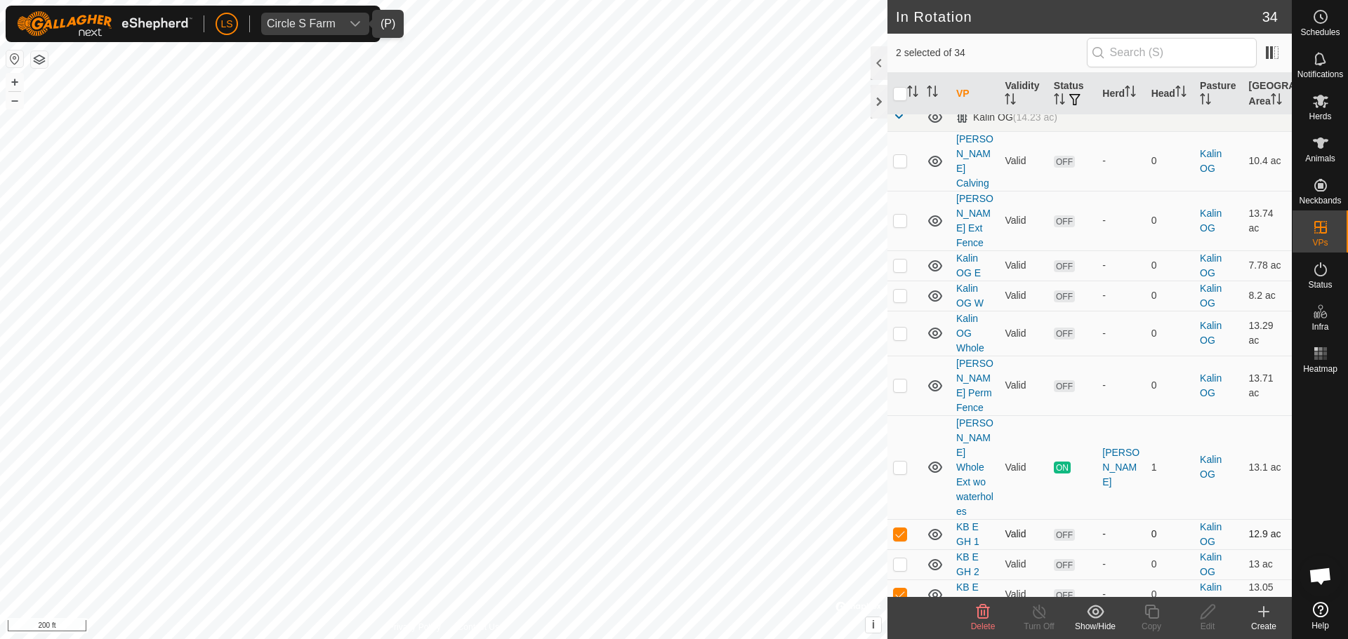
checkbox input "false"
click at [1204, 620] on div "Edit" at bounding box center [1207, 626] width 56 height 13
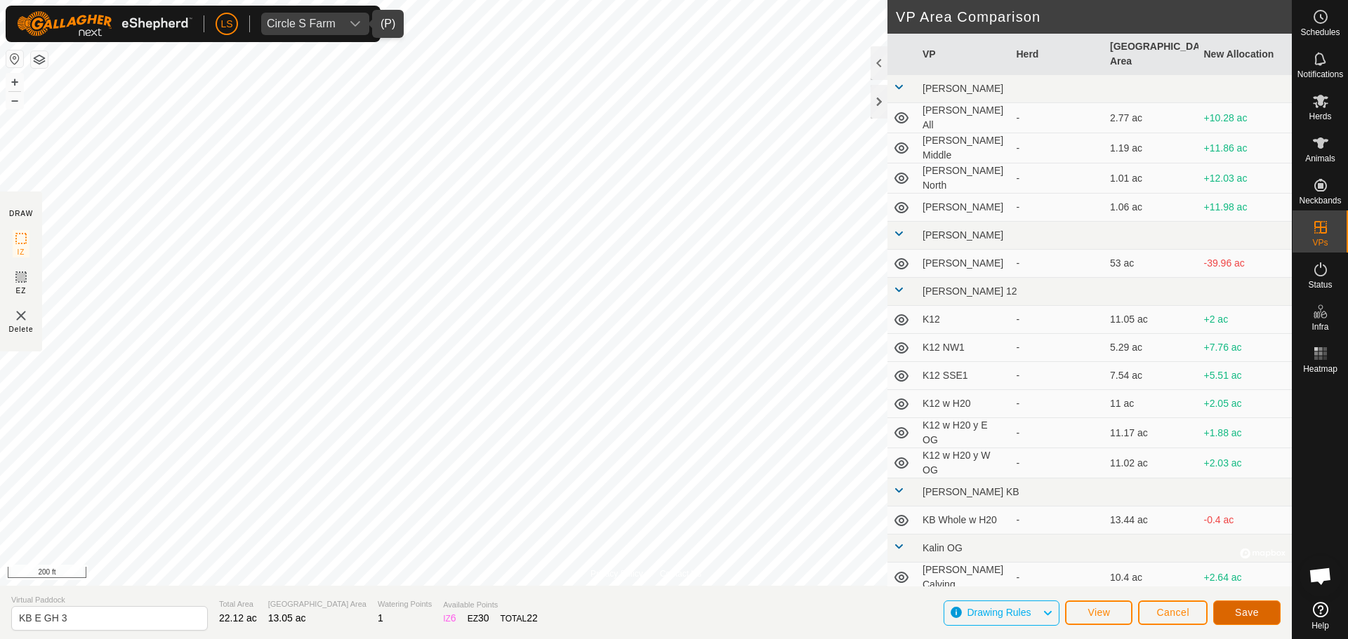
click at [1246, 610] on span "Save" at bounding box center [1247, 612] width 24 height 11
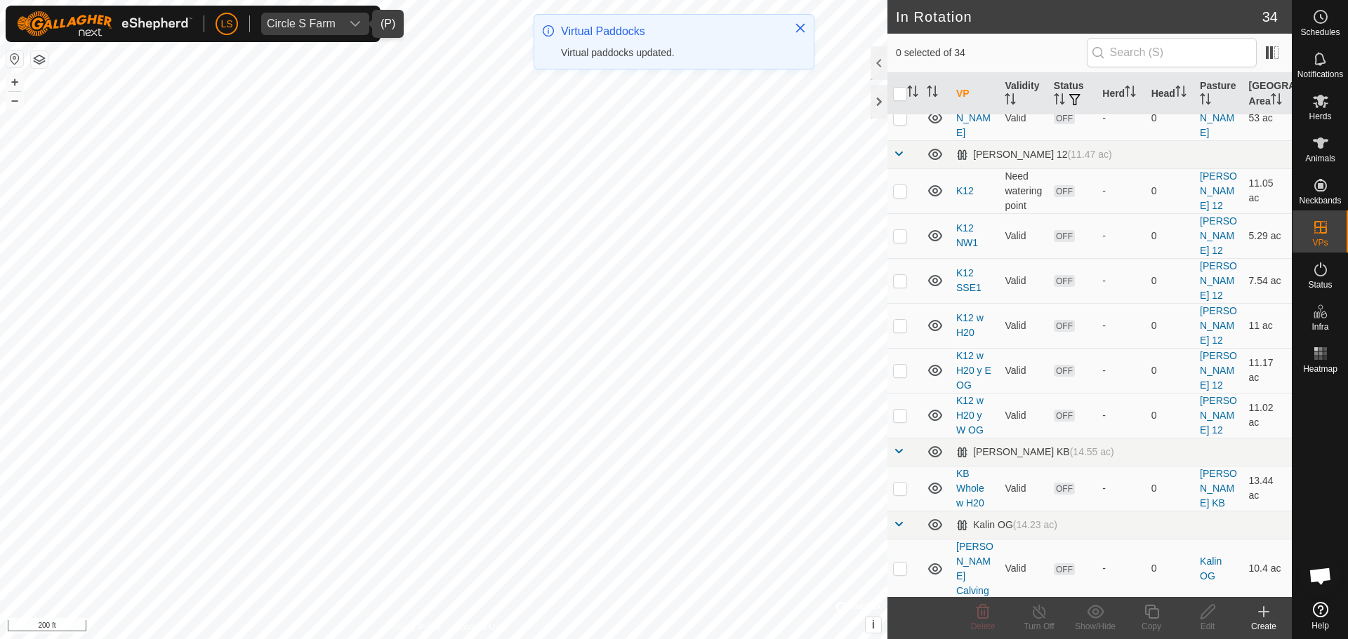
scroll to position [270, 0]
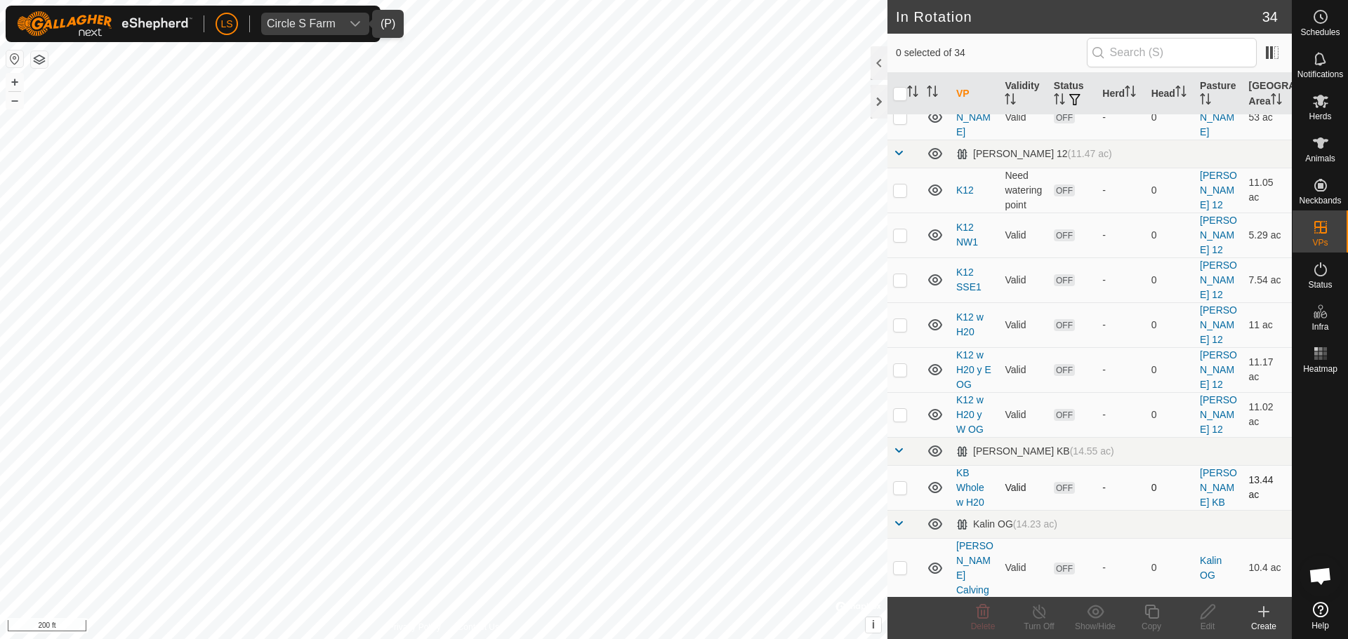
click at [894, 465] on td at bounding box center [904, 487] width 34 height 45
checkbox input "false"
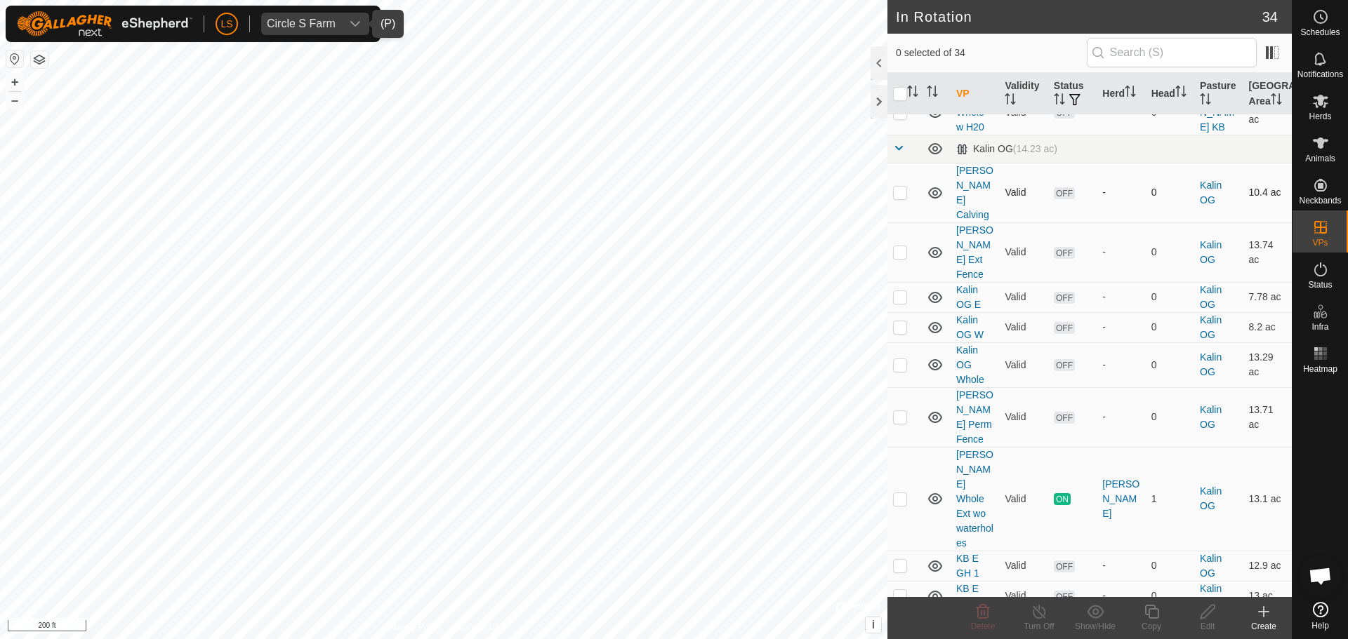
scroll to position [646, 0]
click at [906, 559] on p-checkbox at bounding box center [900, 564] width 14 height 11
checkbox input "false"
click at [898, 590] on p-checkbox at bounding box center [900, 595] width 14 height 11
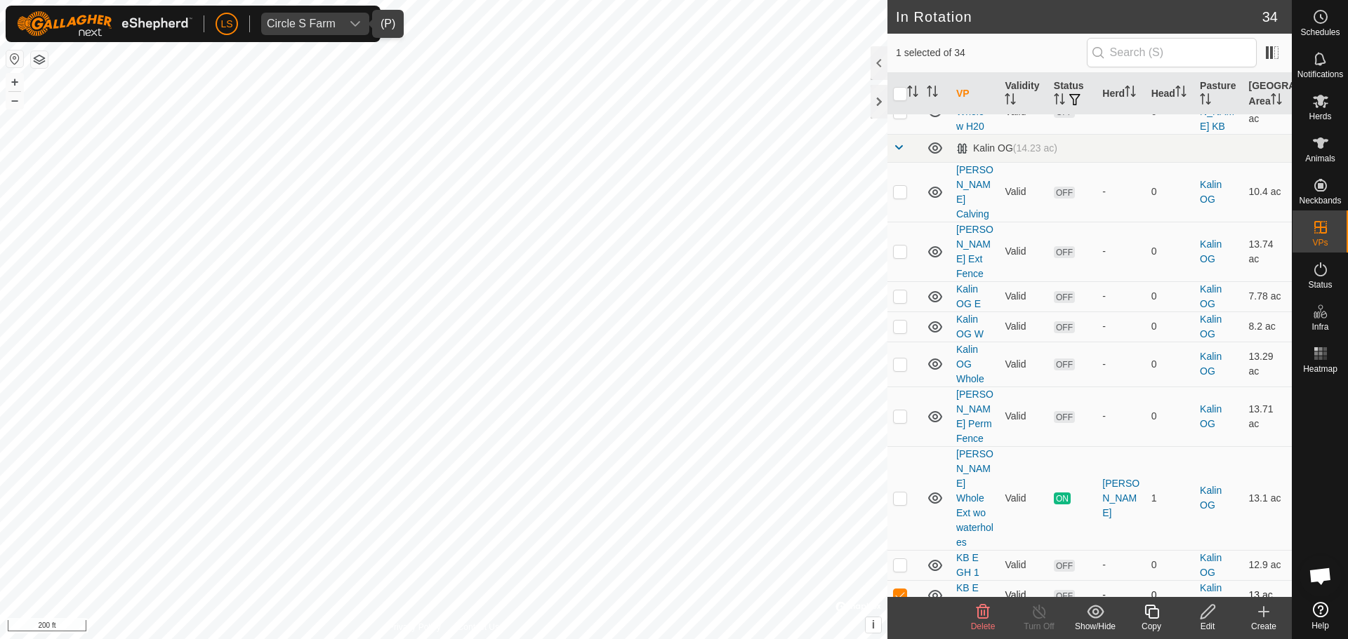
click at [898, 590] on p-checkbox at bounding box center [900, 595] width 14 height 11
checkbox input "false"
click at [897, 620] on p-checkbox at bounding box center [900, 625] width 14 height 11
checkbox input "false"
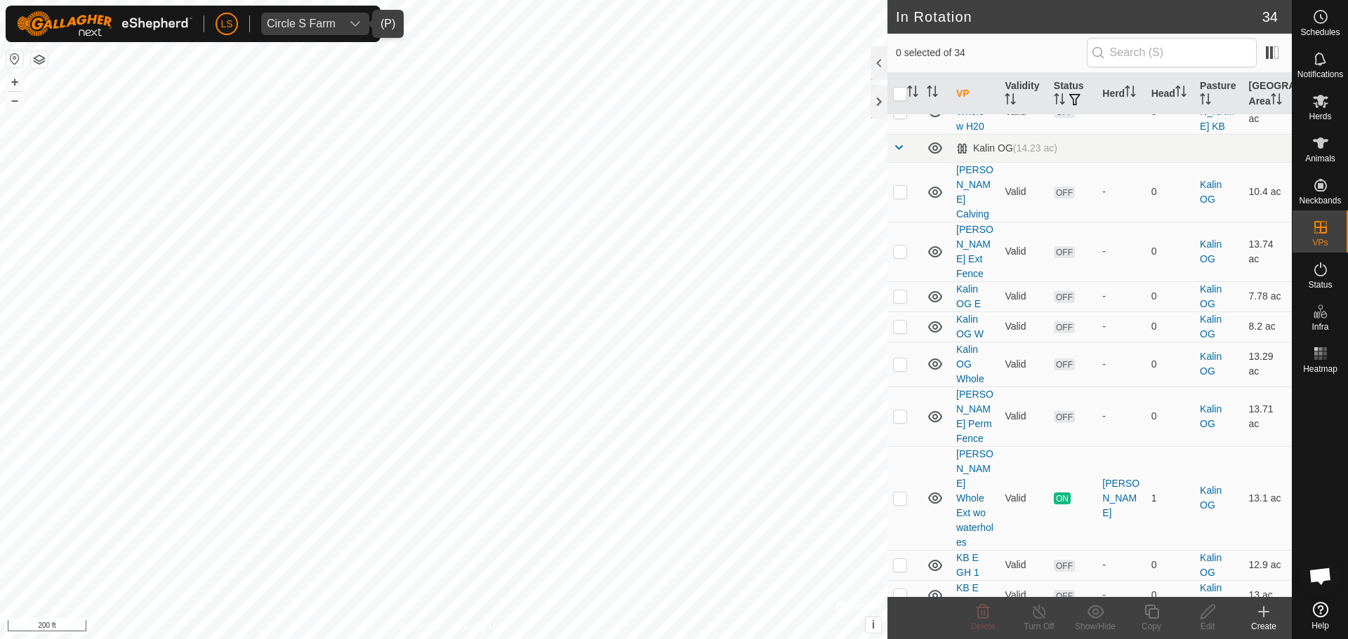
checkbox input "true"
click at [1212, 606] on icon at bounding box center [1208, 612] width 18 height 17
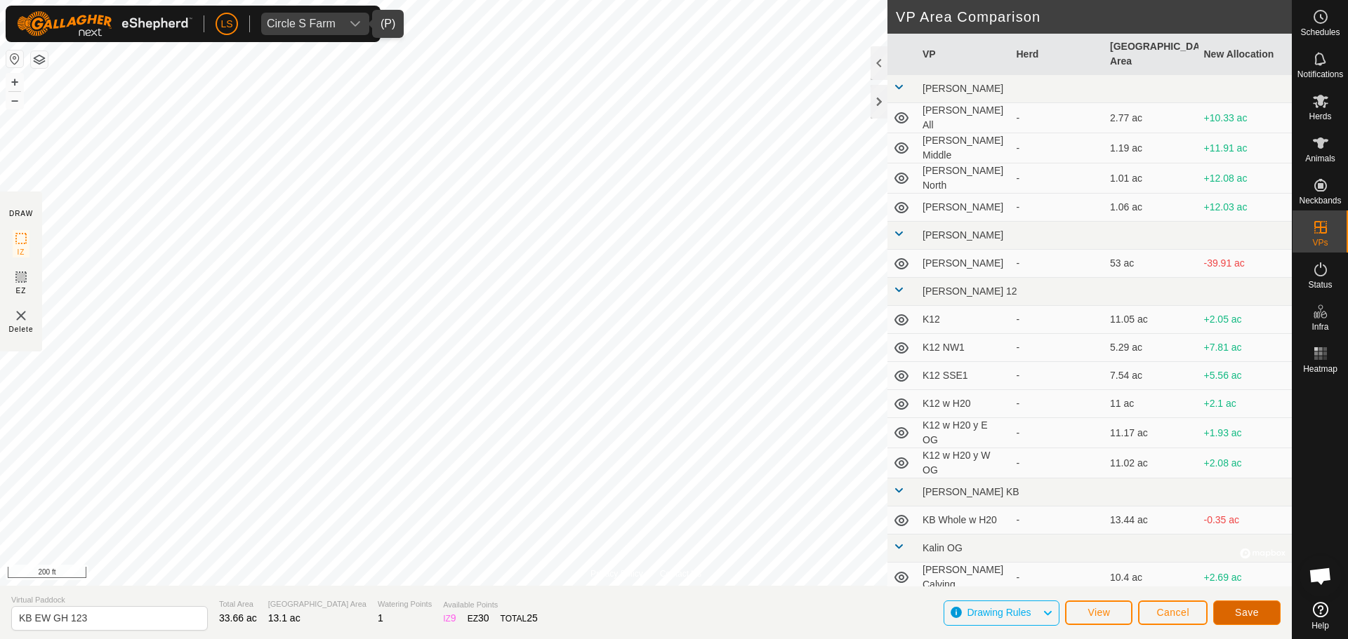
click at [1241, 604] on button "Save" at bounding box center [1246, 613] width 67 height 25
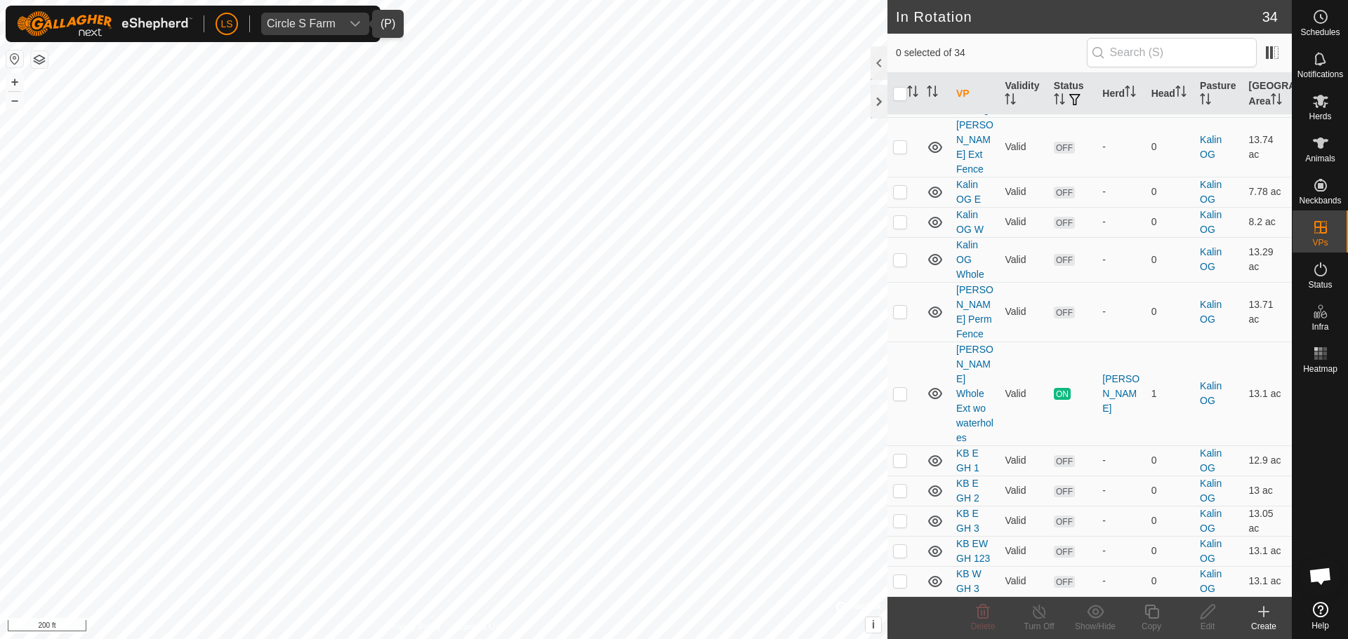
scroll to position [752, 0]
click at [1028, 94] on div "In Rotation 34 0 selected of 34 VP Validity Status Herd Head Pasture Grazing Ar…" at bounding box center [645, 319] width 1291 height 639
